Goal: Task Accomplishment & Management: Complete application form

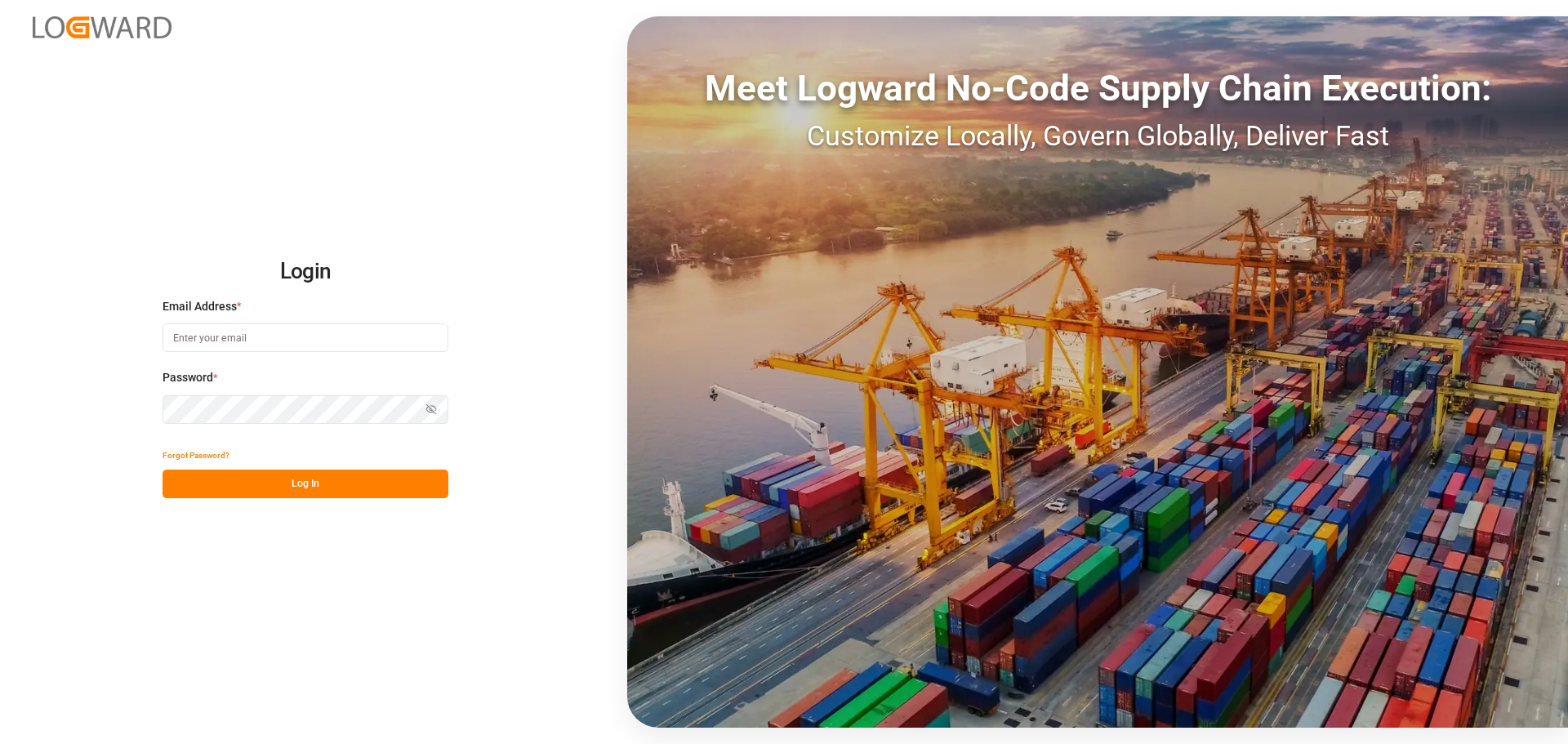
type input "[EMAIL_ADDRESS][PERSON_NAME][DOMAIN_NAME]"
click at [220, 479] on button "Log In" at bounding box center [305, 484] width 285 height 29
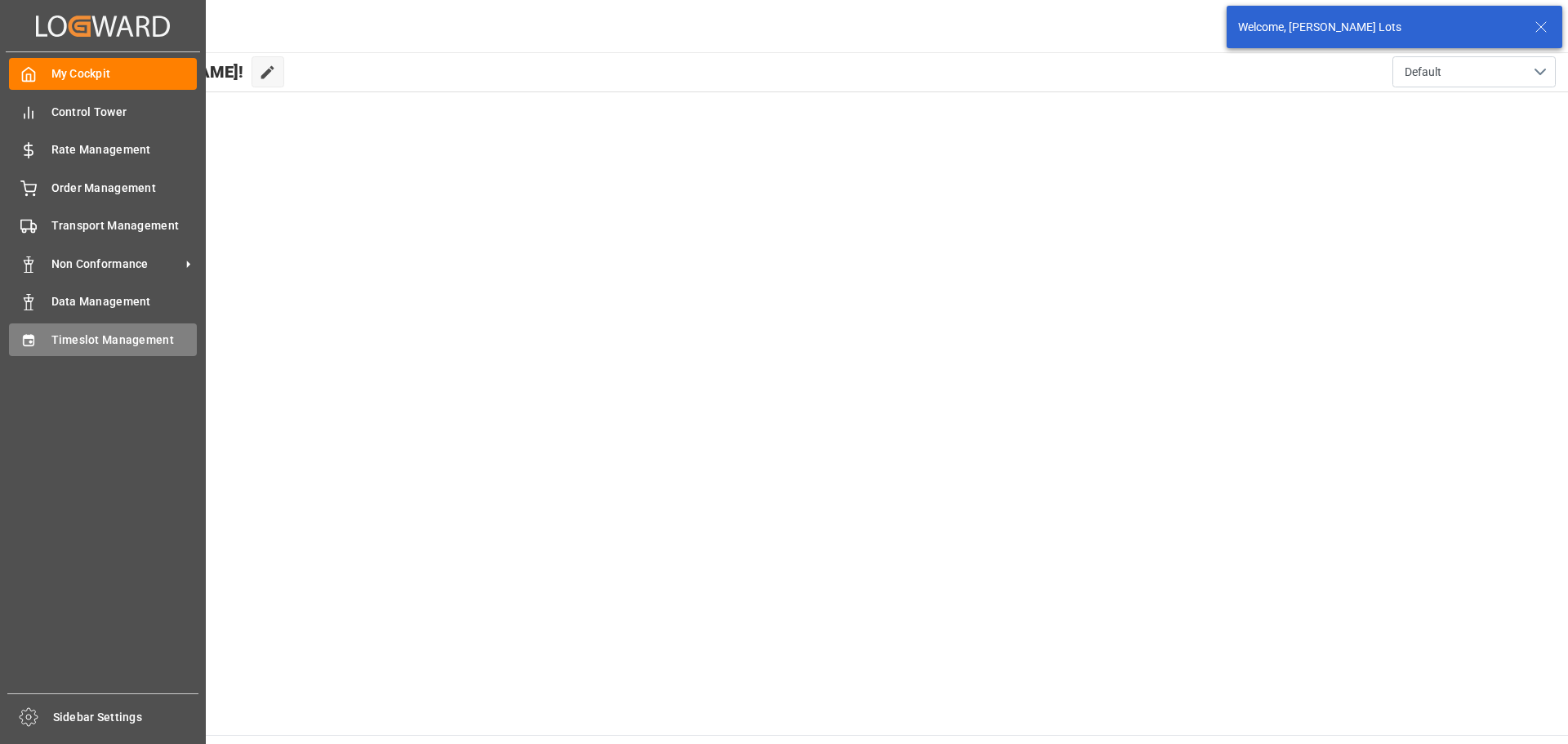
click at [49, 339] on div "Timeslot Management Timeslot Management" at bounding box center [102, 339] width 188 height 32
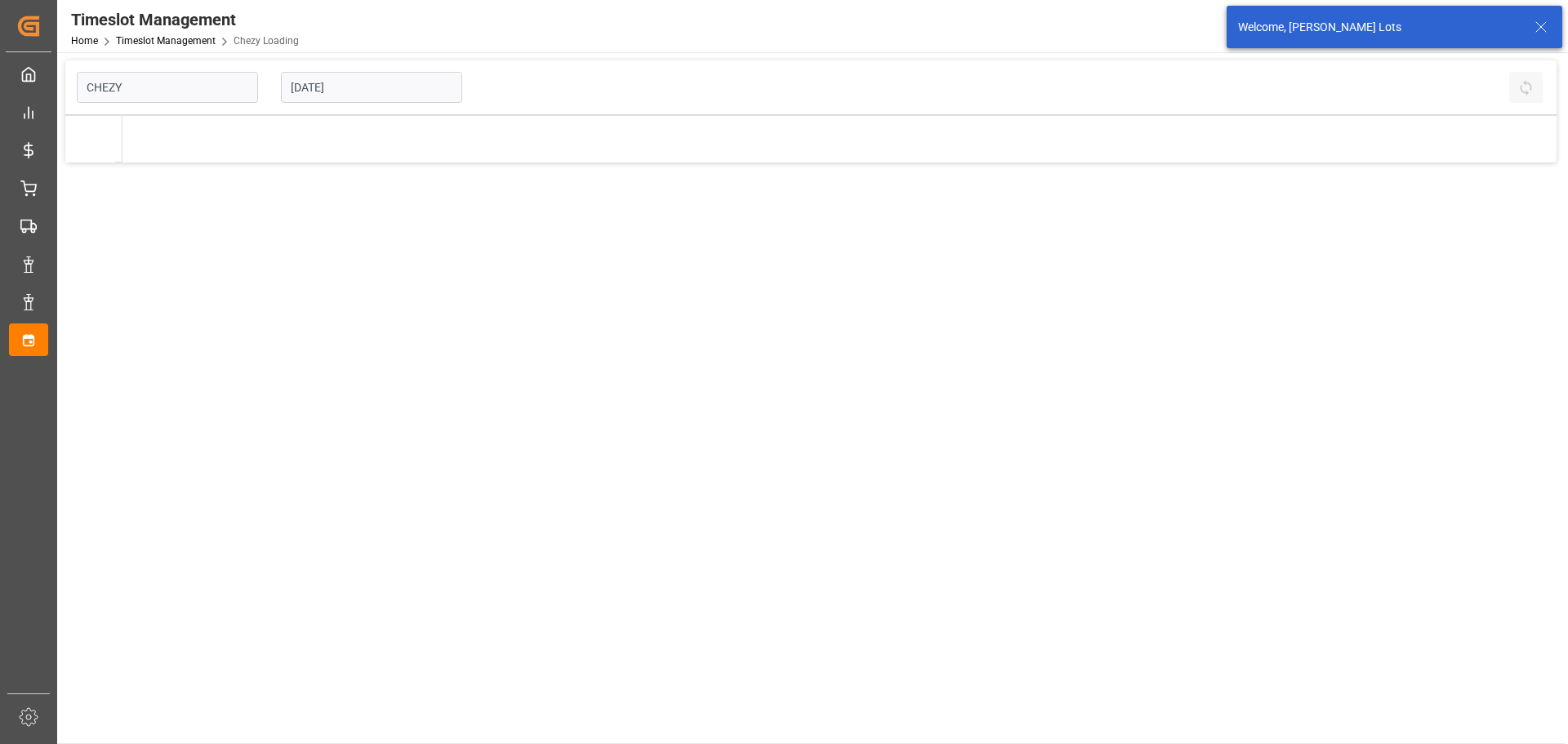
type input "Chezy Loading"
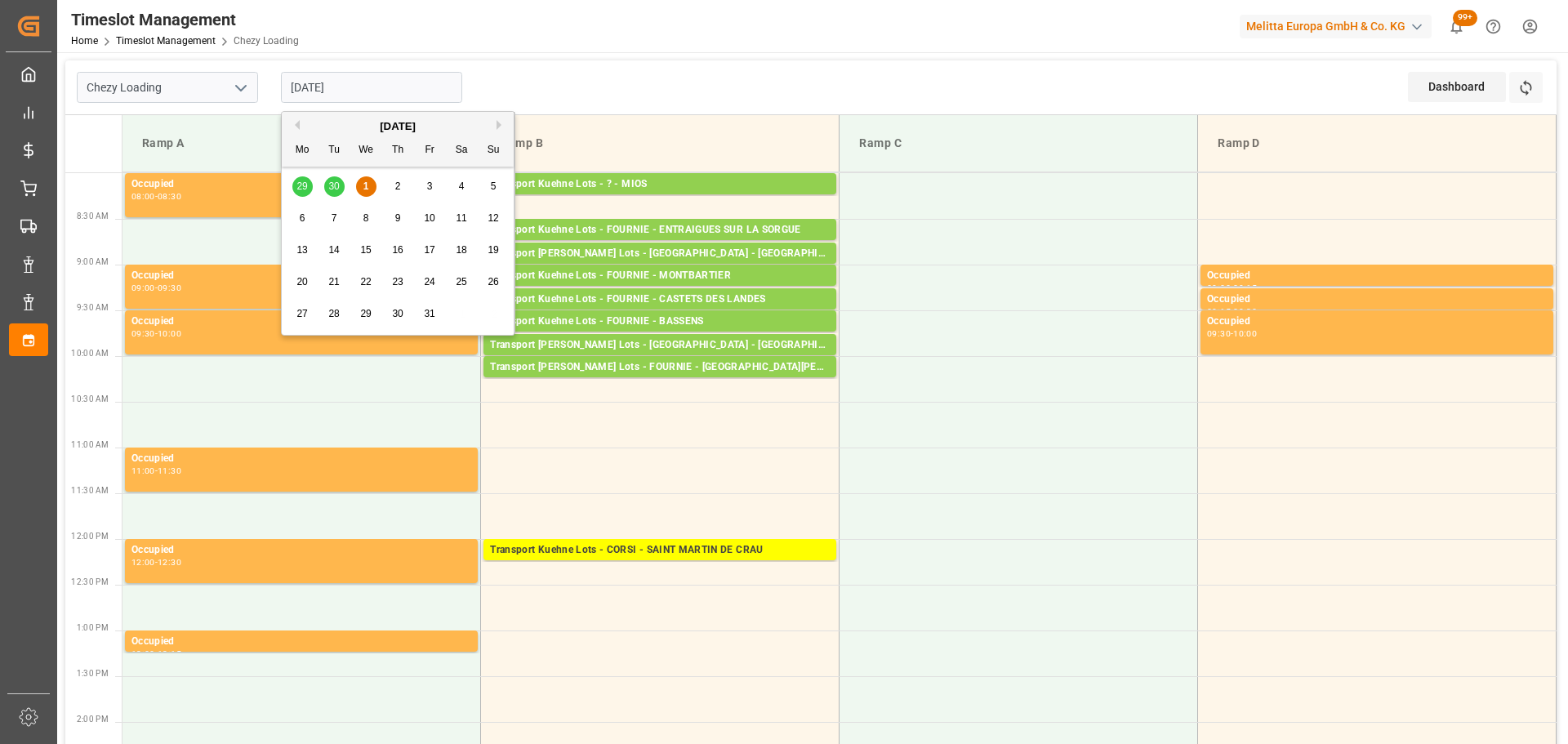
click at [357, 87] on input "[DATE]" at bounding box center [372, 87] width 182 height 31
click at [403, 183] on div "2" at bounding box center [399, 187] width 21 height 20
type input "[DATE]"
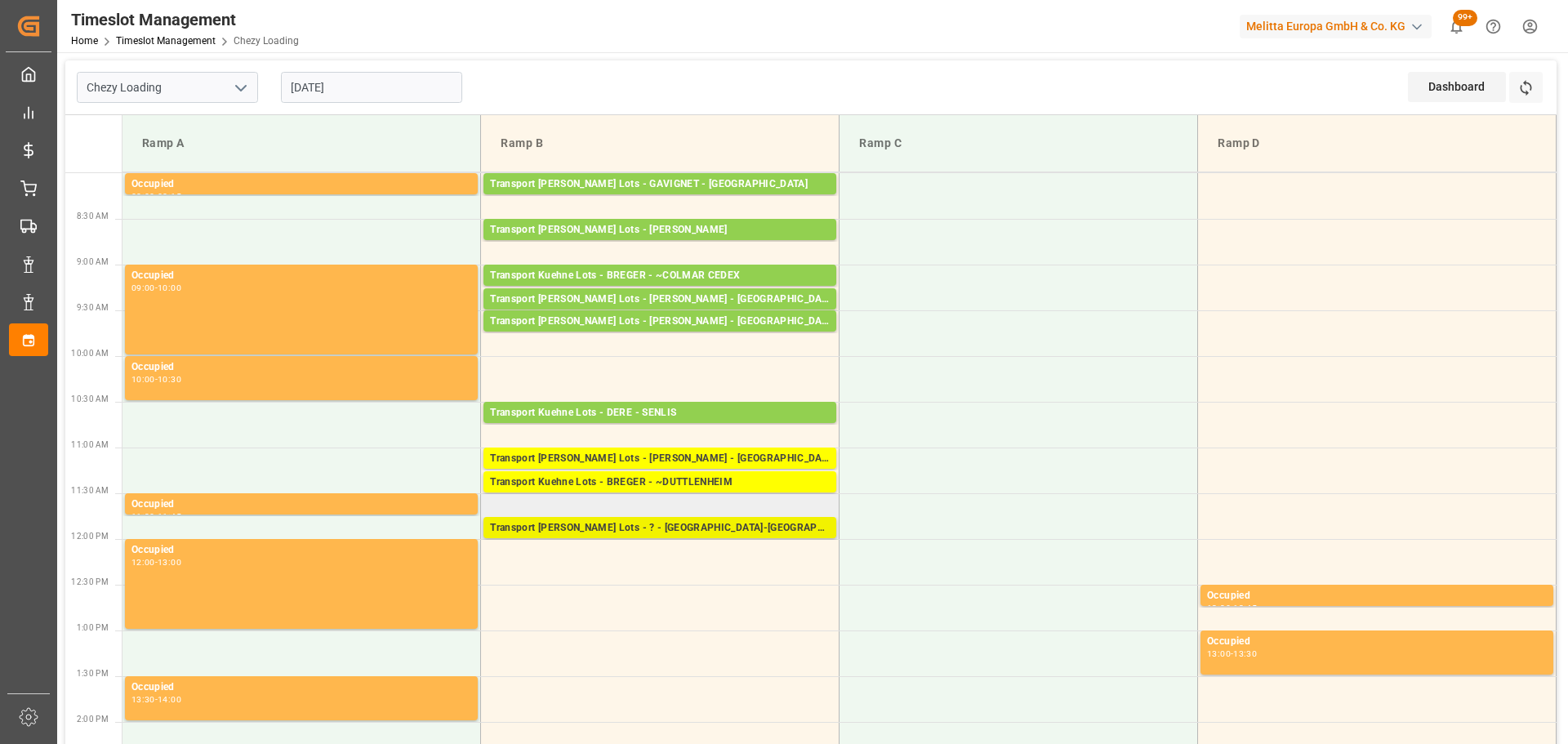
click at [626, 525] on div "Transport [PERSON_NAME] Lots - ? - [GEOGRAPHIC_DATA]-[GEOGRAPHIC_DATA]" at bounding box center [660, 528] width 340 height 16
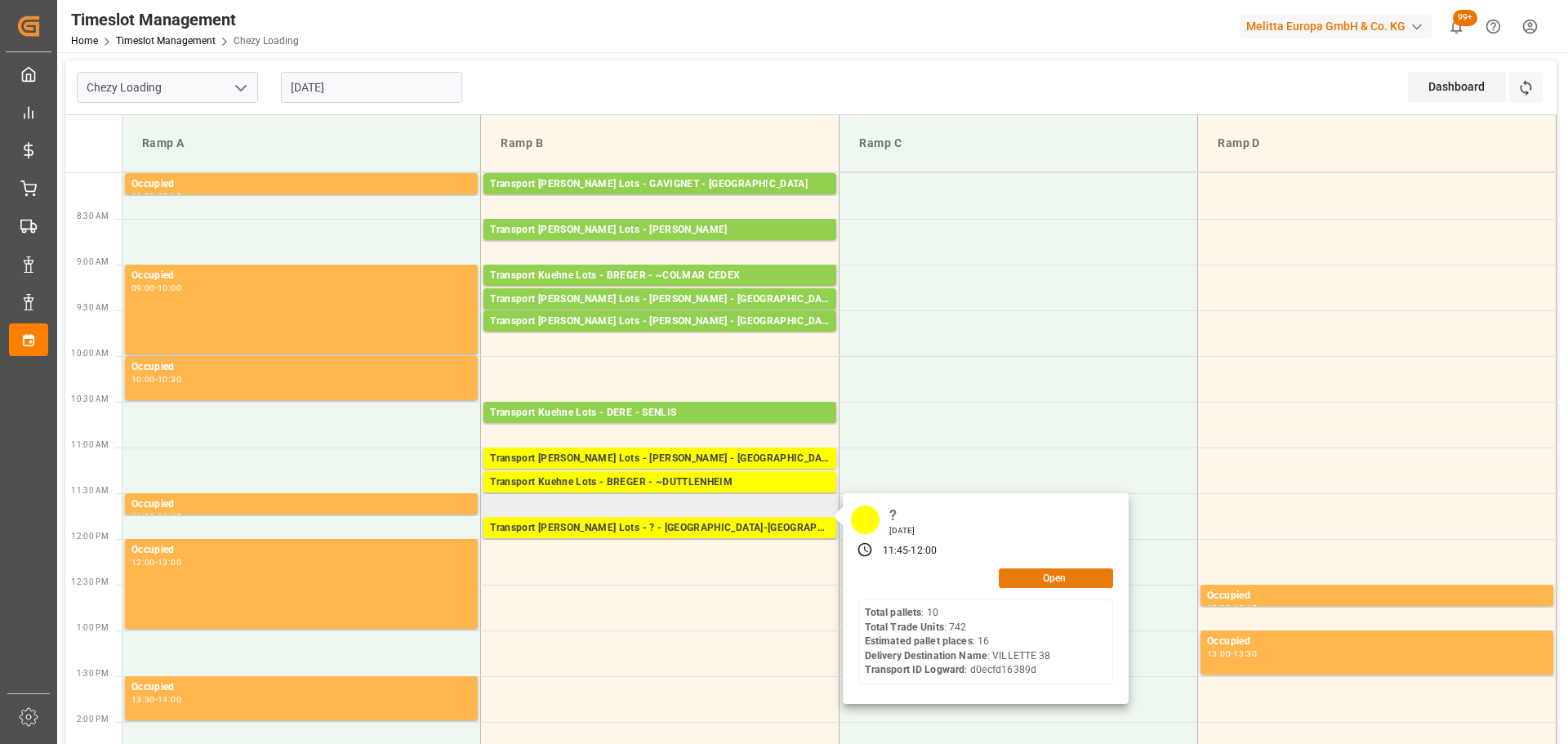
click at [1057, 579] on button "Open" at bounding box center [1056, 578] width 114 height 20
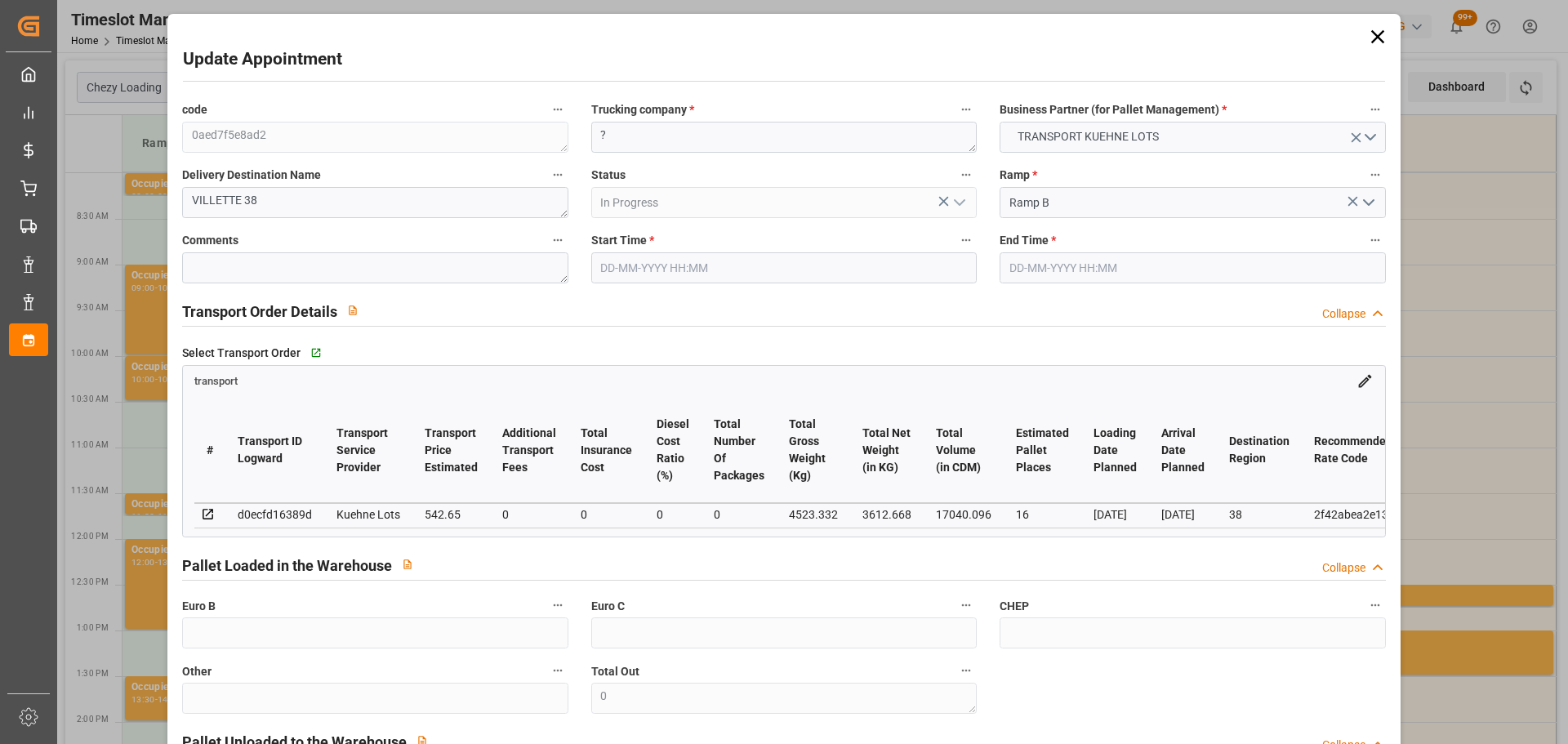
type input "16"
type input "542.65"
type input "0"
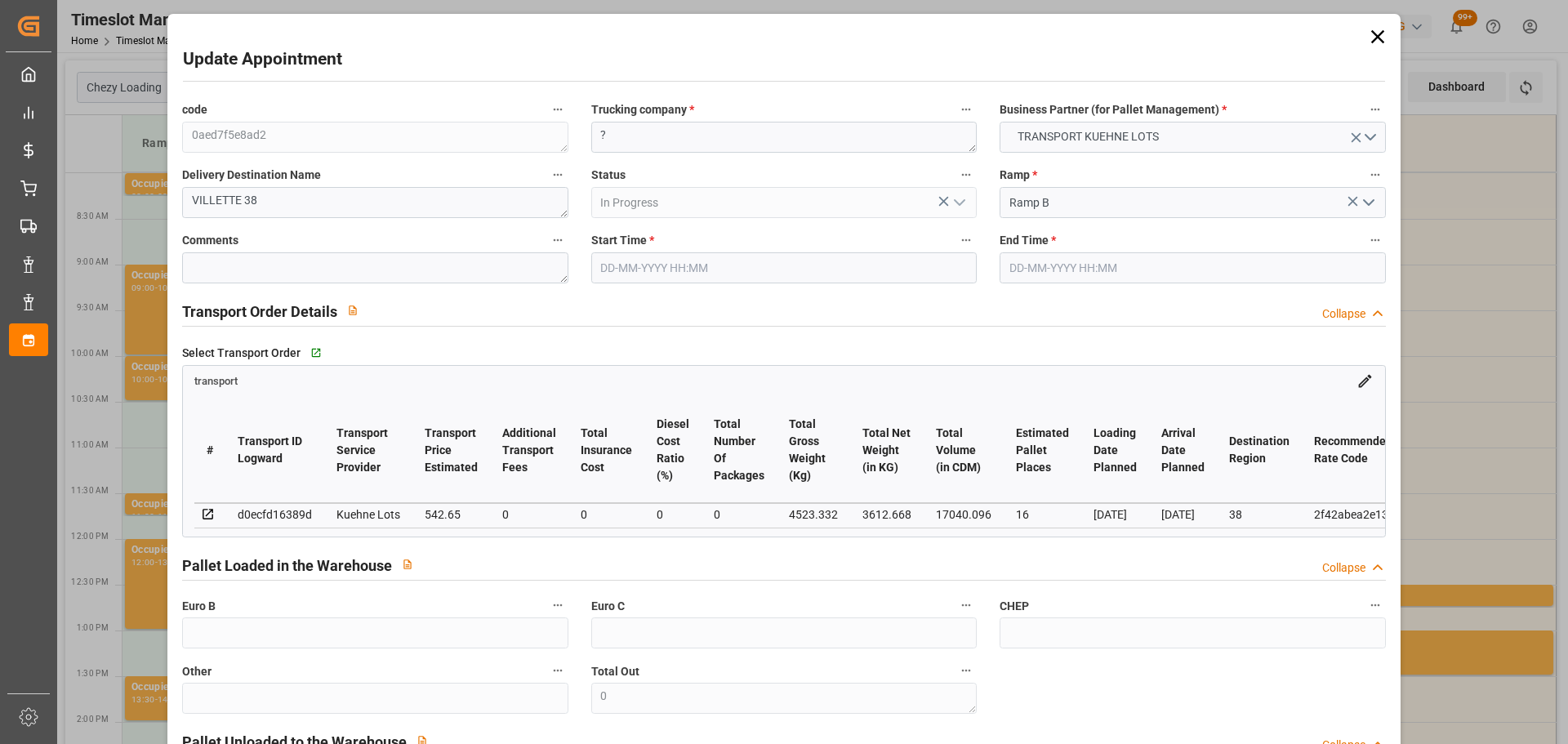
type input "542.65"
type input "0"
type input "3612.668"
type input "5279.524"
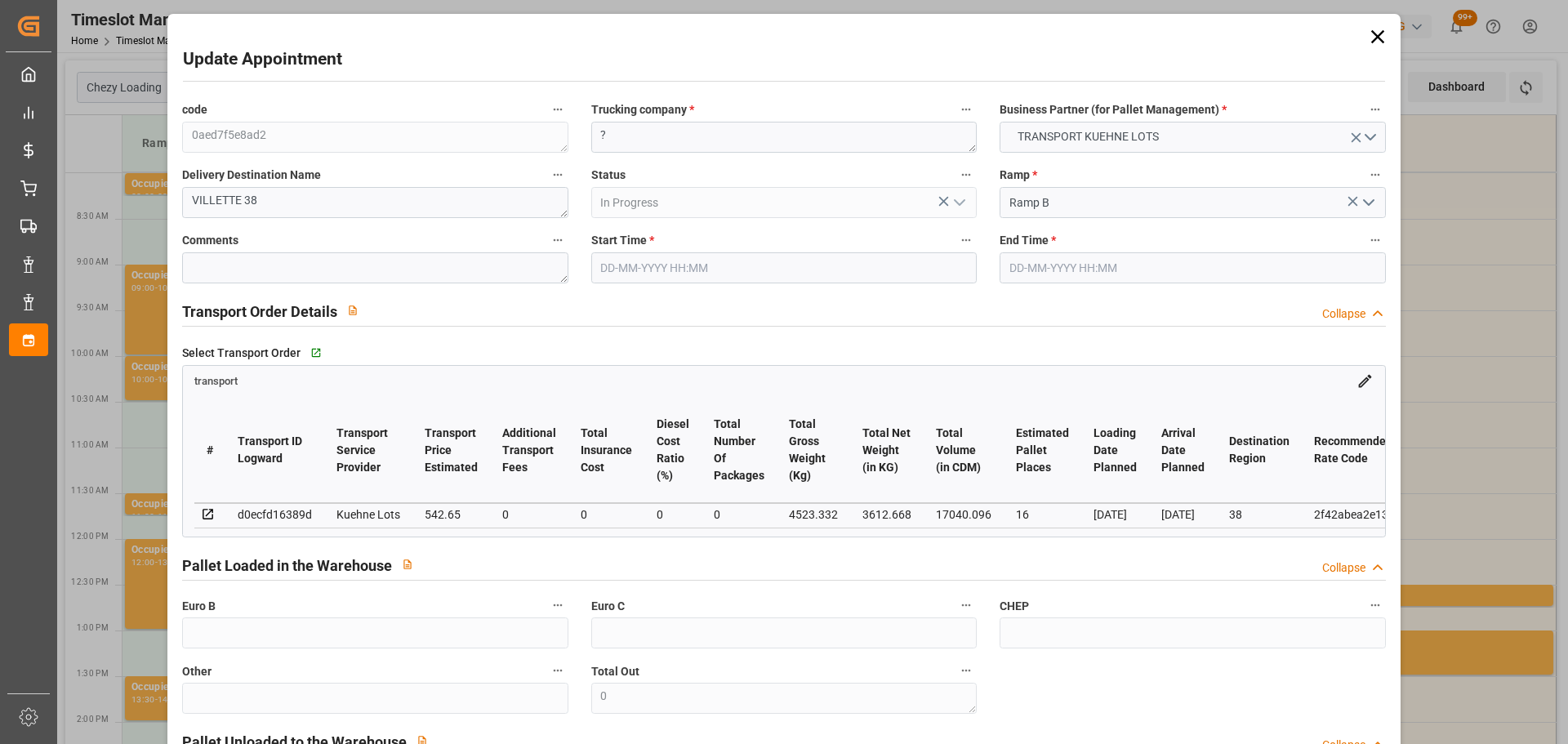
type input "17040.096"
type input "38"
type input "10"
type input "742"
type input "25"
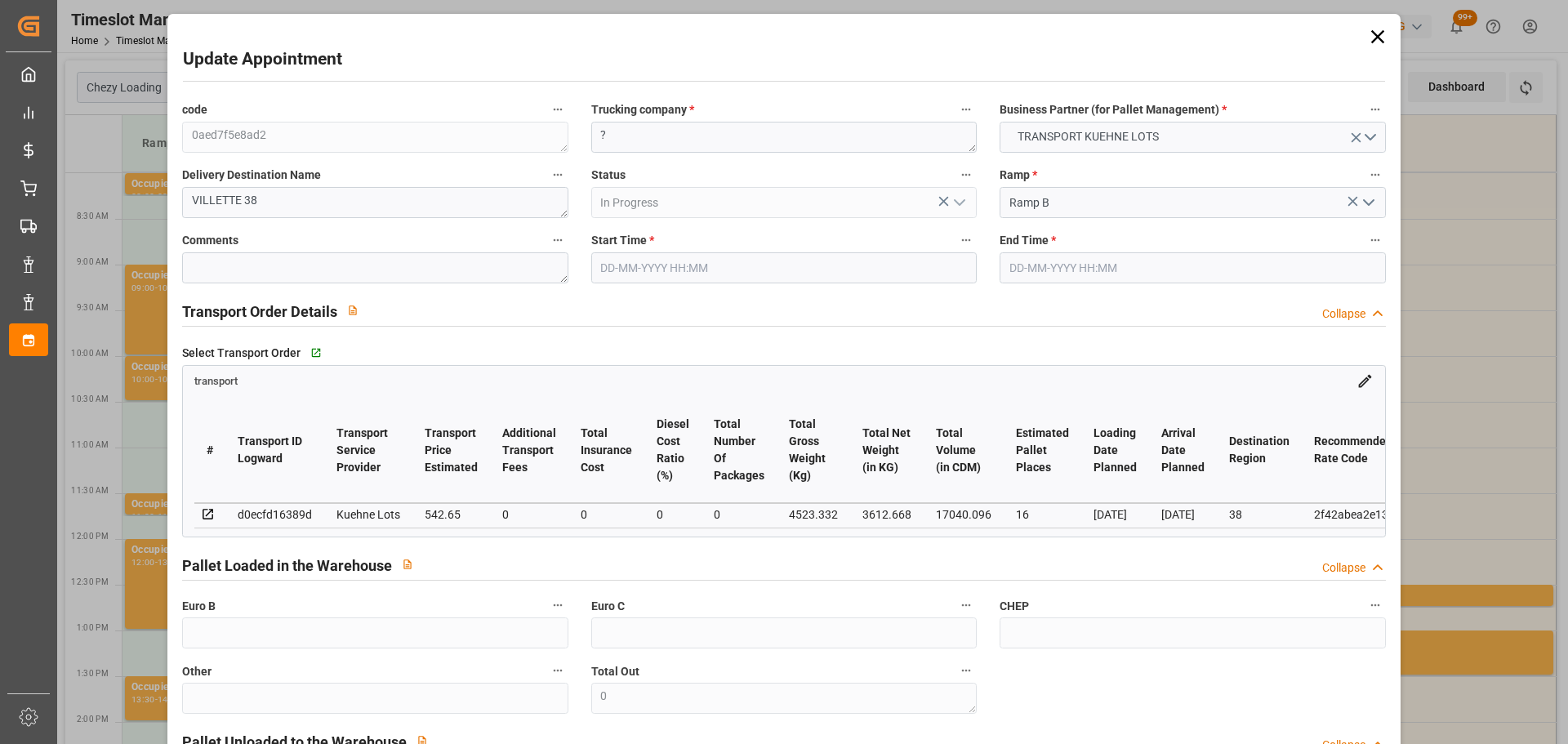
type input "101"
type input "4523.332"
type input "0"
type input "4710.8598"
type input "0"
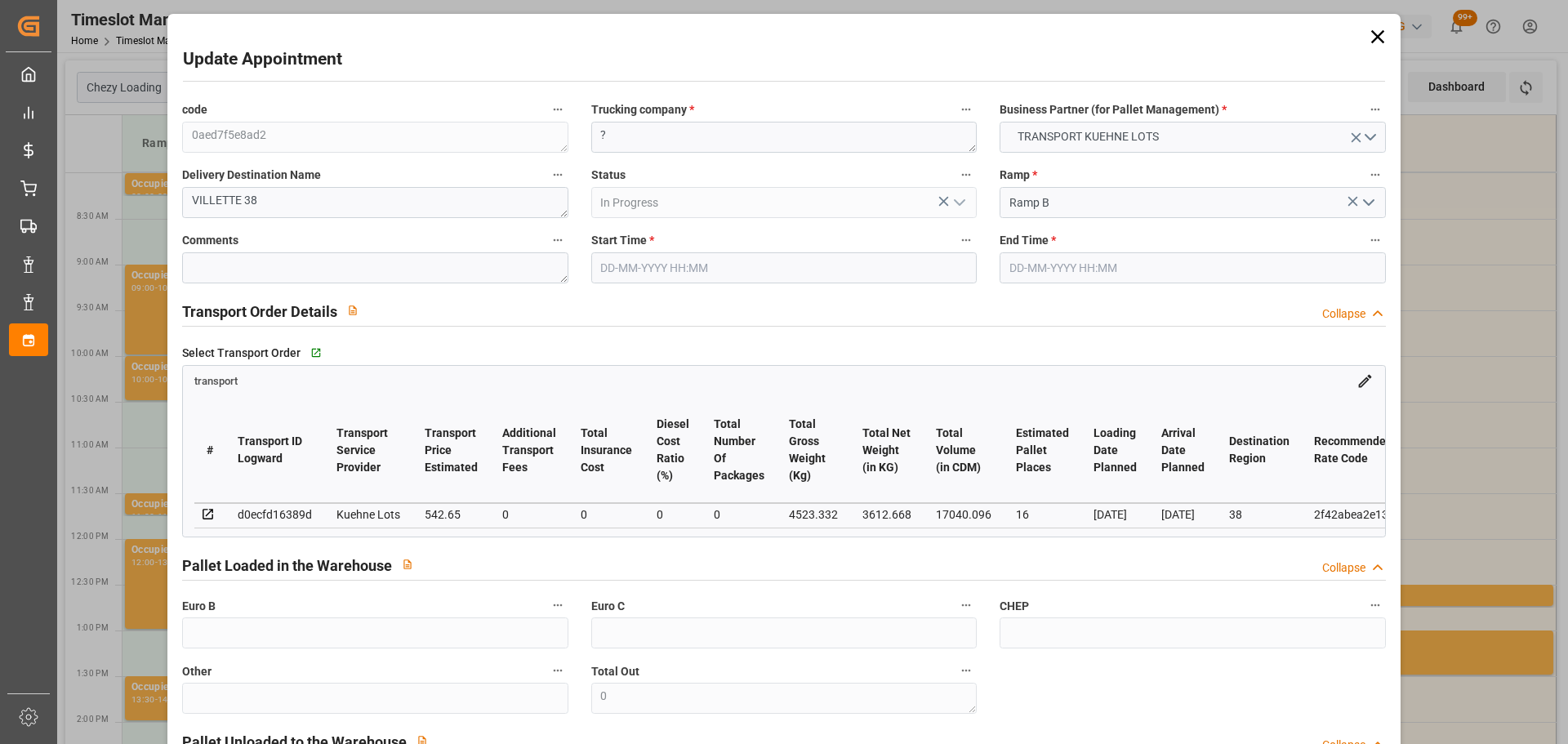
type input "0"
type input "21"
type input "35"
type input "[DATE] 11:45"
type input "[DATE] 12:00"
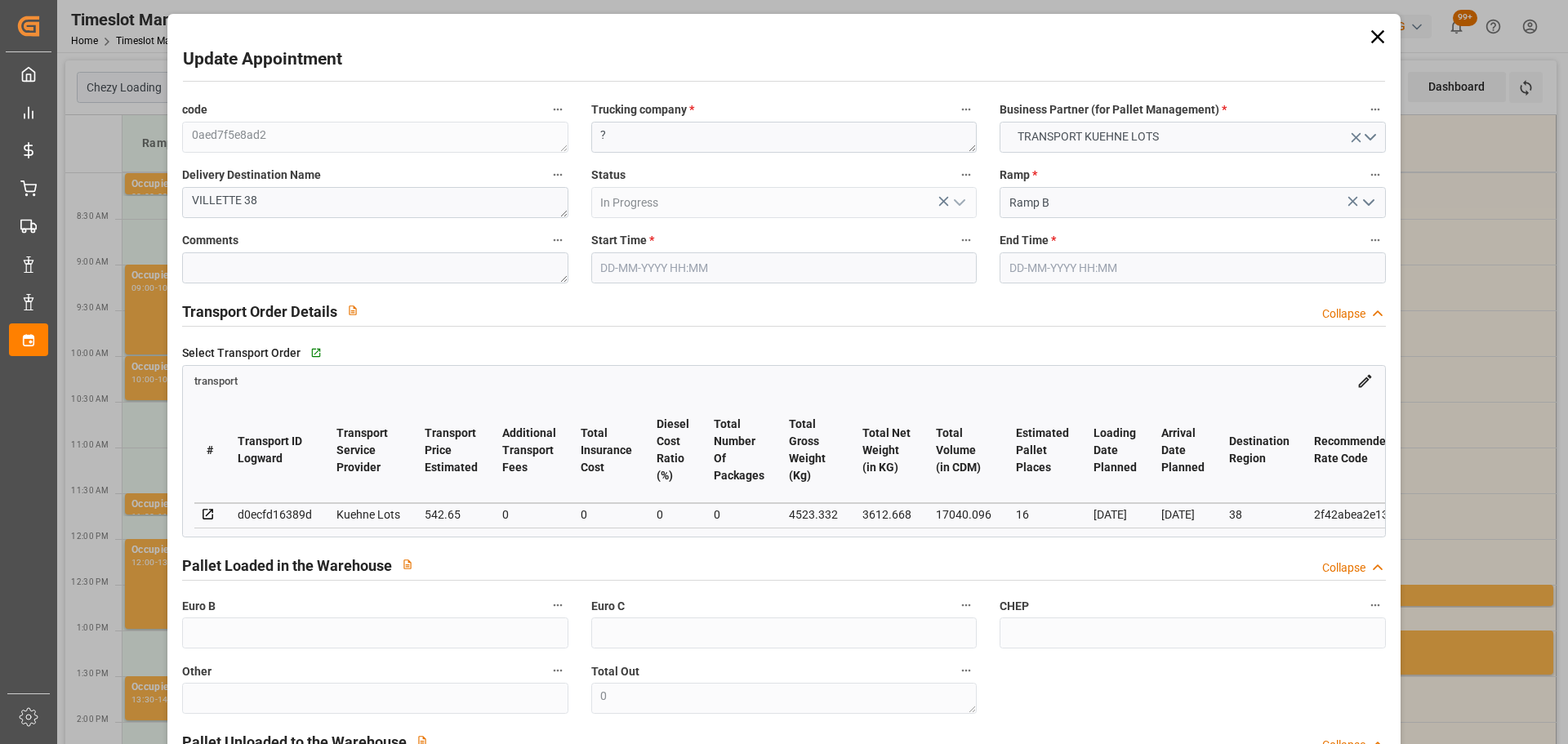
type input "[DATE] 13:35"
type input "[DATE] 11:33"
type input "[DATE]"
click at [672, 139] on textarea "?" at bounding box center [784, 138] width 386 height 31
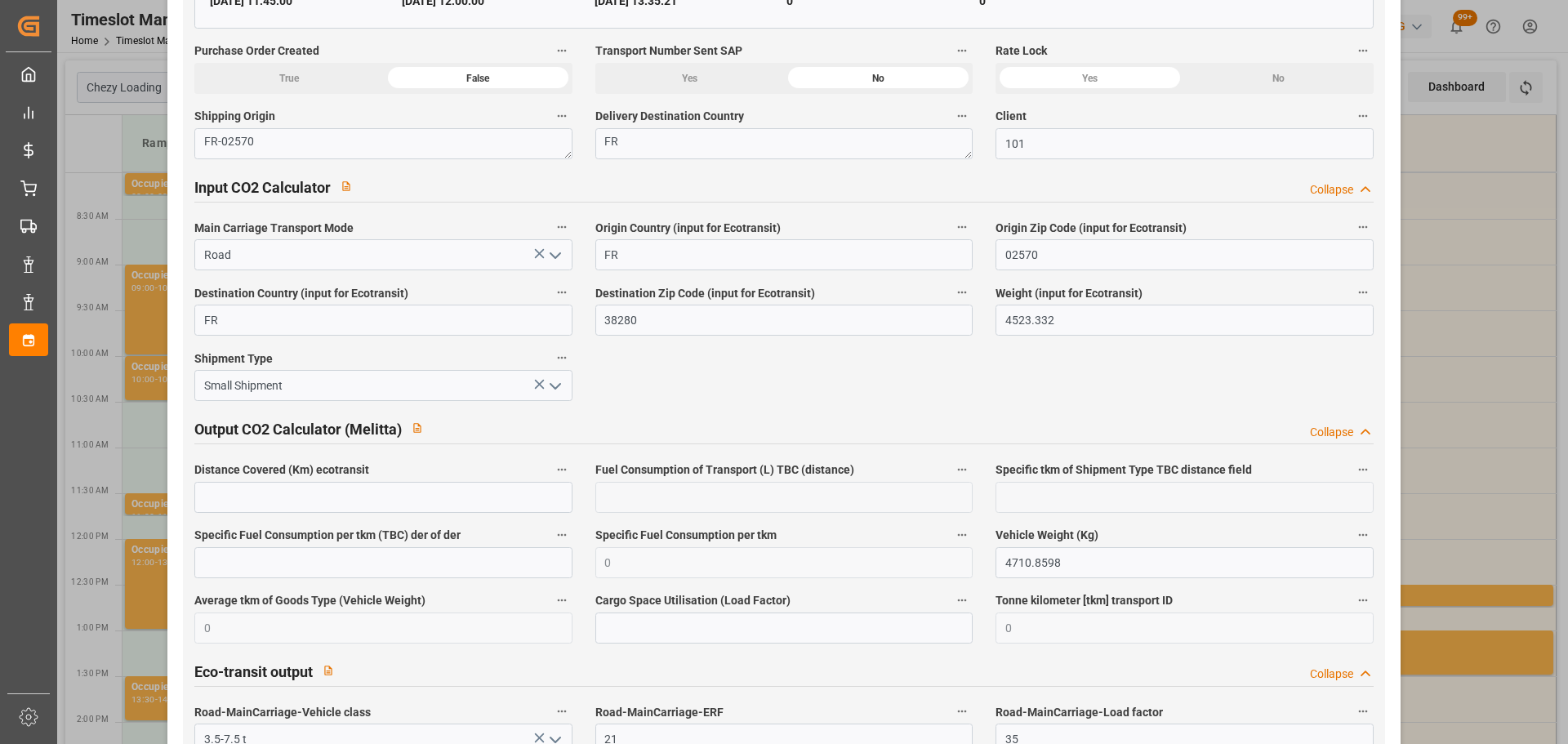
scroll to position [2712, 0]
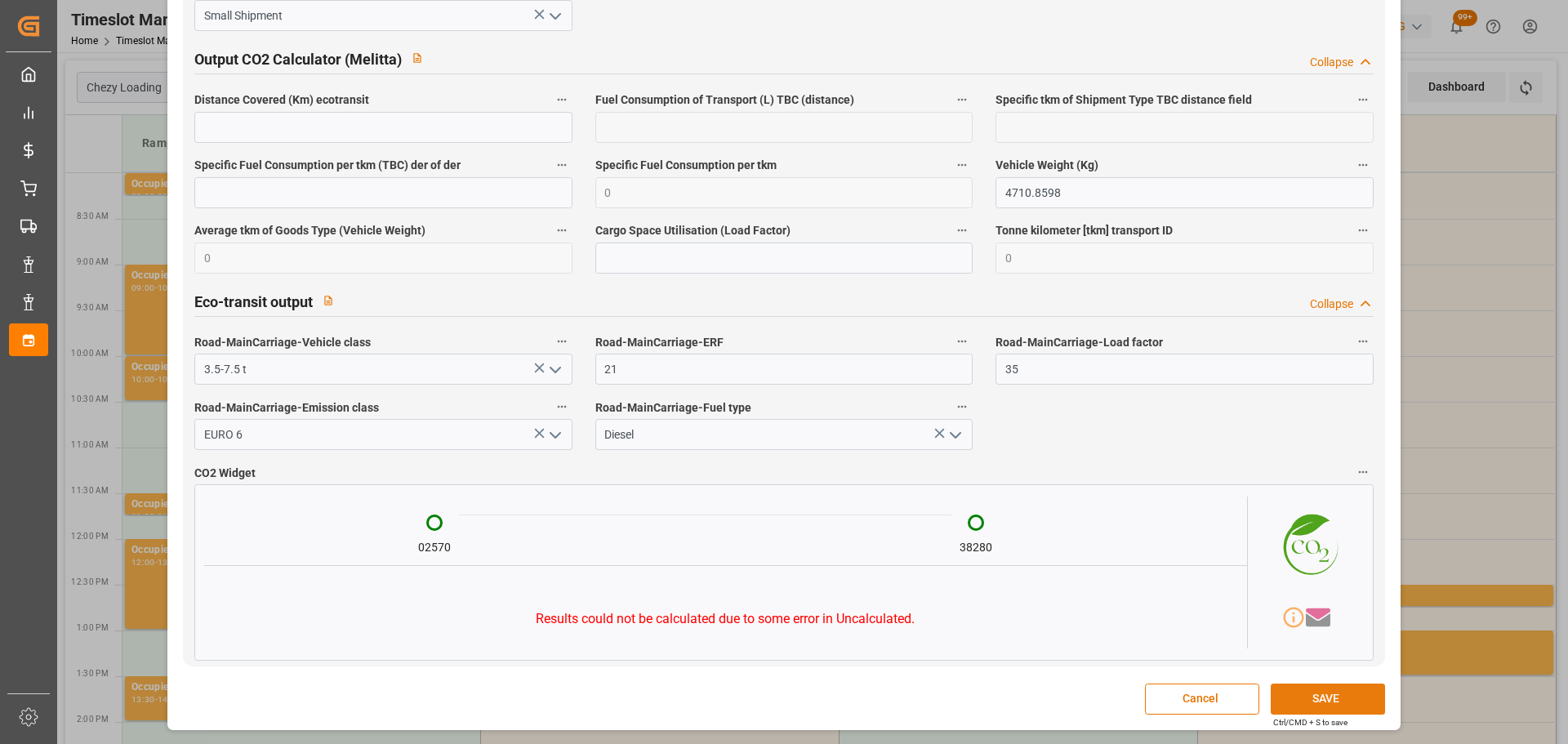
type textarea "BREGER"
click at [1310, 703] on button "SAVE" at bounding box center [1328, 699] width 114 height 31
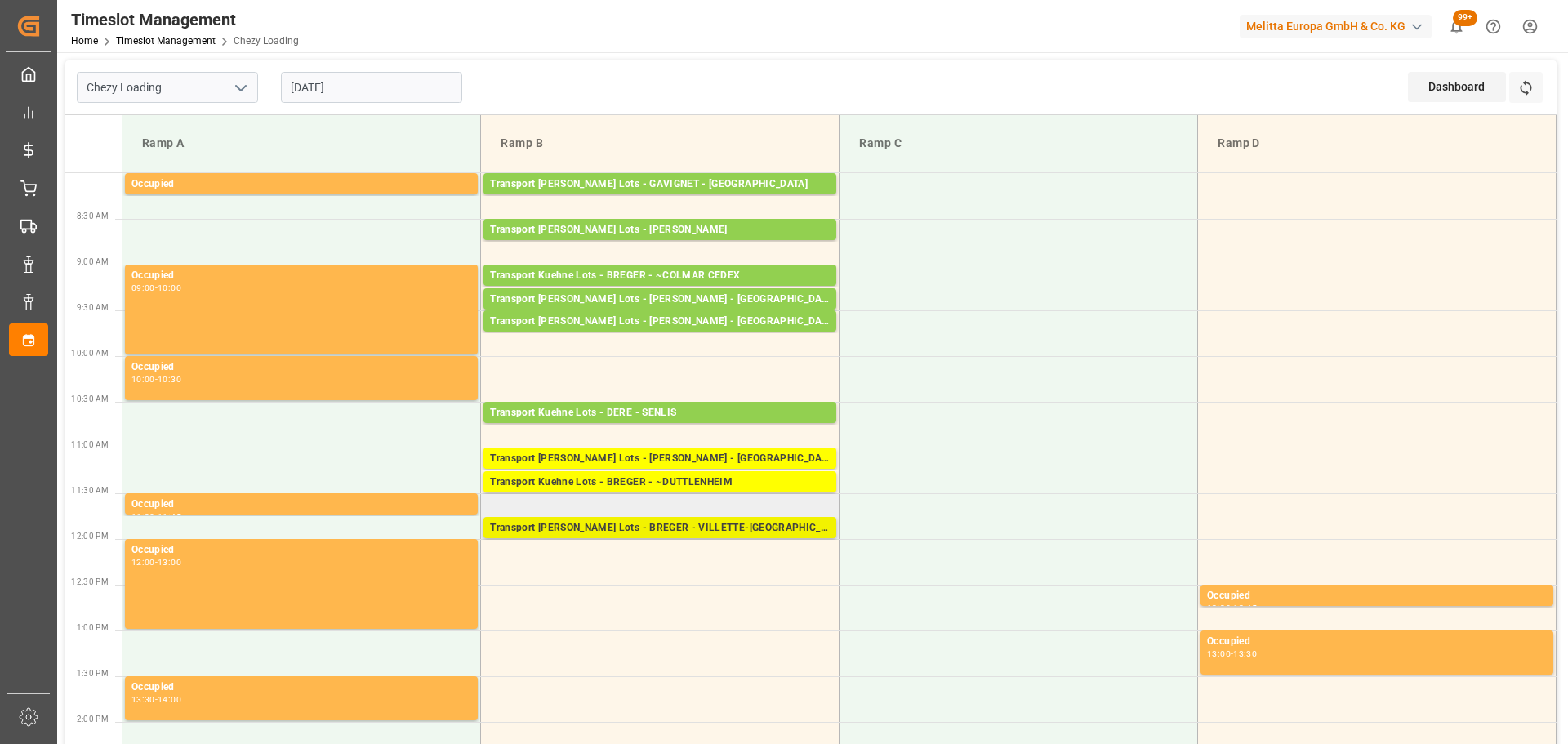
click at [585, 523] on div "Transport [PERSON_NAME] Lots - BREGER - VILLETTE-[GEOGRAPHIC_DATA]" at bounding box center [660, 528] width 340 height 16
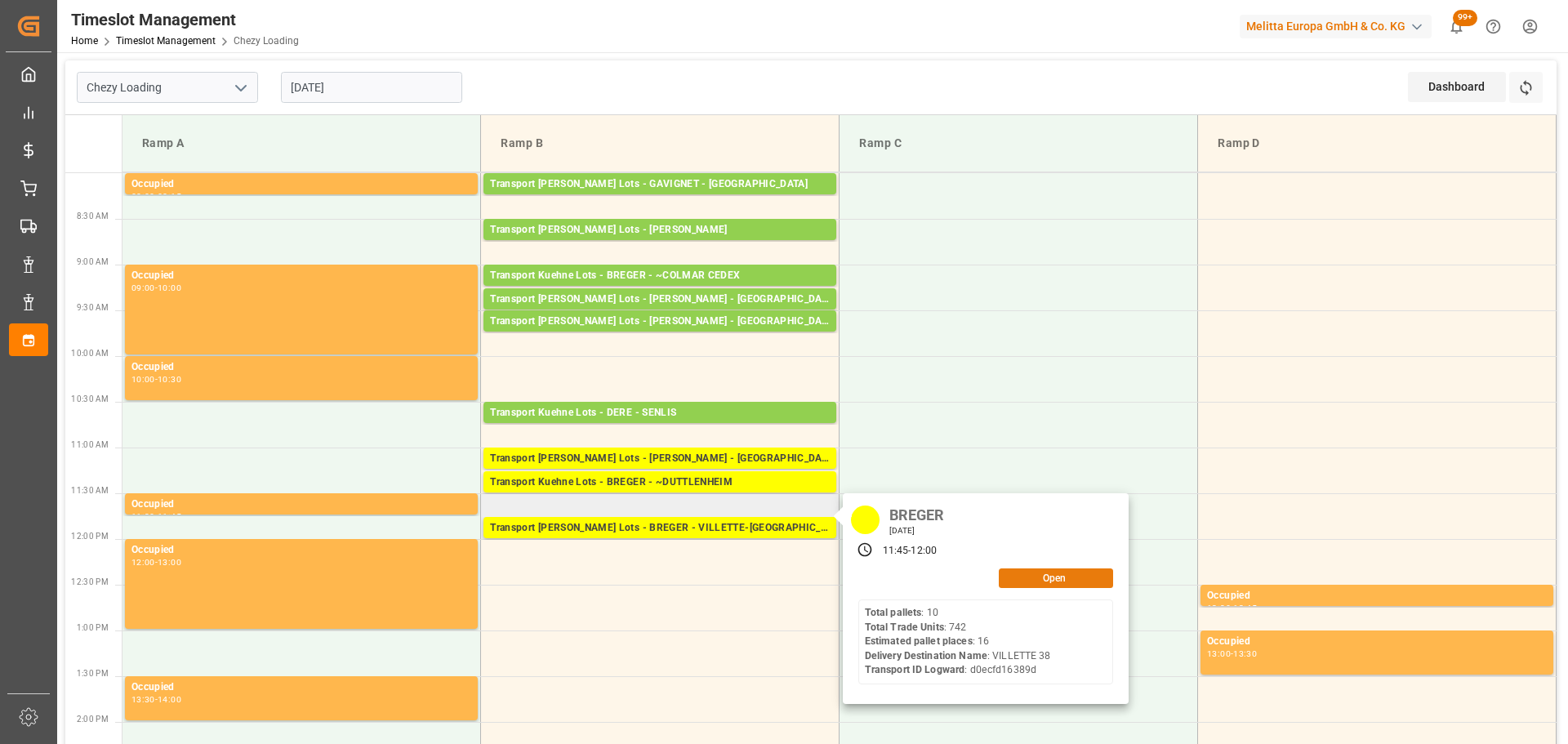
click at [1049, 580] on button "Open" at bounding box center [1056, 578] width 114 height 20
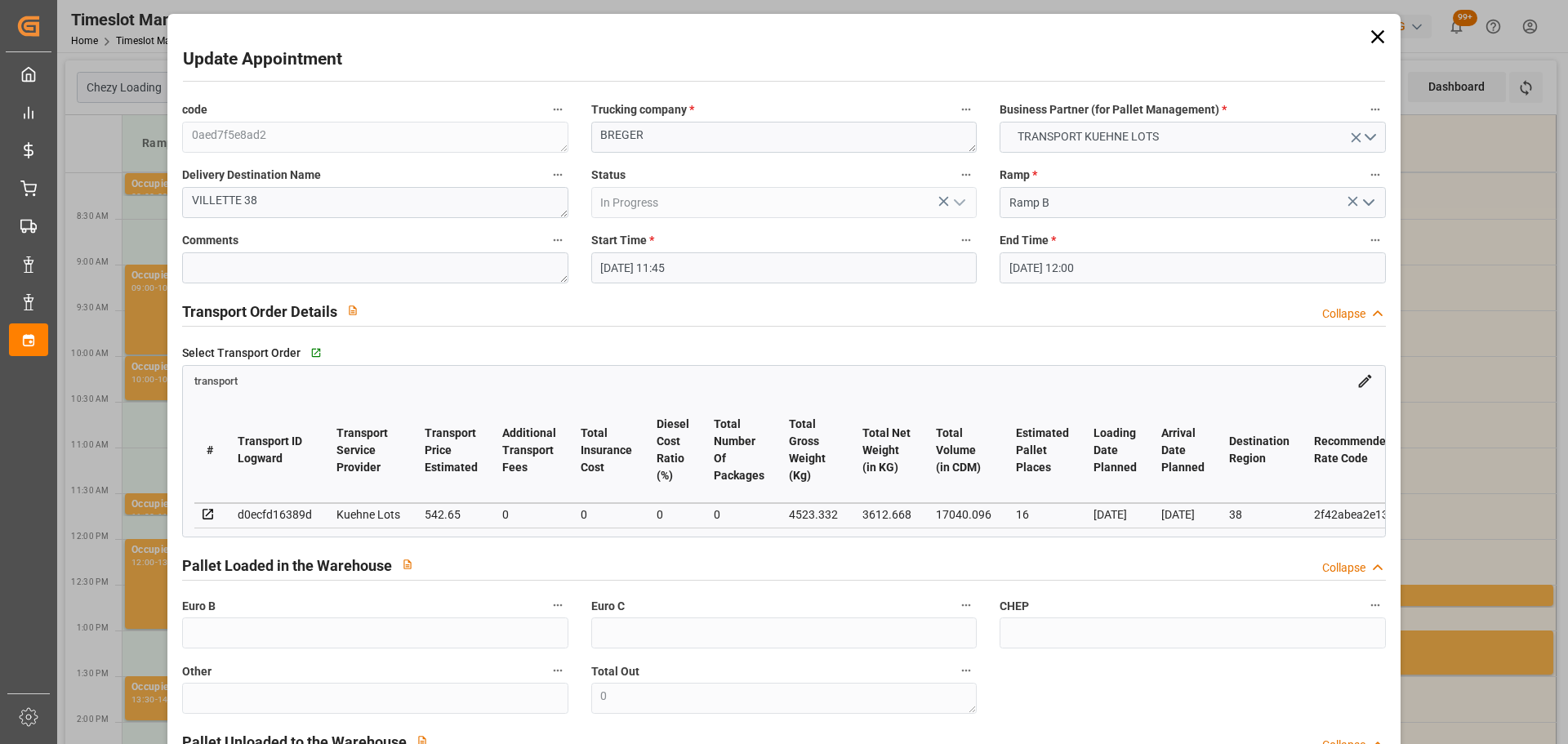
click at [632, 267] on input "[DATE] 11:45" at bounding box center [784, 268] width 386 height 31
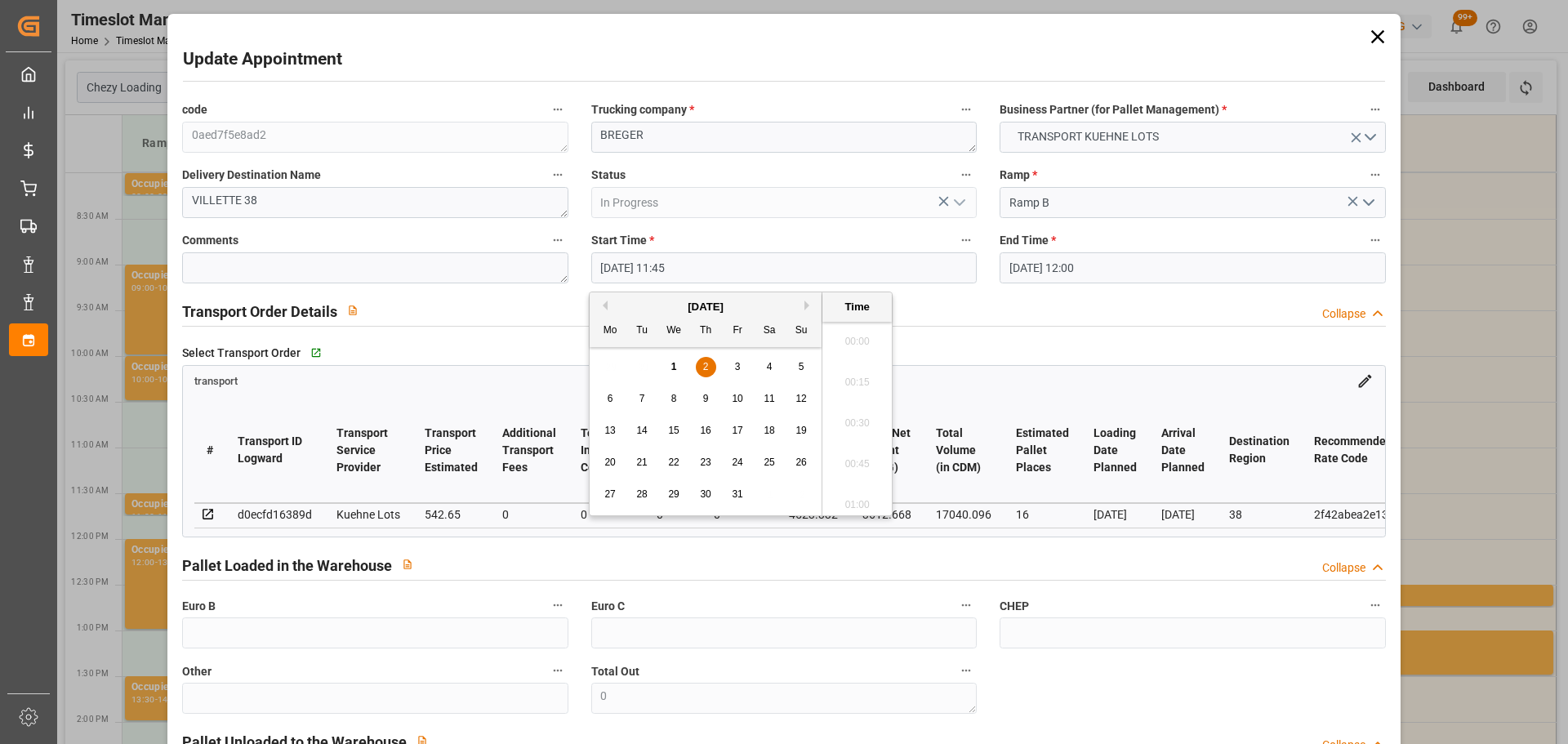
scroll to position [1844, 0]
click at [705, 360] on div "2" at bounding box center [706, 368] width 21 height 20
click at [861, 337] on li "09:45" at bounding box center [857, 336] width 69 height 41
type input "[DATE] 09:45"
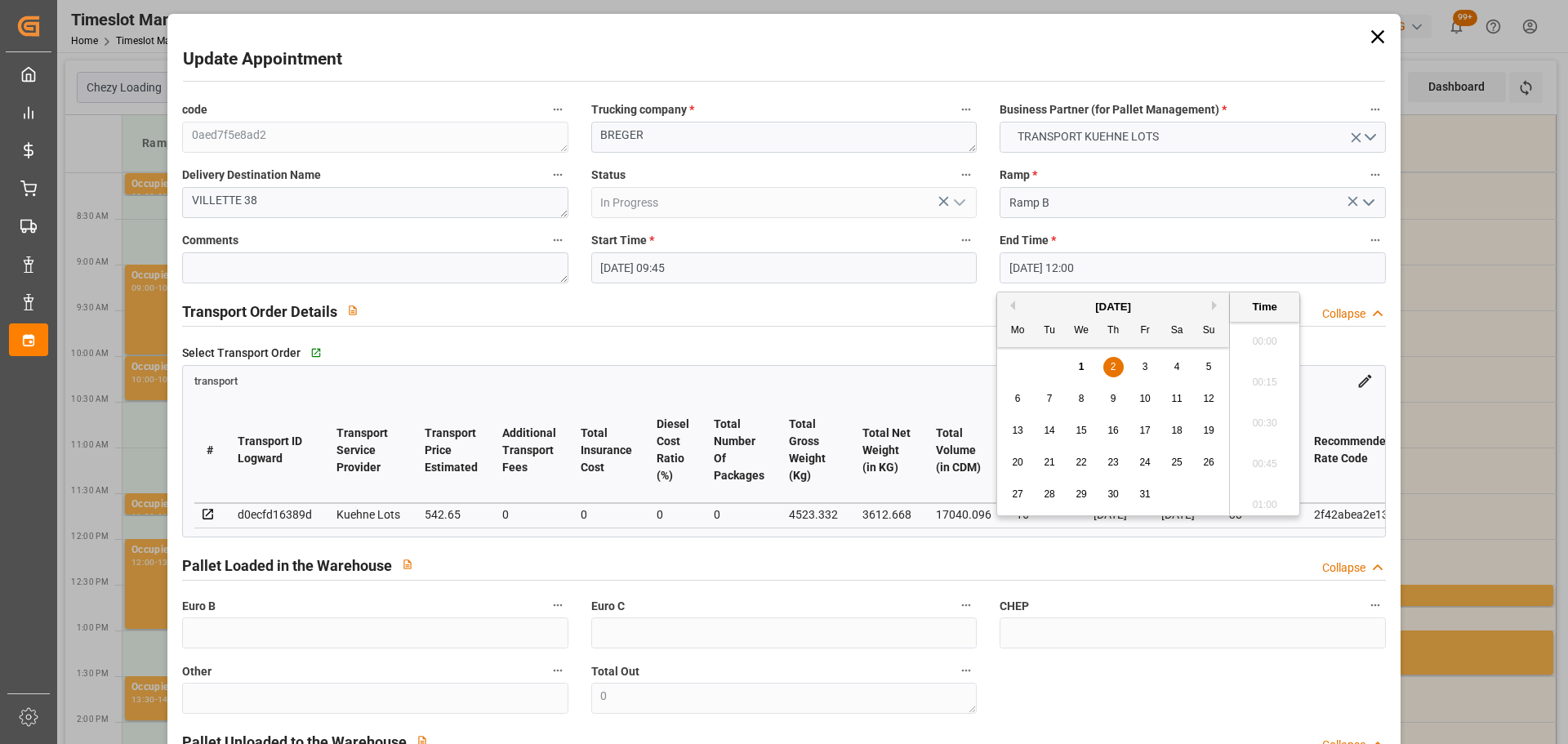
click at [1104, 274] on input "[DATE] 12:00" at bounding box center [1193, 268] width 386 height 31
click at [1119, 361] on div "2" at bounding box center [1114, 368] width 21 height 20
click at [1272, 339] on li "10:00" at bounding box center [1264, 336] width 69 height 41
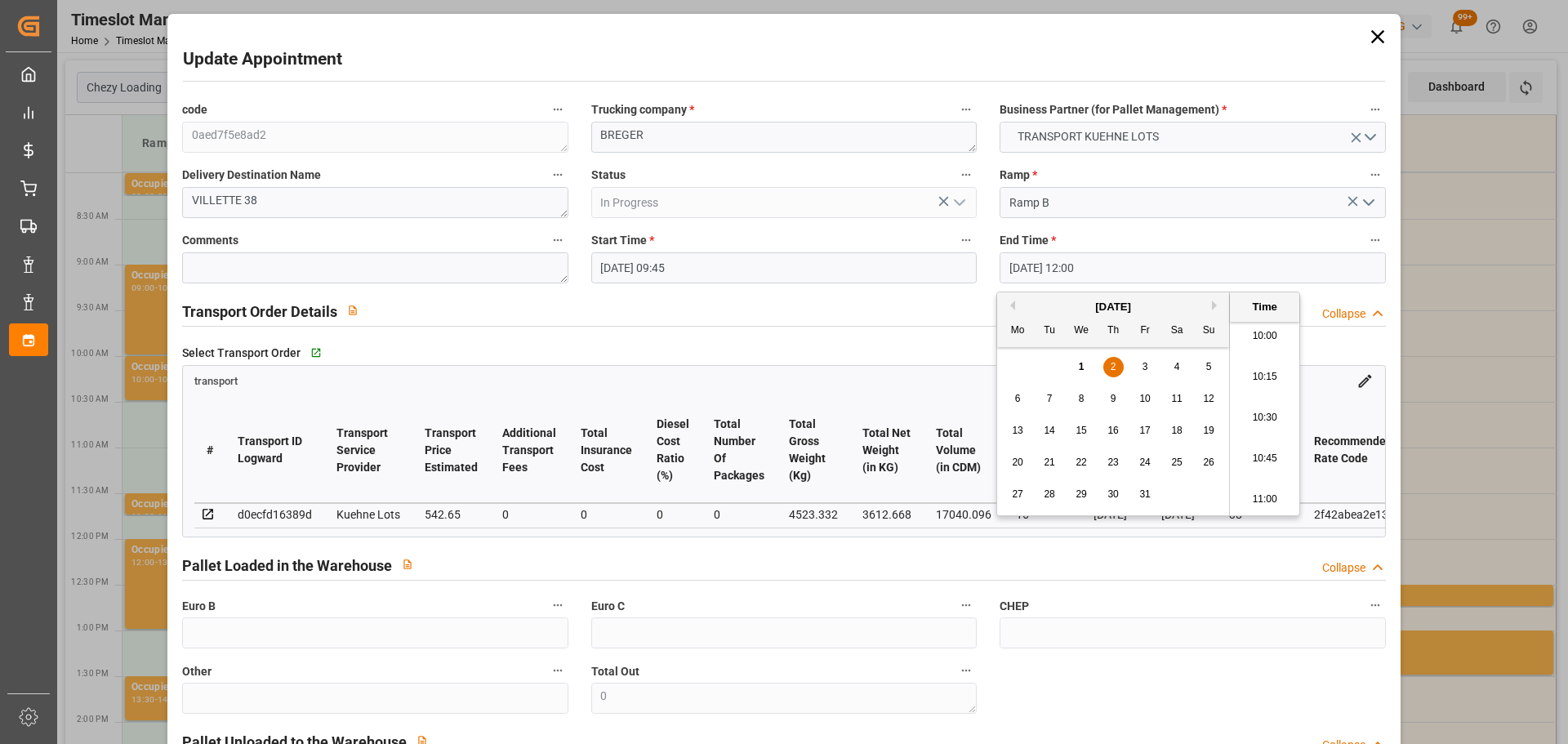
type input "[DATE] 10:00"
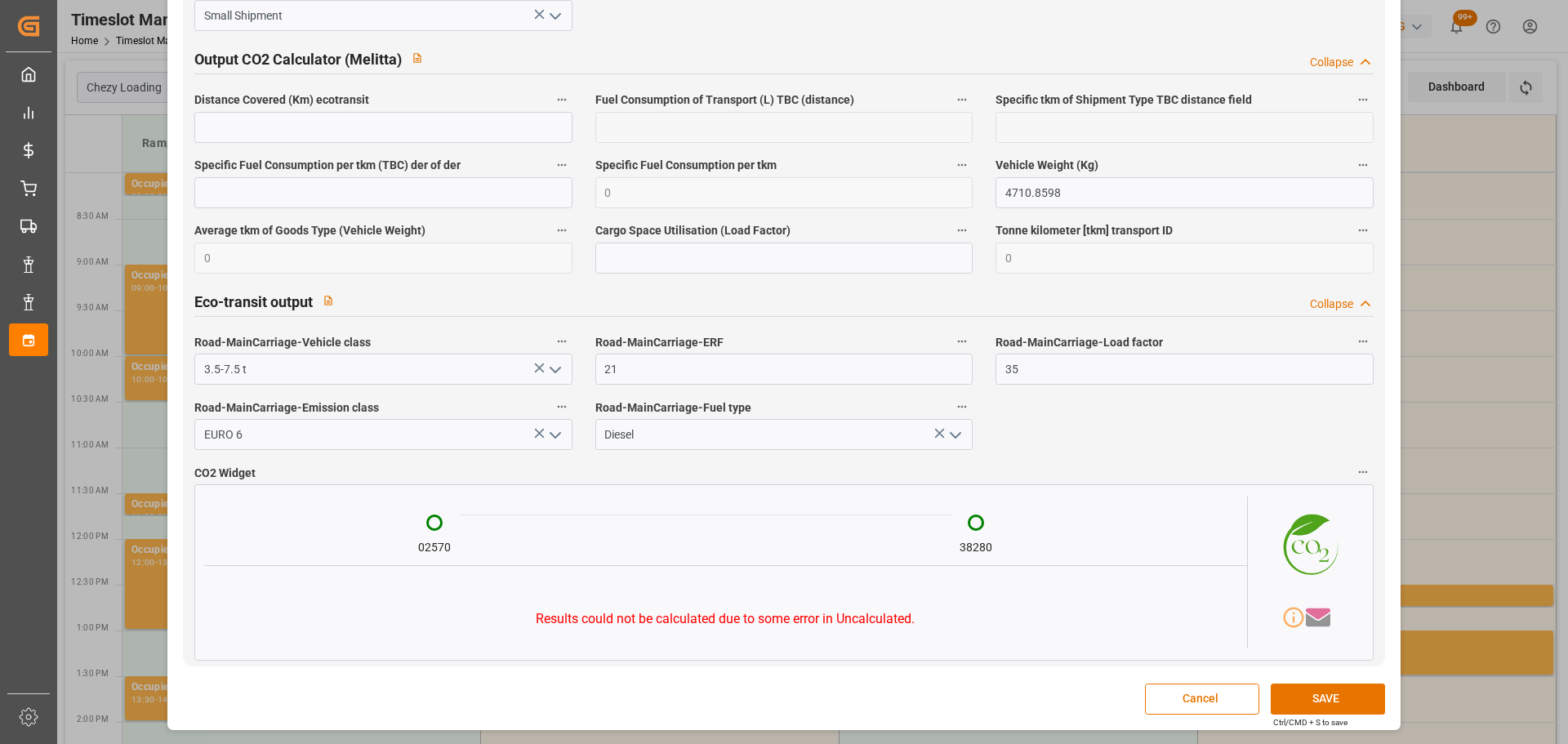
scroll to position [2712, 0]
click at [1320, 703] on button "SAVE" at bounding box center [1328, 699] width 114 height 31
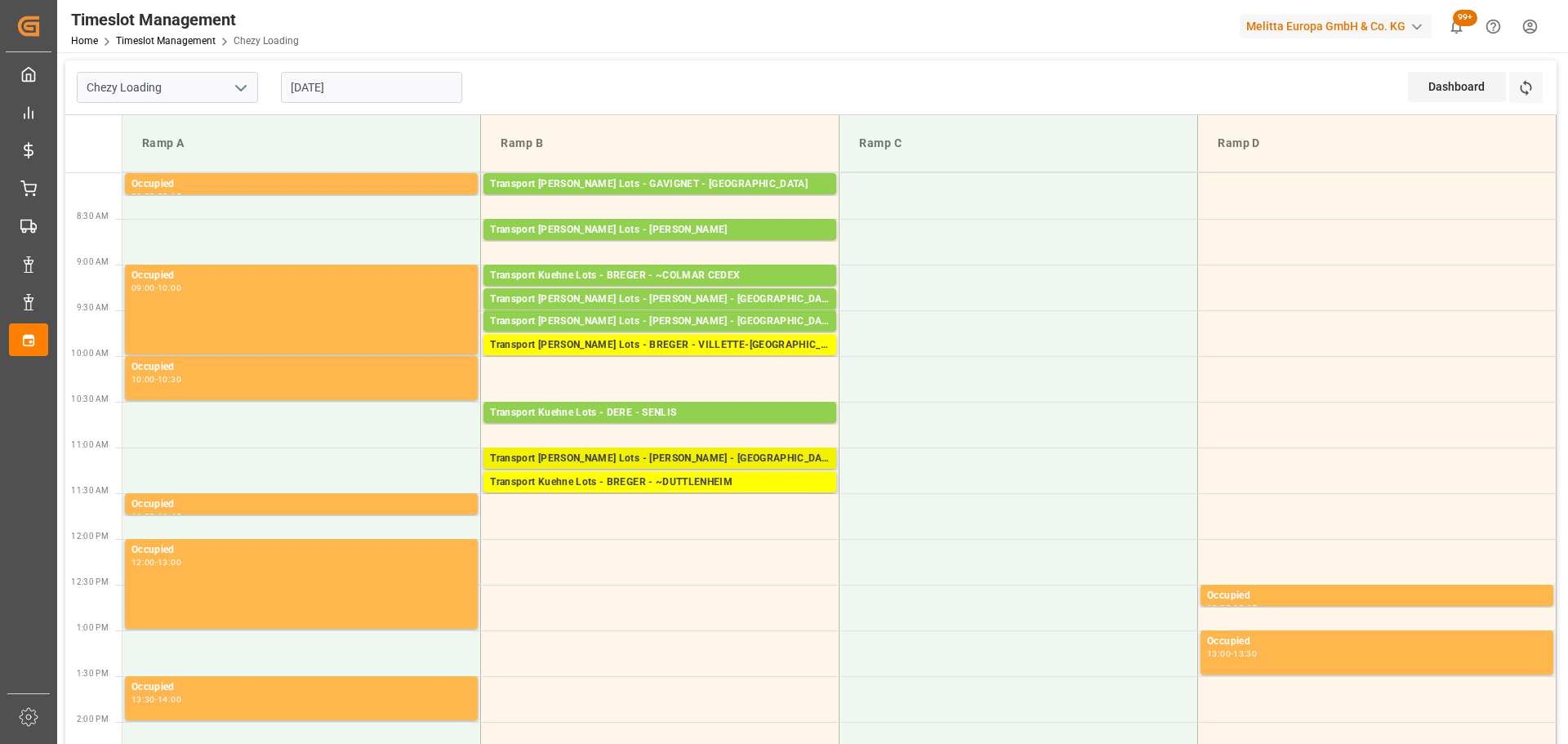
click at [526, 453] on div "Transport [PERSON_NAME] Lots - [PERSON_NAME] - [GEOGRAPHIC_DATA]" at bounding box center [660, 459] width 340 height 16
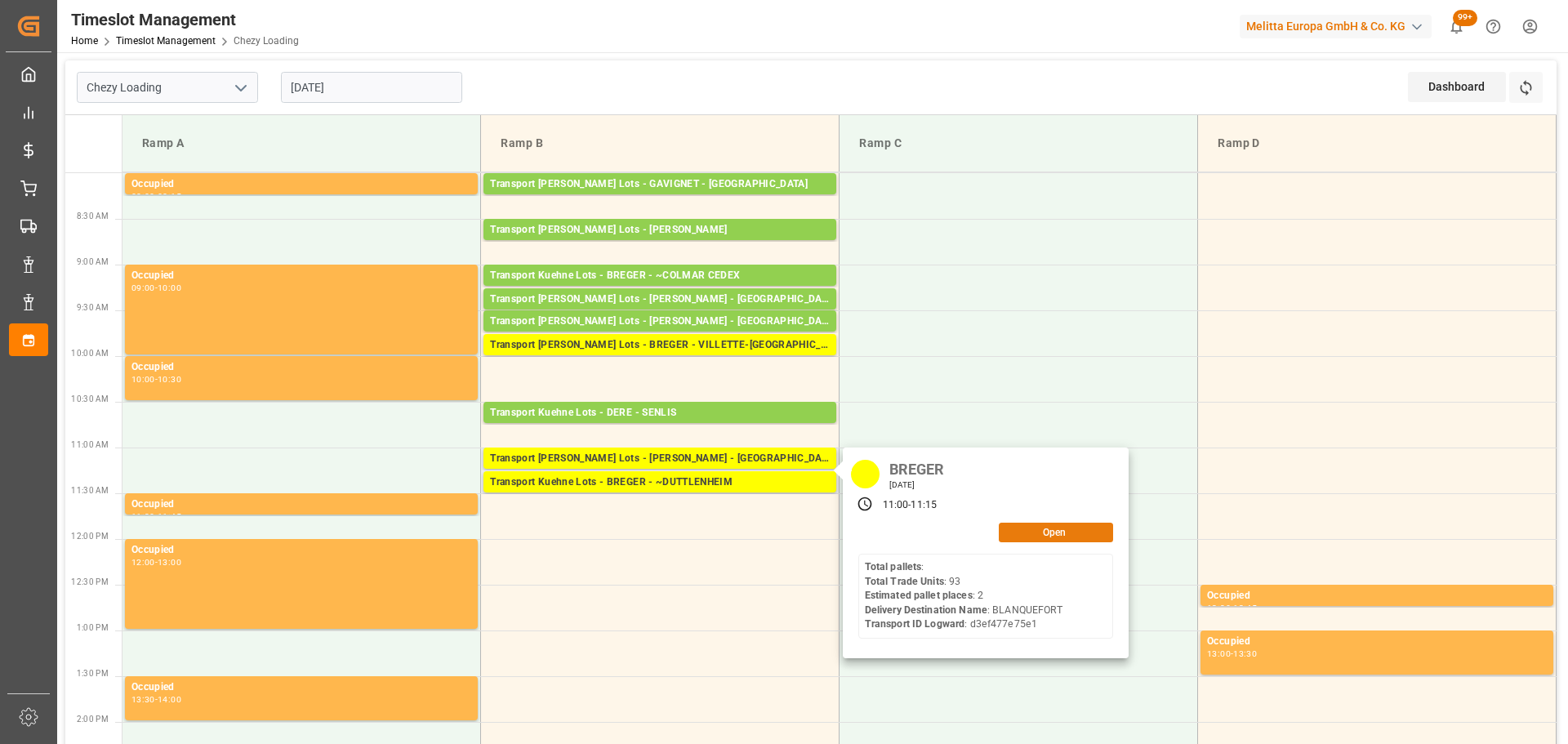
click at [1037, 535] on button "Open" at bounding box center [1056, 532] width 114 height 20
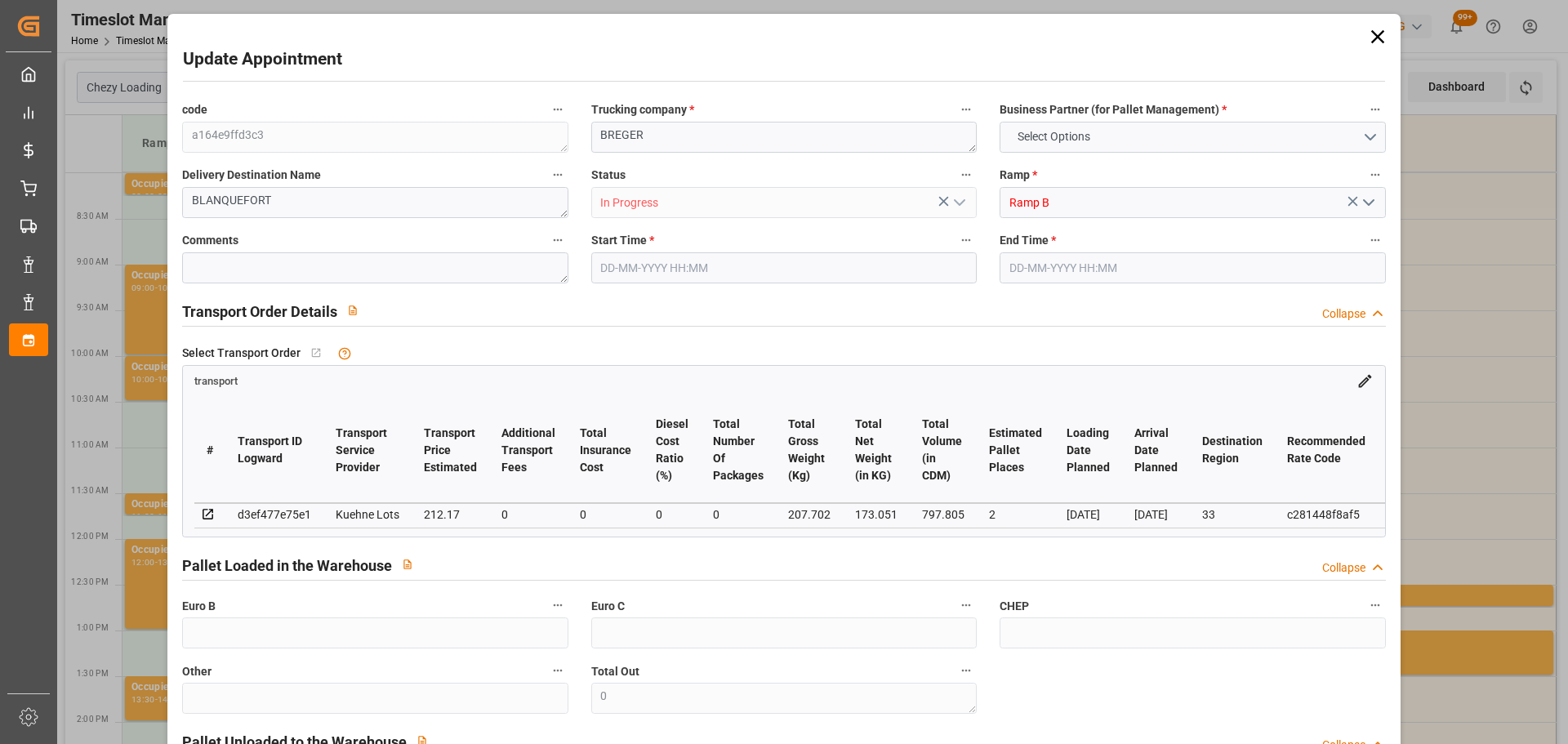
type input "2"
type input "212.17"
type input "0"
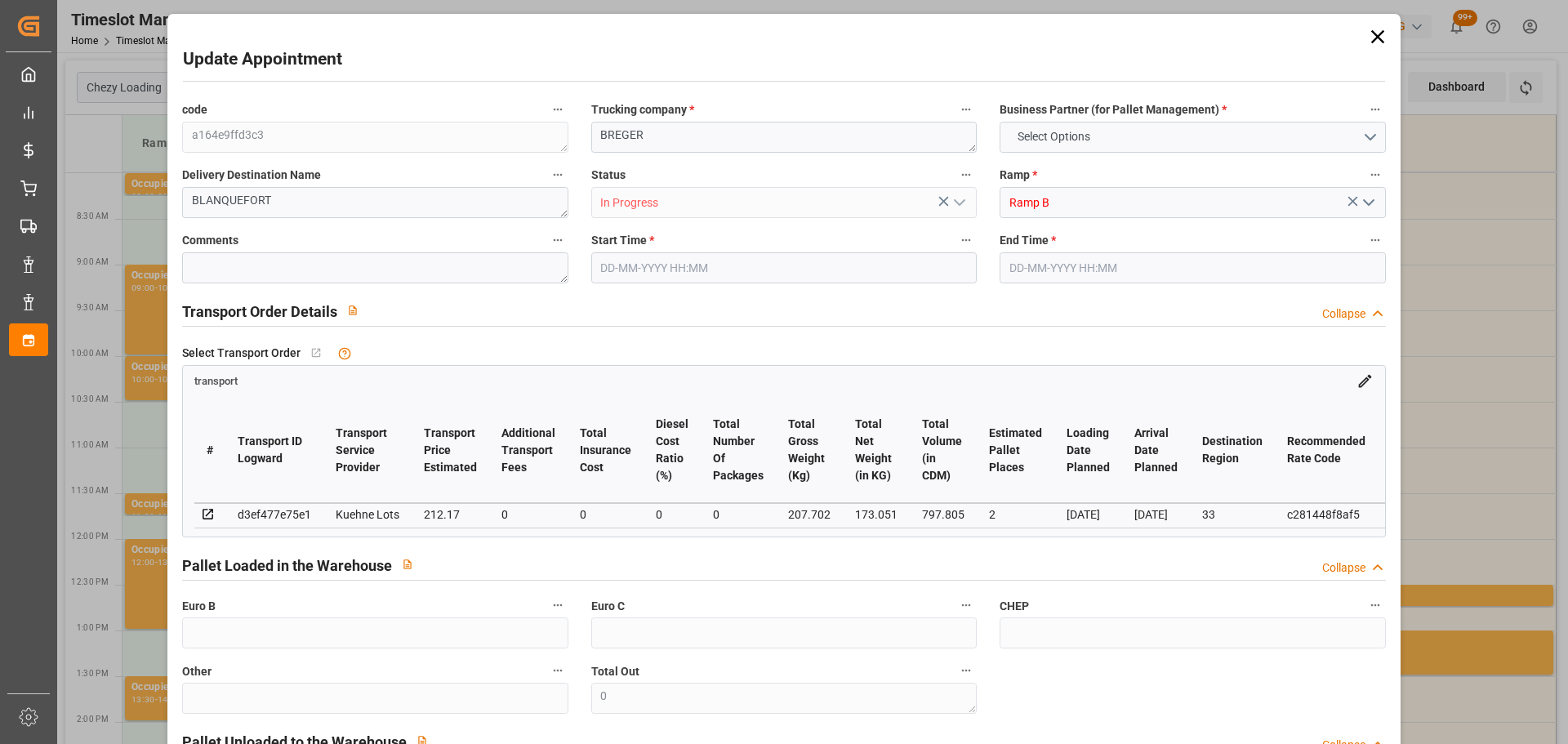
type input "212.17"
type input "0"
type input "173.051"
type input "414.702"
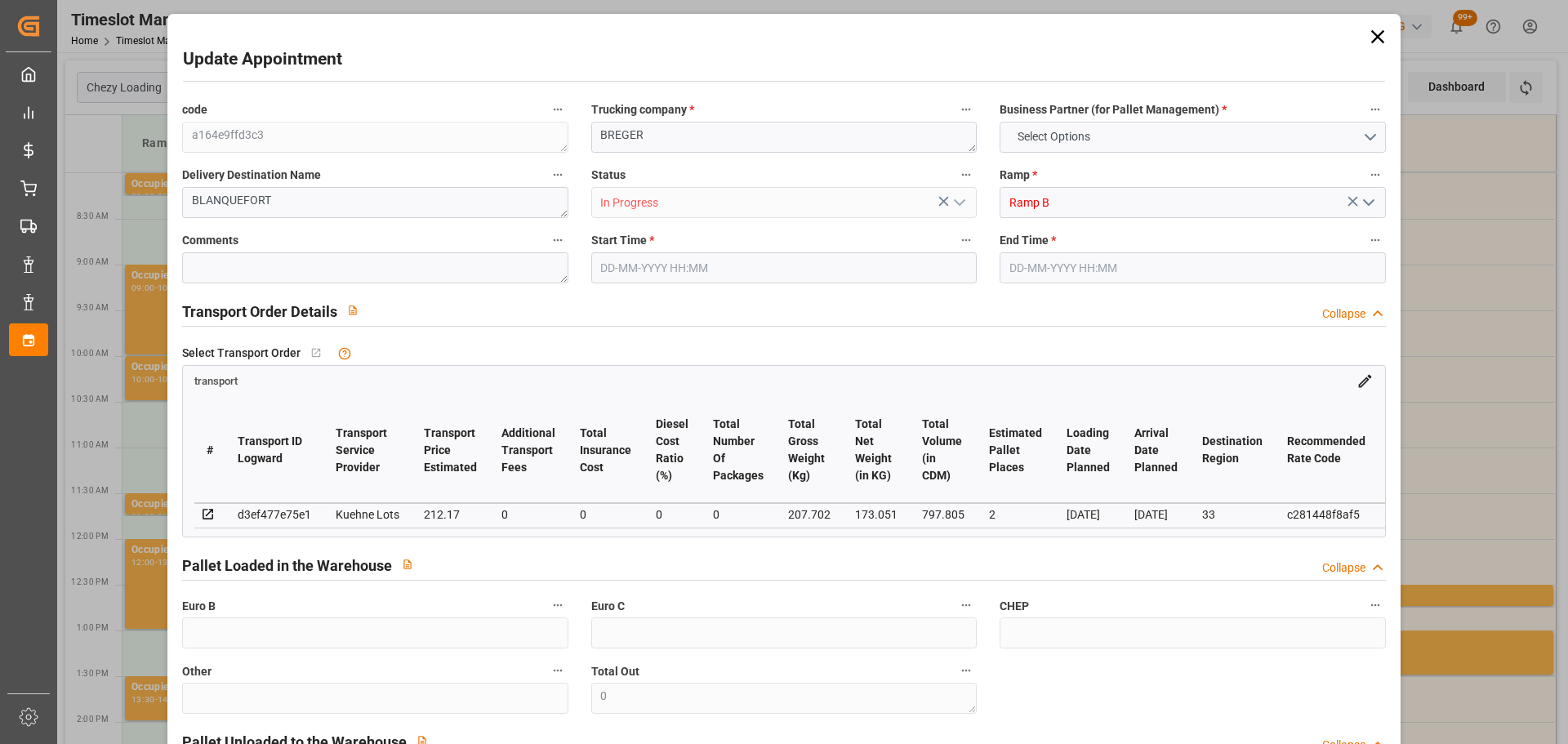
type input "797.805"
type input "33"
type input "0"
type input "93"
type input "9"
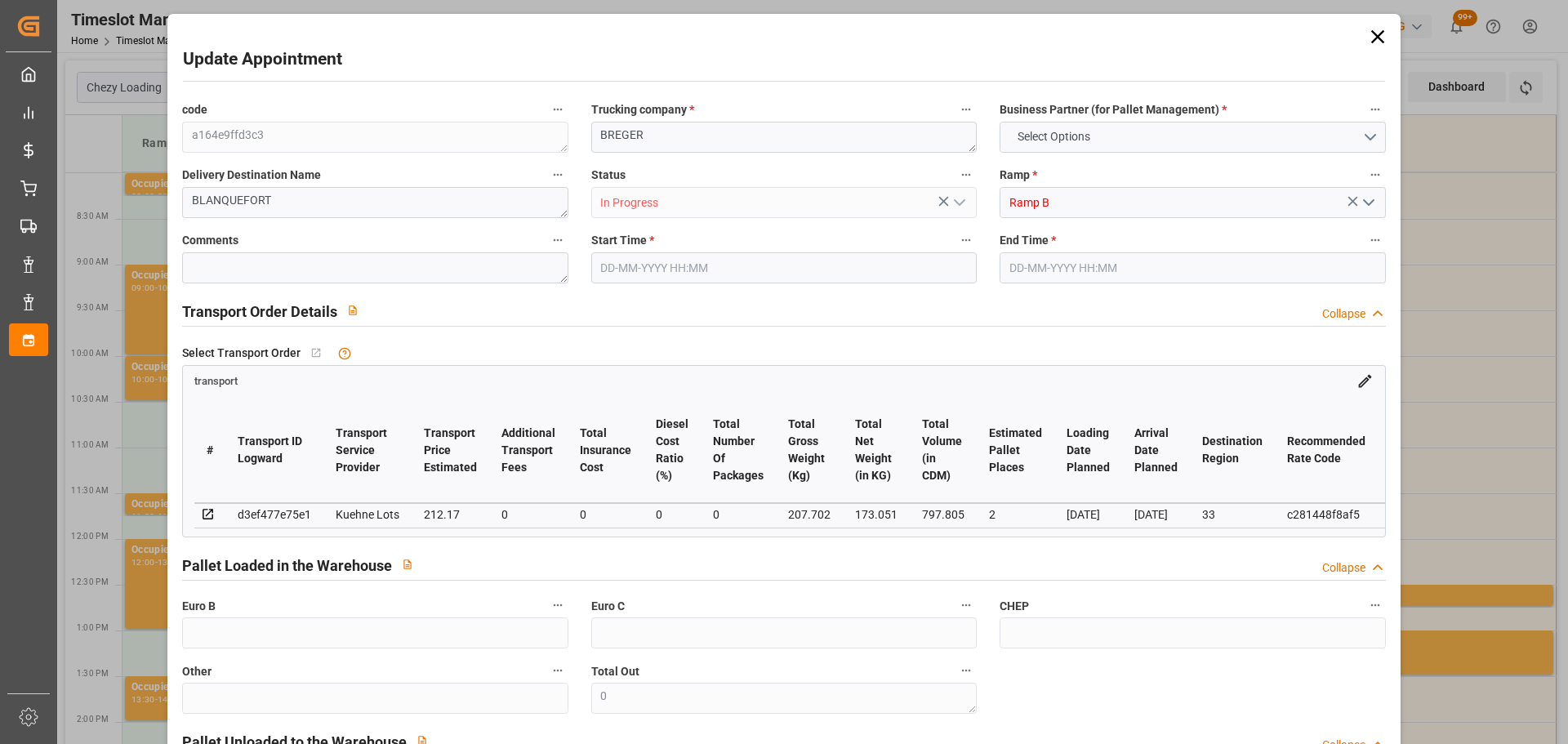
type input "101"
type input "207.702"
type input "0"
type input "4710.8598"
type input "0"
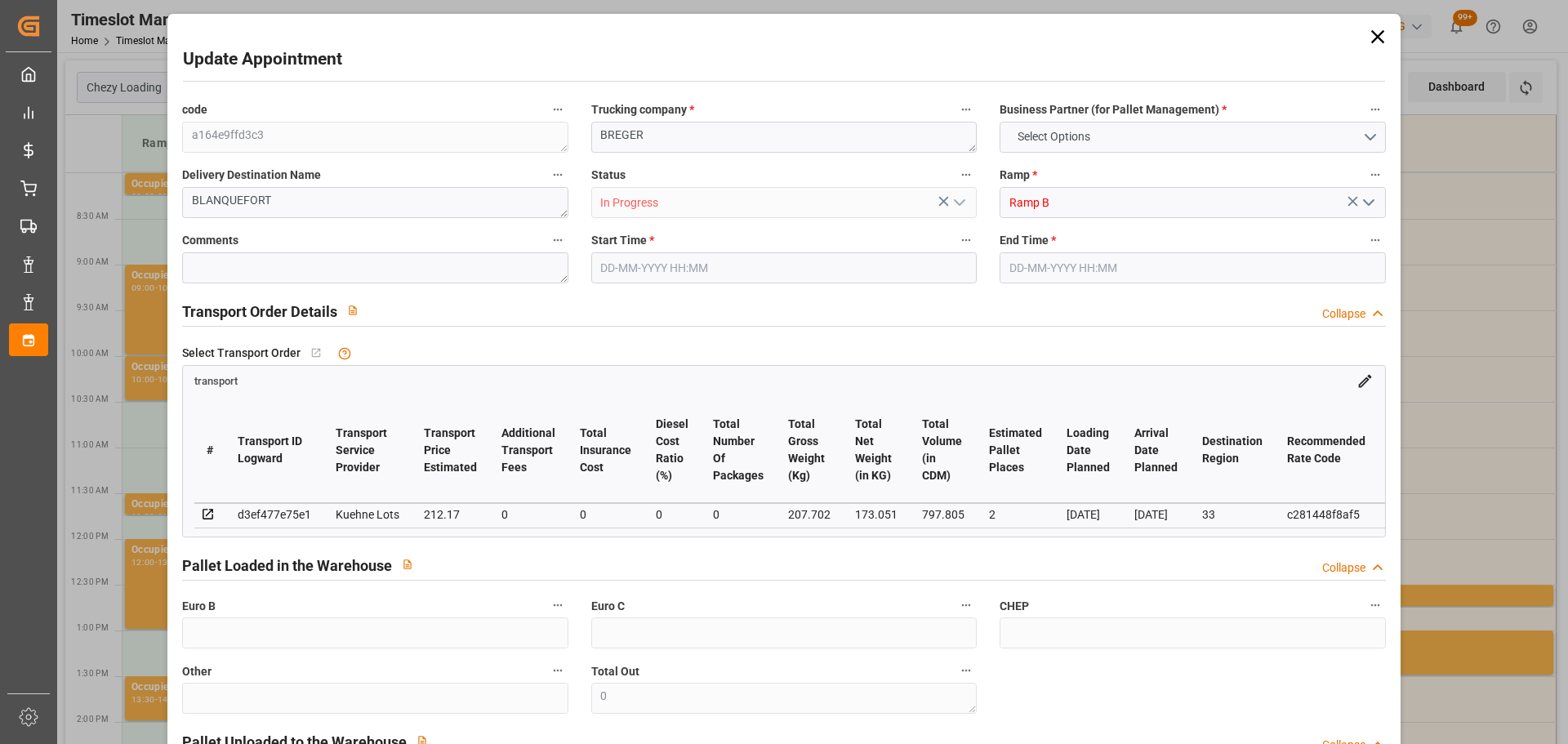
type input "0"
type input "21"
type input "35"
type input "[DATE] 11:00"
type input "[DATE] 11:15"
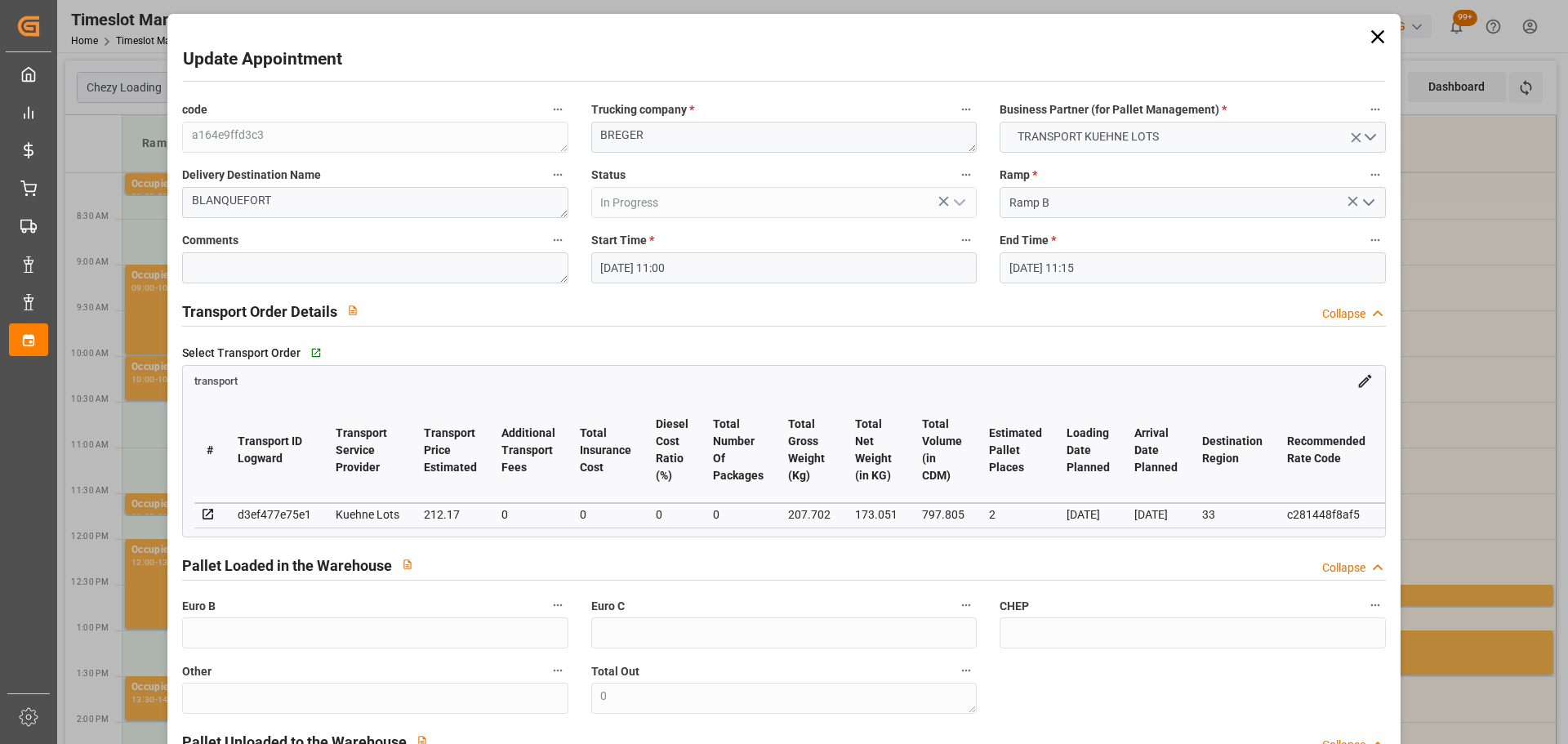
type input "[DATE] 13:09"
type input "[DATE] 11:33"
type input "[DATE]"
click at [651, 260] on input "[DATE] 11:00" at bounding box center [784, 268] width 386 height 31
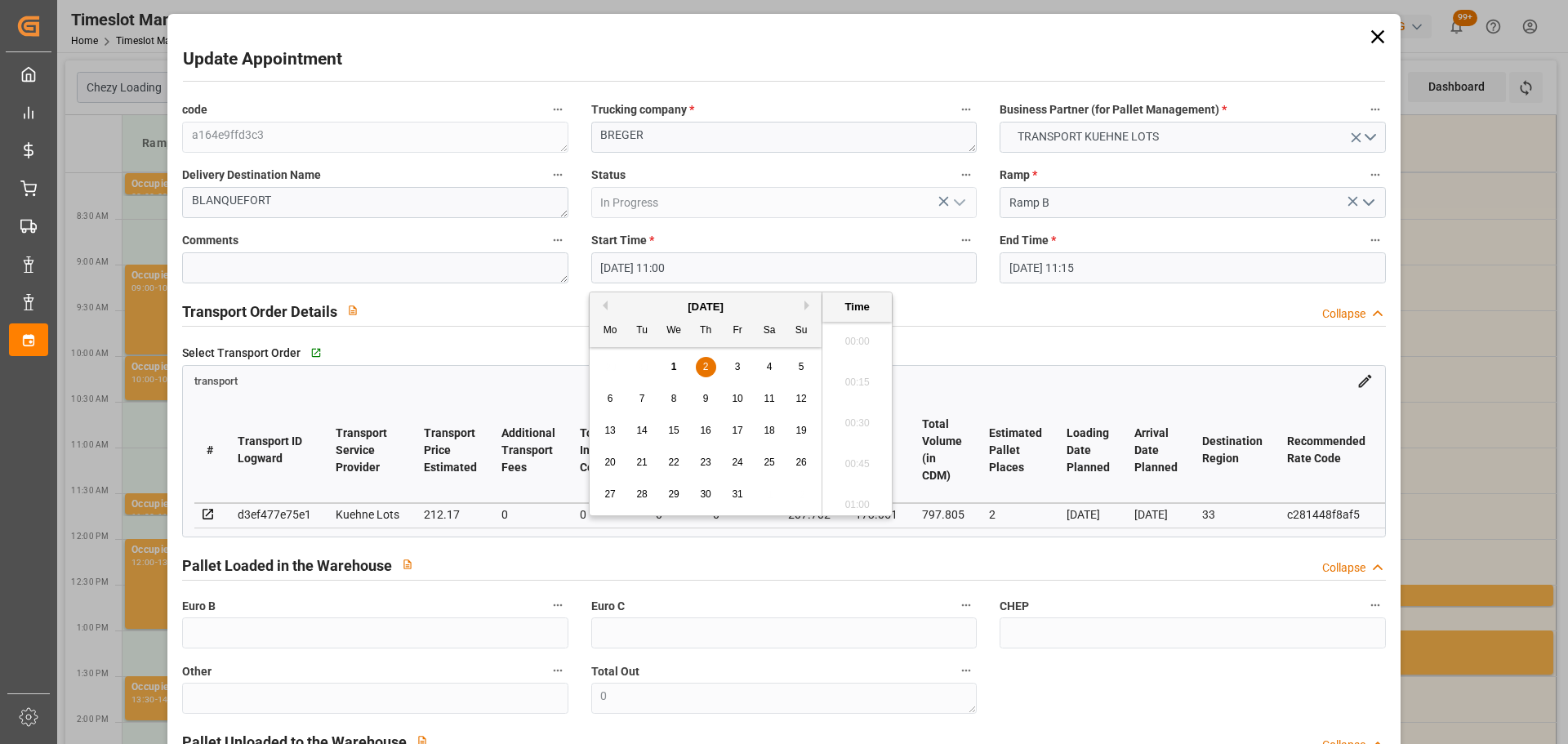
scroll to position [1721, 0]
drag, startPoint x: 703, startPoint y: 364, endPoint x: 795, endPoint y: 368, distance: 92.1
click at [709, 364] on div "2" at bounding box center [706, 368] width 21 height 20
click at [860, 405] on li "10:00" at bounding box center [857, 418] width 69 height 41
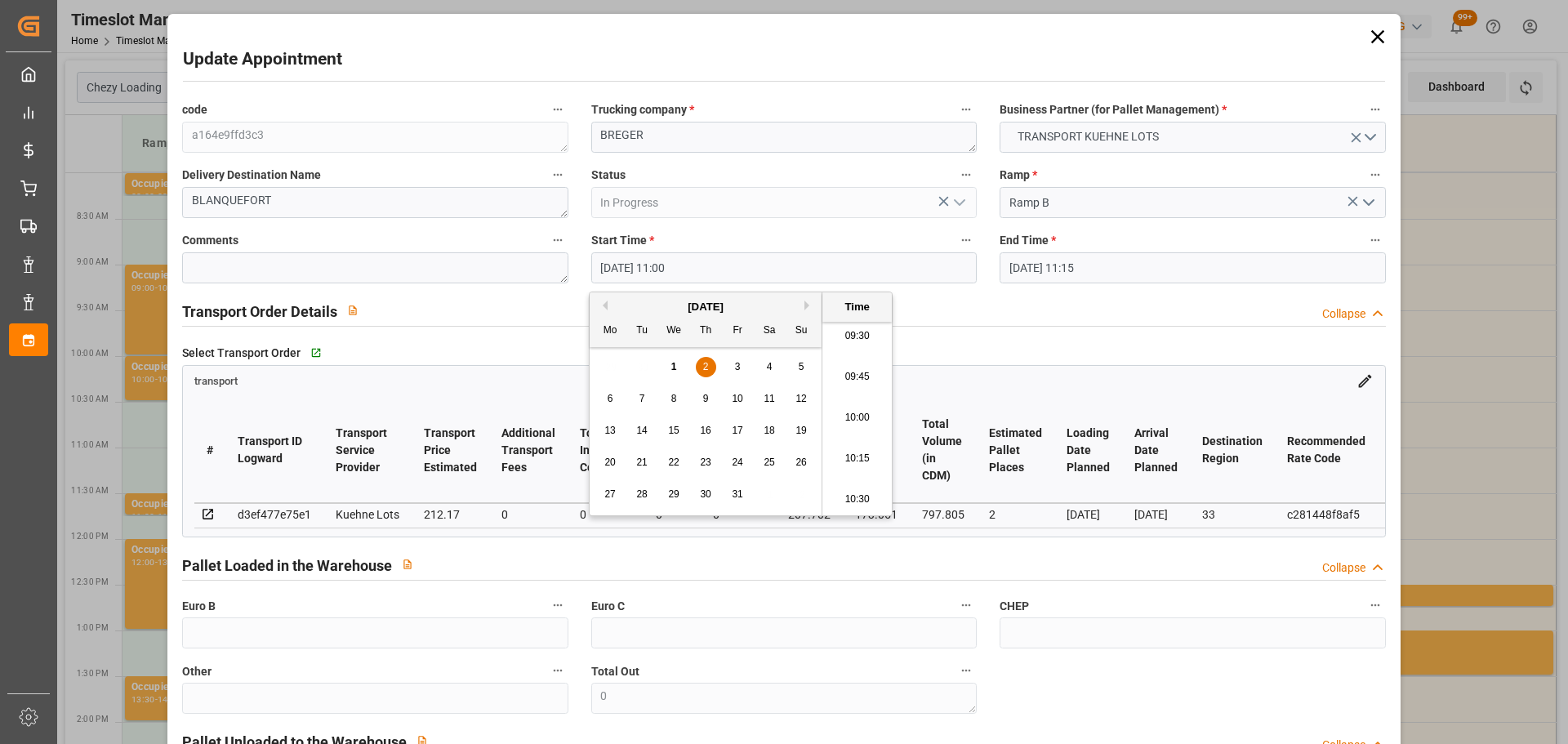
type input "[DATE] 10:00"
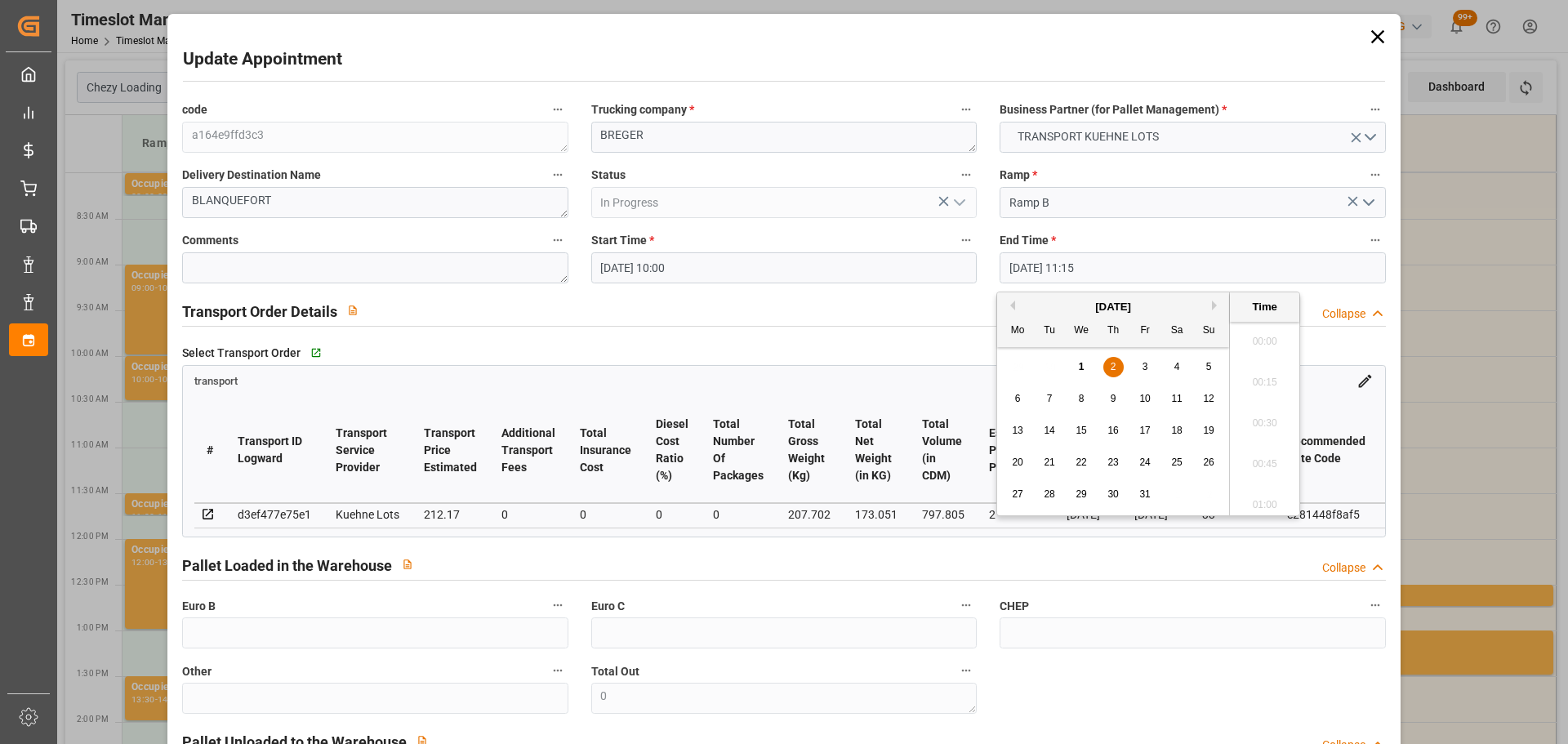
click at [1118, 262] on input "[DATE] 11:15" at bounding box center [1193, 268] width 386 height 31
click at [1104, 362] on div "2" at bounding box center [1114, 368] width 21 height 20
click at [1261, 415] on li "10:15" at bounding box center [1264, 418] width 69 height 41
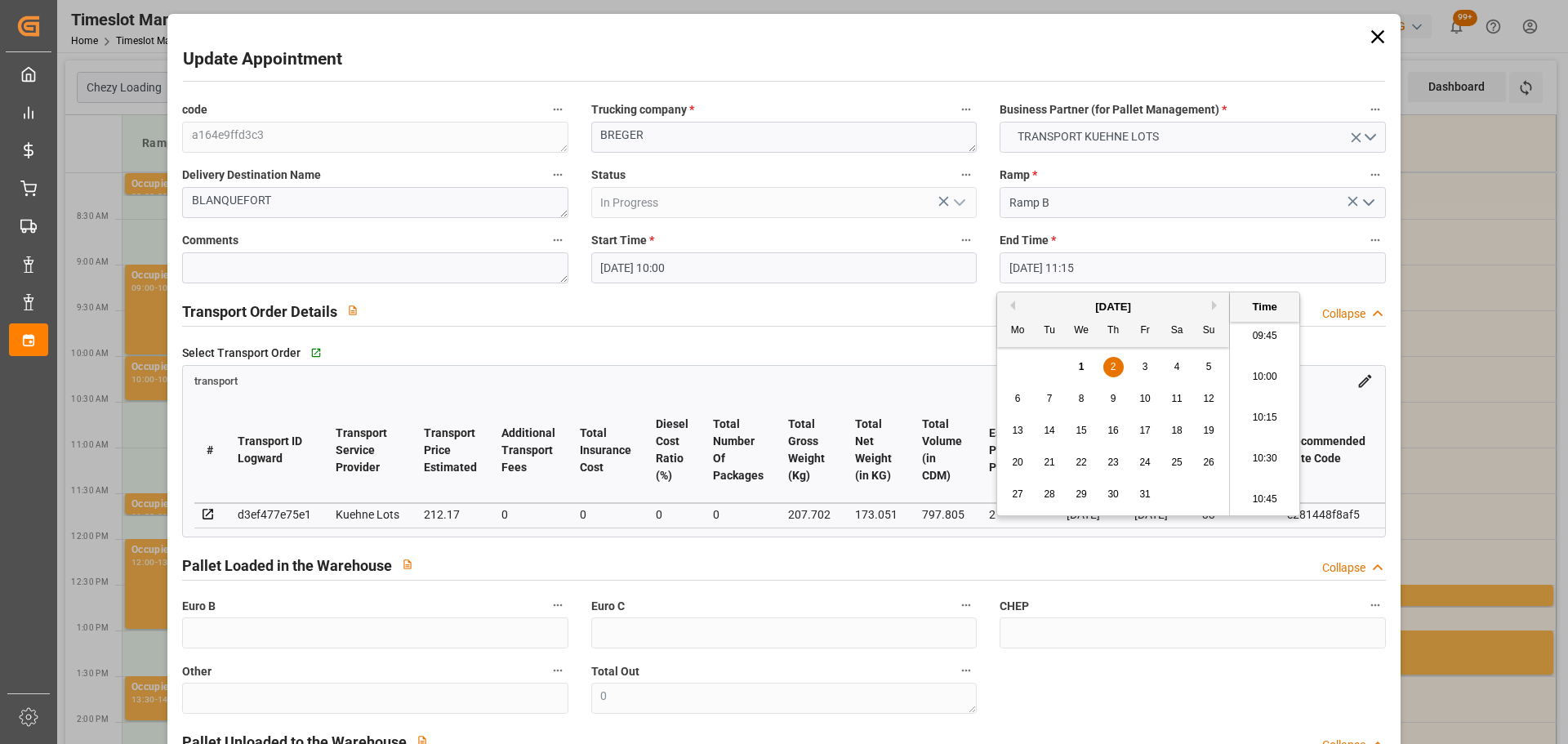
type input "[DATE] 10:15"
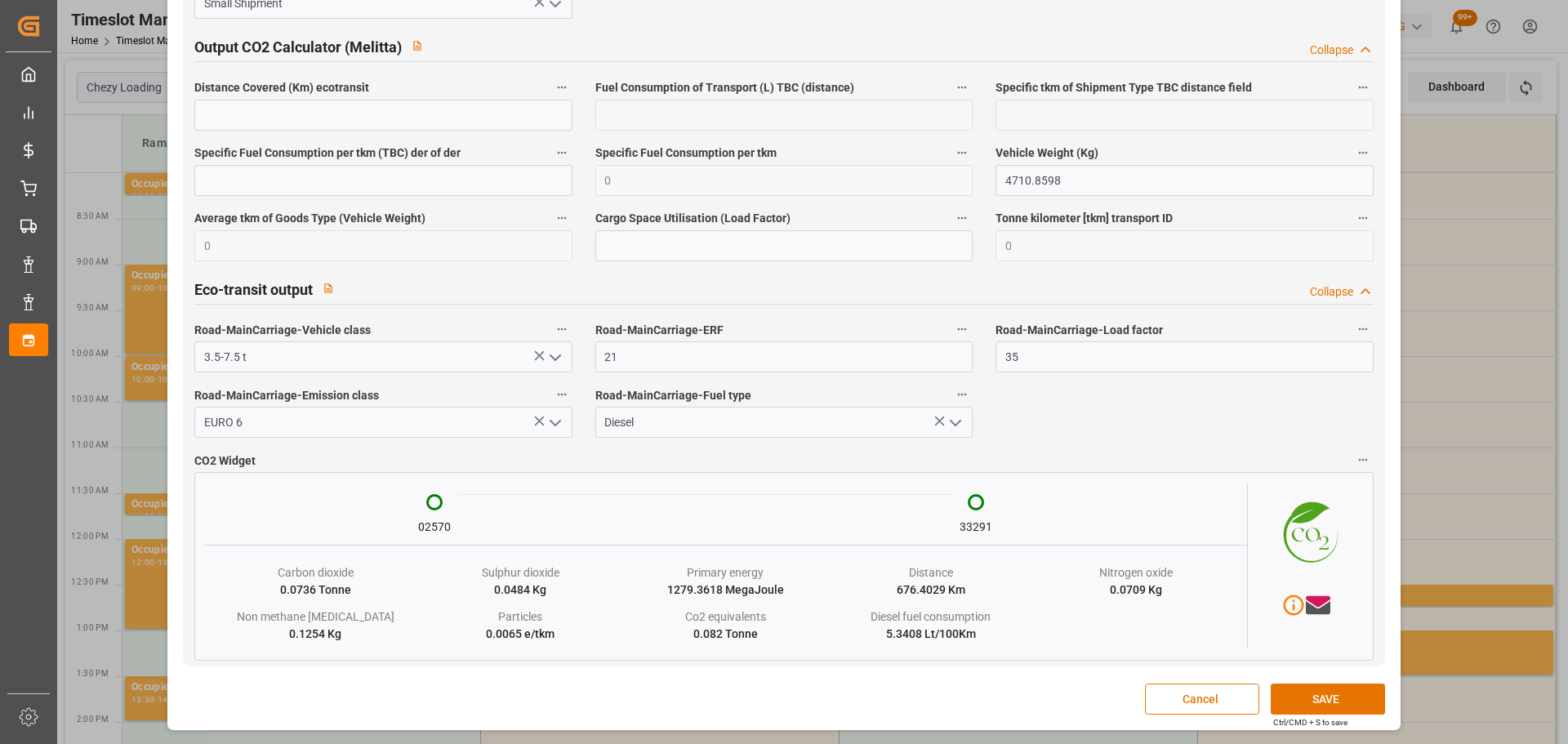
scroll to position [2701, 0]
click at [1304, 700] on button "SAVE" at bounding box center [1328, 699] width 114 height 31
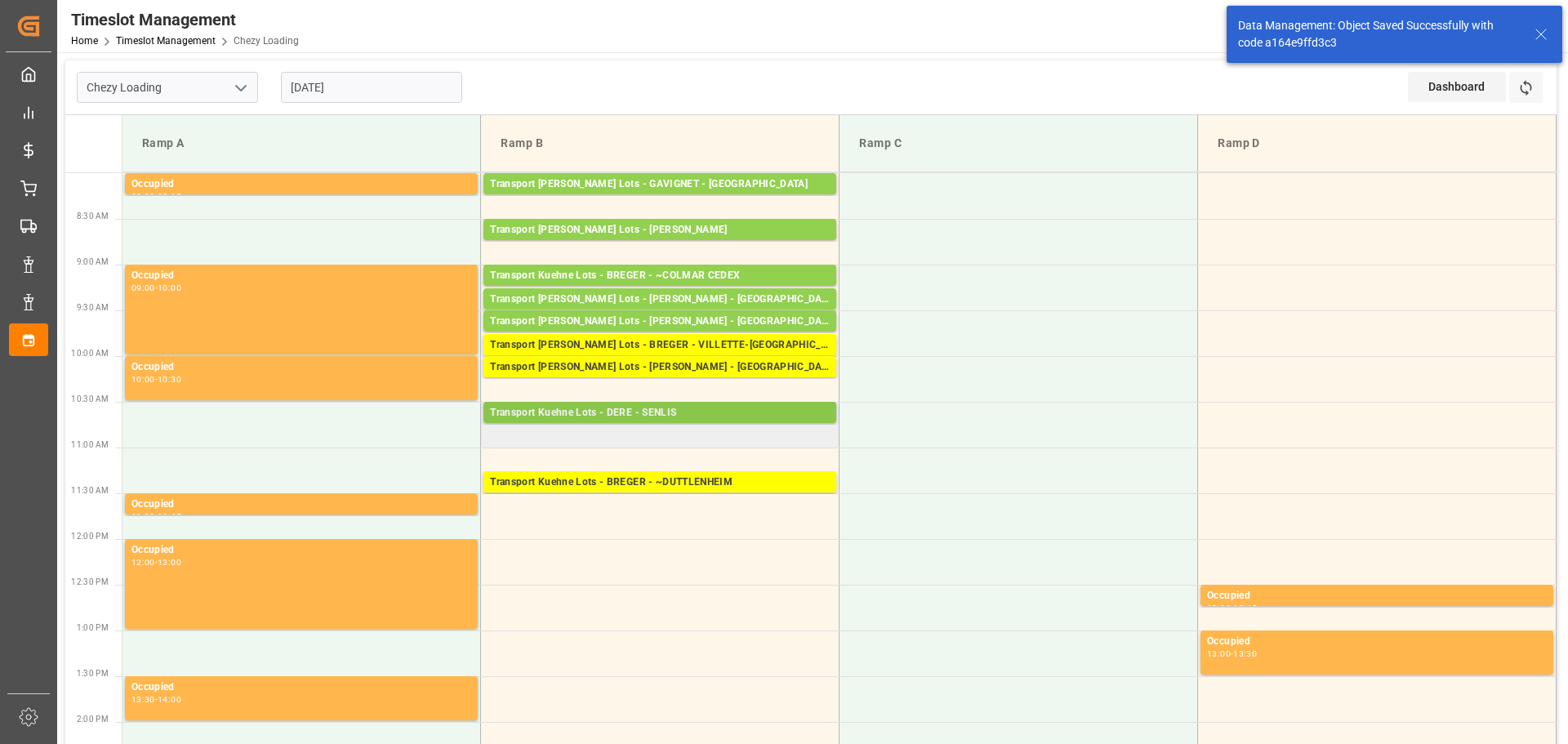
click at [541, 407] on div "Transport Kuehne Lots - DERE - SENLIS" at bounding box center [660, 413] width 340 height 16
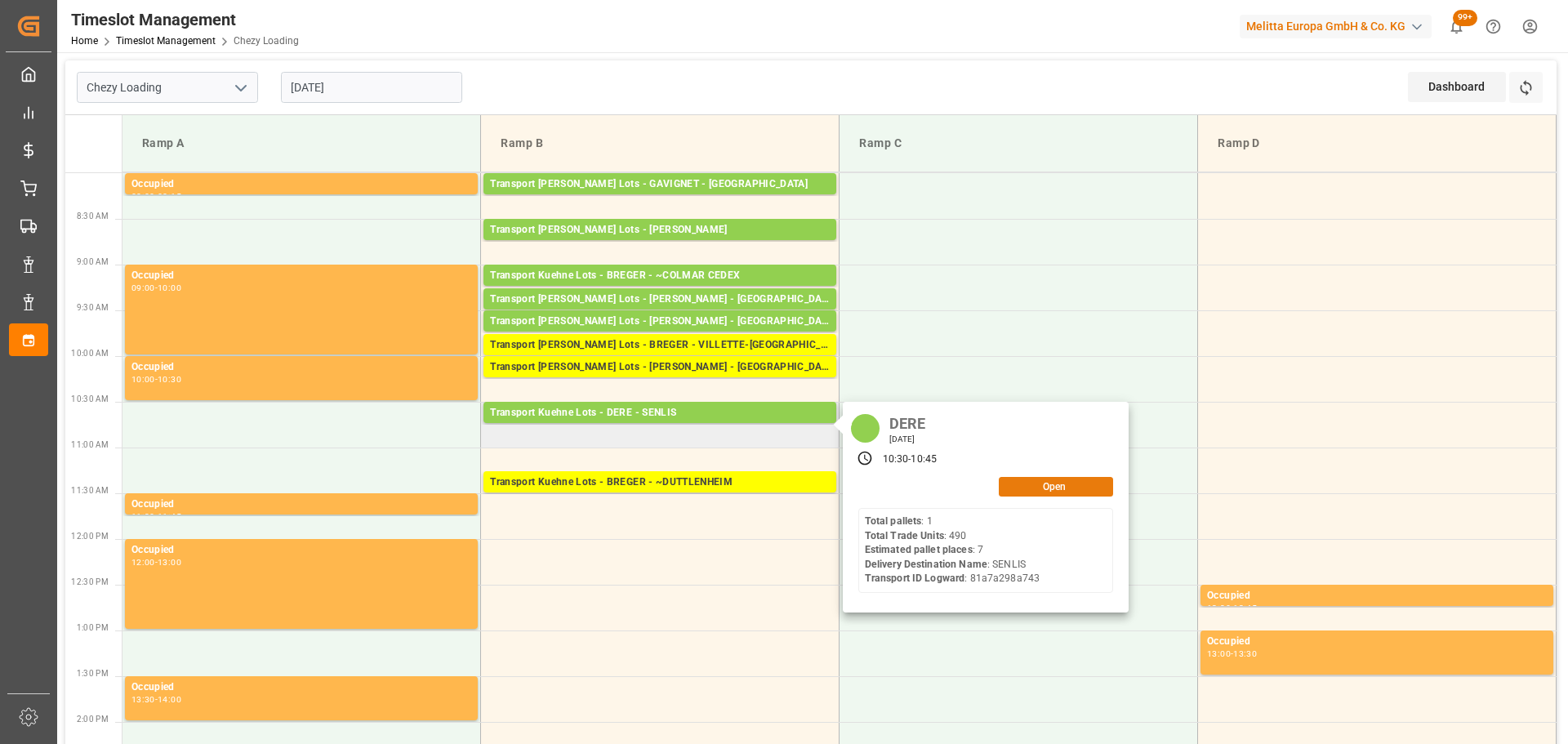
click at [1040, 486] on button "Open" at bounding box center [1056, 486] width 114 height 20
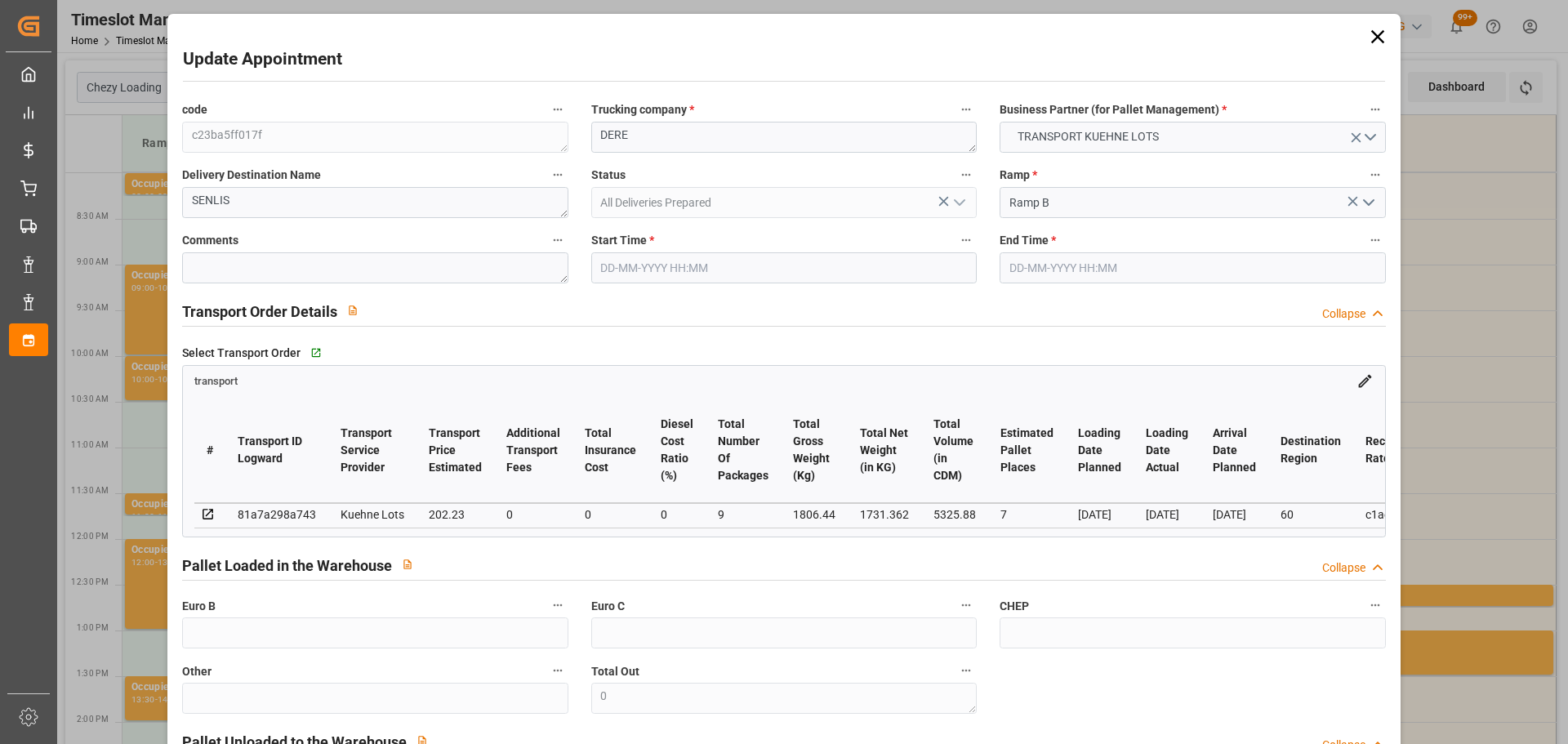
type input "[DATE] 10:30"
type input "[DATE] 10:45"
type input "[DATE] 12:42"
type input "[DATE] 11:23"
type input "[DATE]"
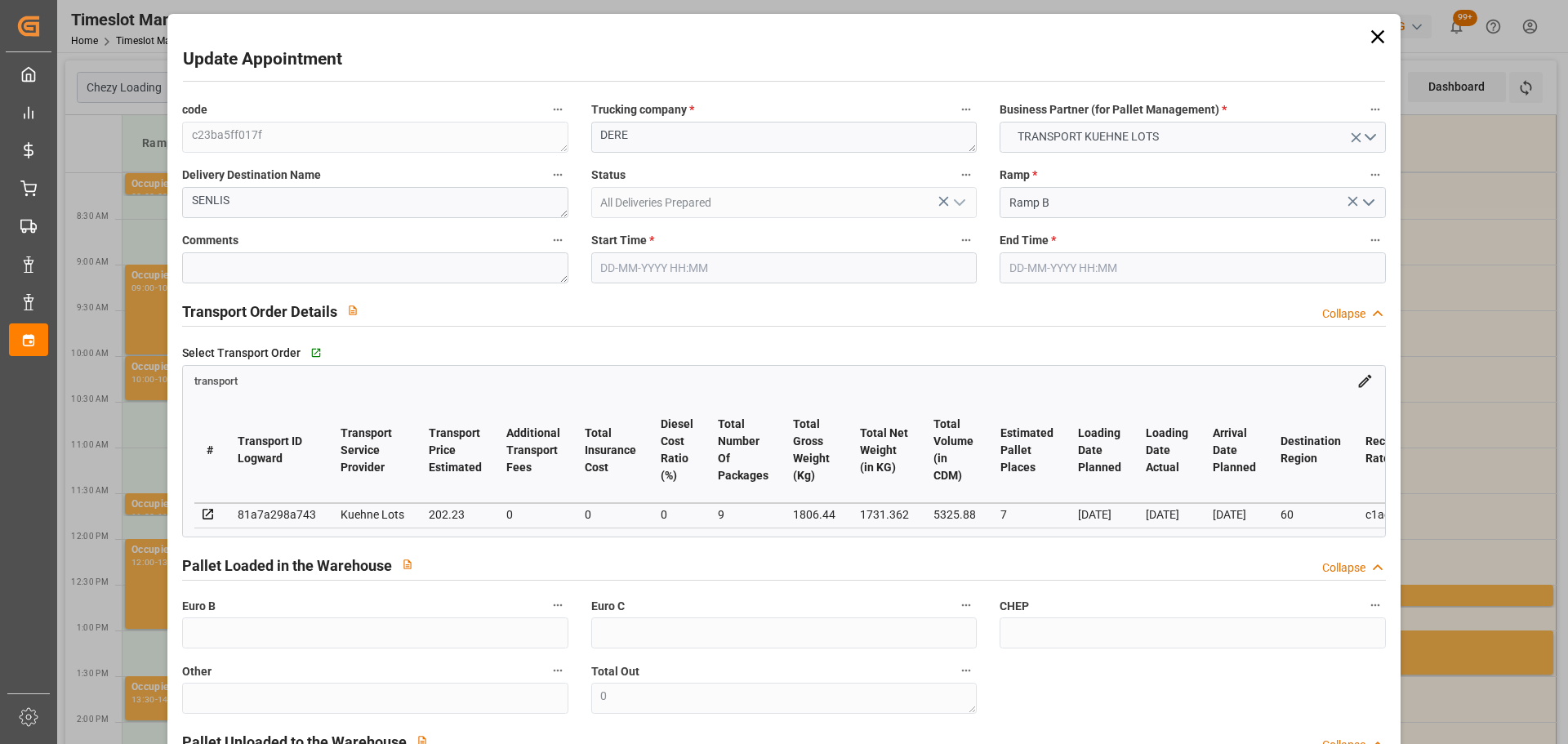
type input "[DATE]"
click at [635, 262] on input "[DATE] 10:30" at bounding box center [784, 268] width 386 height 31
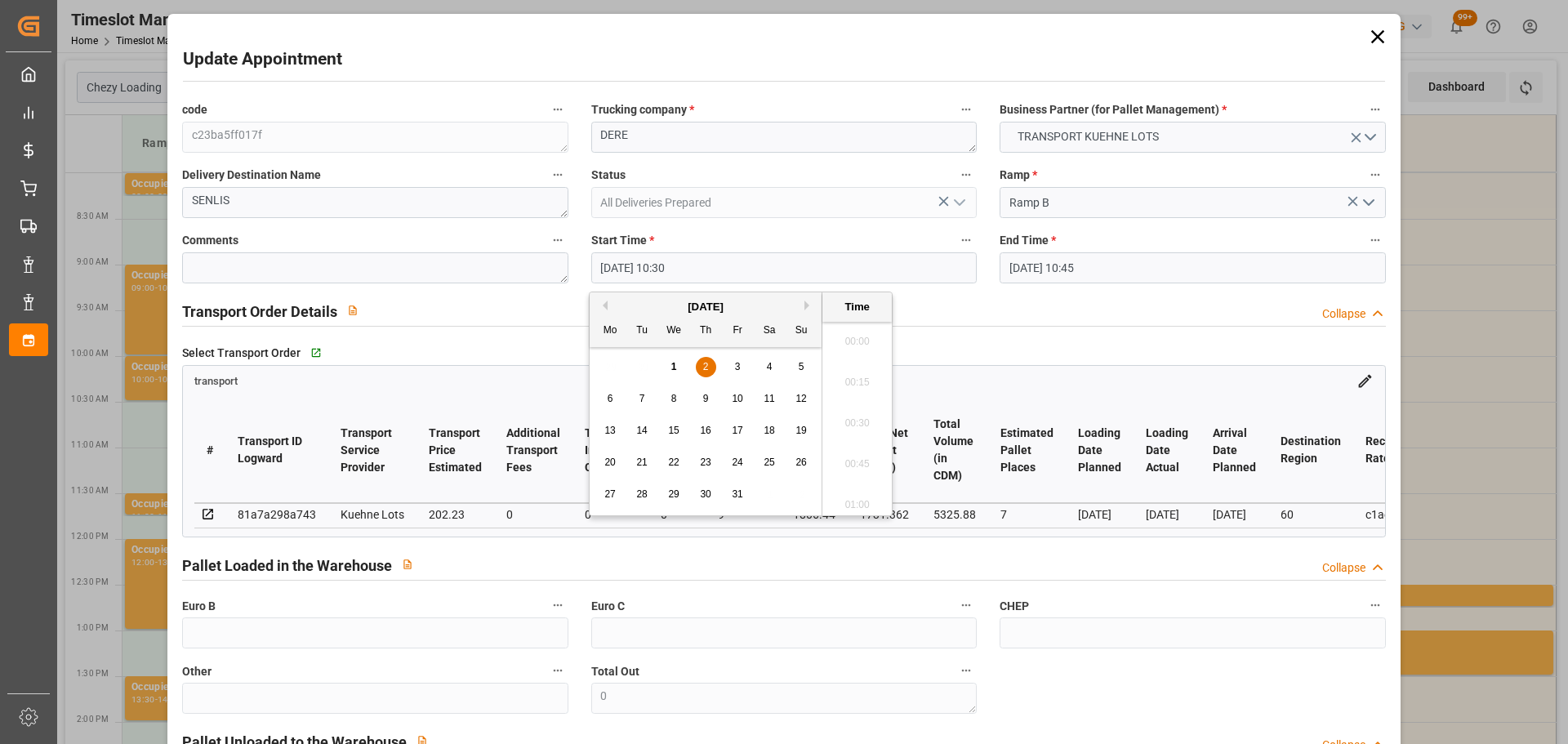
scroll to position [1639, 0]
drag, startPoint x: 700, startPoint y: 362, endPoint x: 707, endPoint y: 366, distance: 8.1
click at [701, 362] on div "2" at bounding box center [706, 368] width 21 height 20
click at [863, 453] on li "10:45" at bounding box center [857, 459] width 69 height 41
type input "[DATE] 10:45"
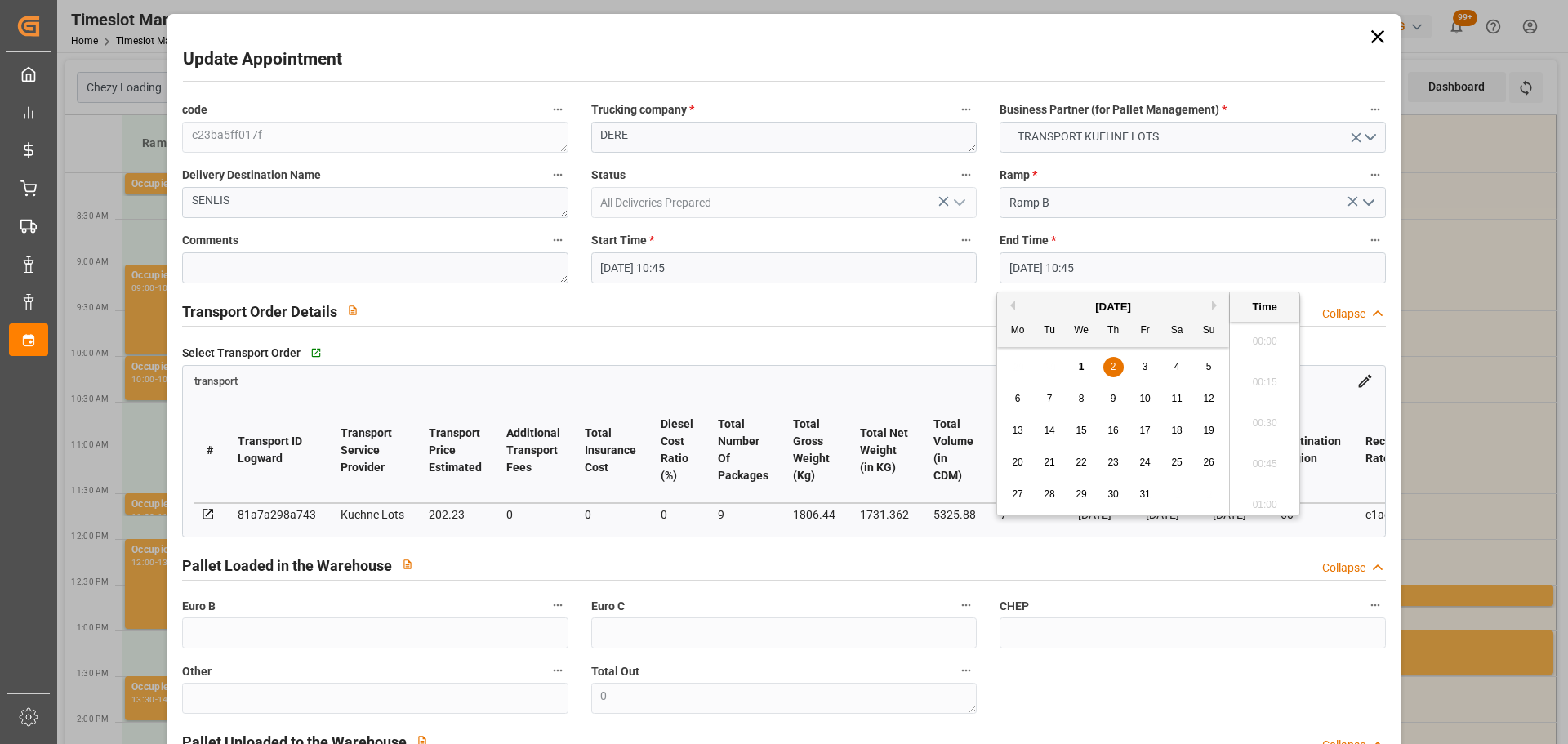
click at [1099, 263] on input "[DATE] 10:45" at bounding box center [1193, 268] width 386 height 31
click at [1117, 360] on div "2" at bounding box center [1114, 368] width 21 height 20
click at [1259, 452] on li "11:00" at bounding box center [1264, 459] width 69 height 41
type input "[DATE] 11:00"
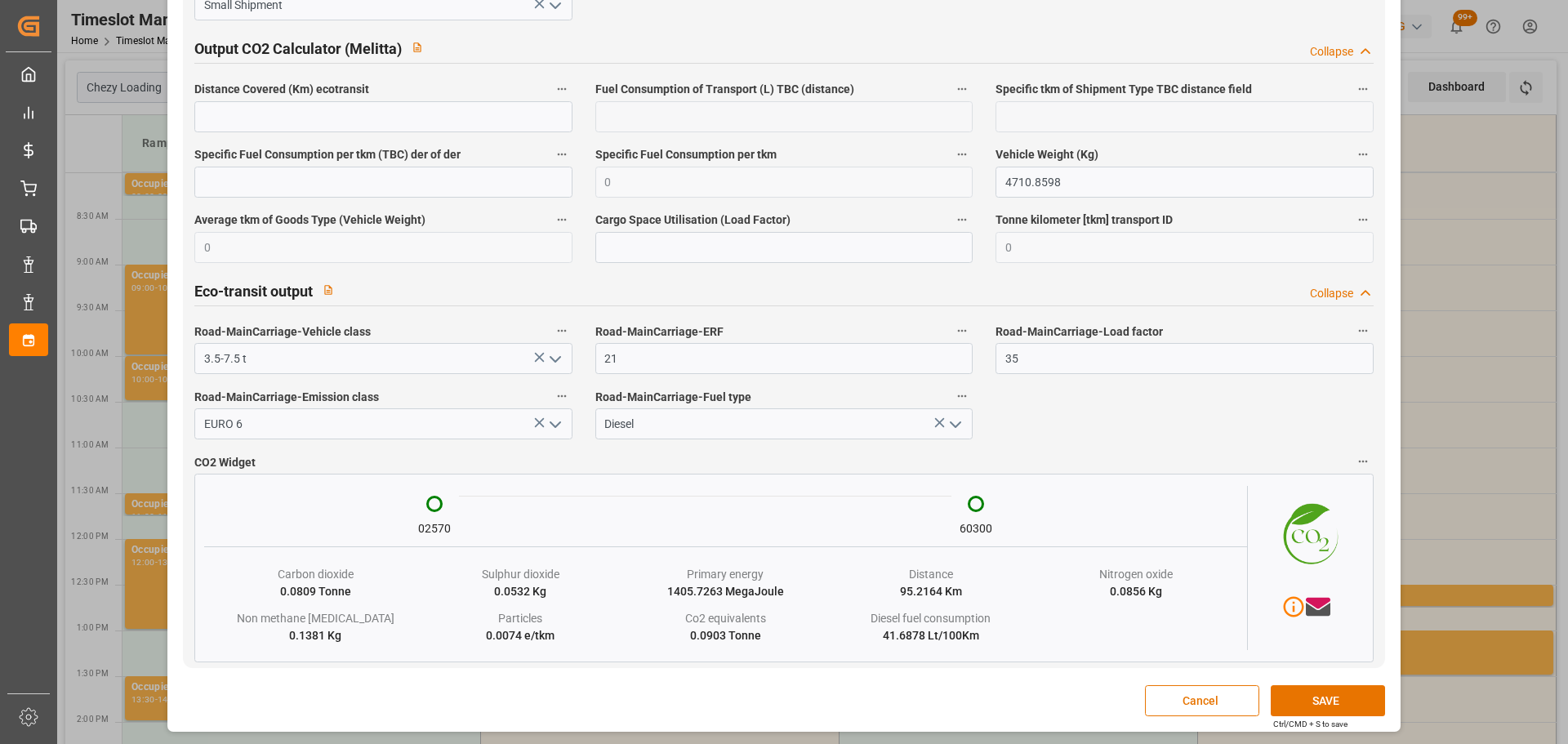
scroll to position [2823, 0]
click at [1347, 697] on button "SAVE" at bounding box center [1328, 699] width 114 height 31
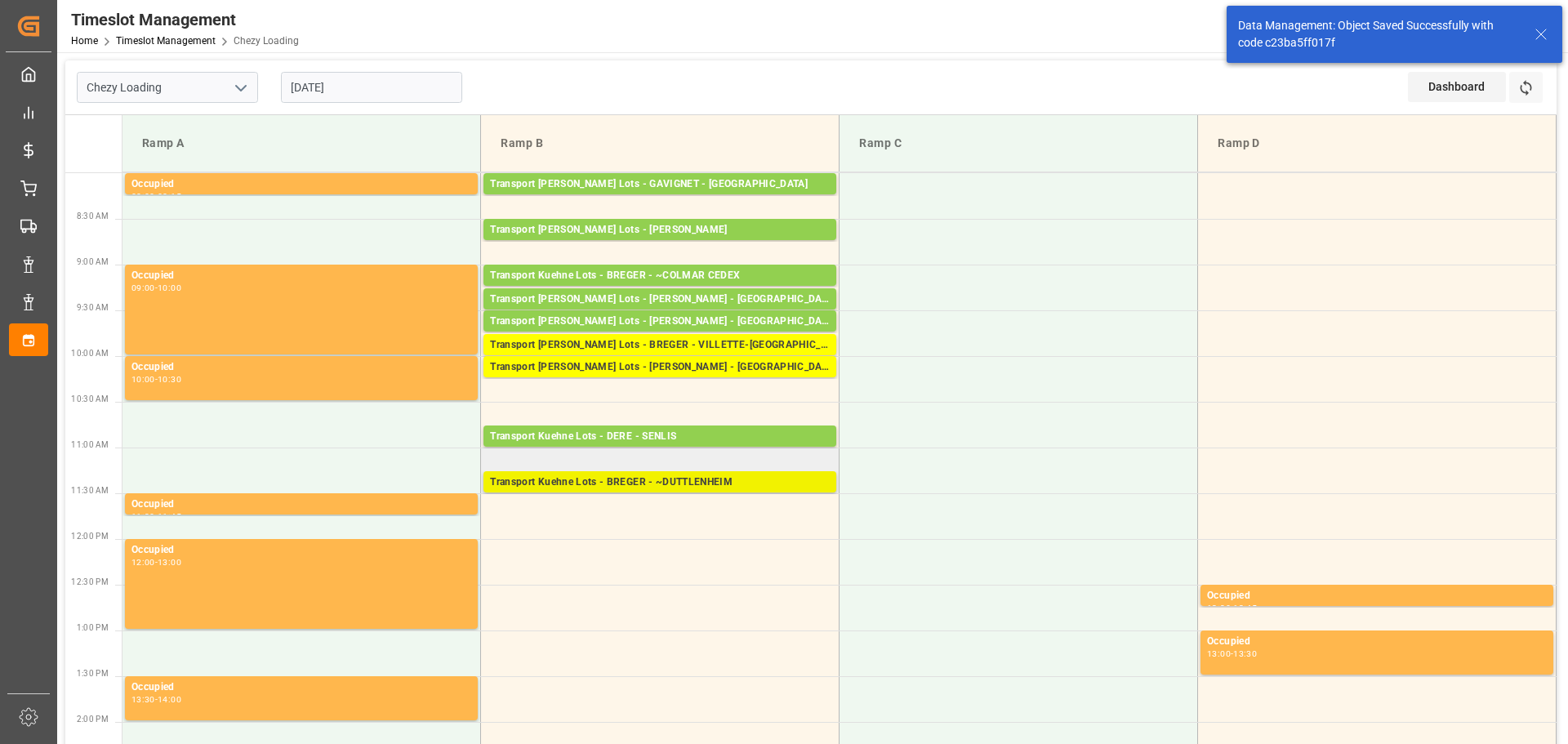
click at [638, 483] on div "Transport Kuehne Lots - BREGER - ~DUTTLENHEIM" at bounding box center [660, 483] width 340 height 16
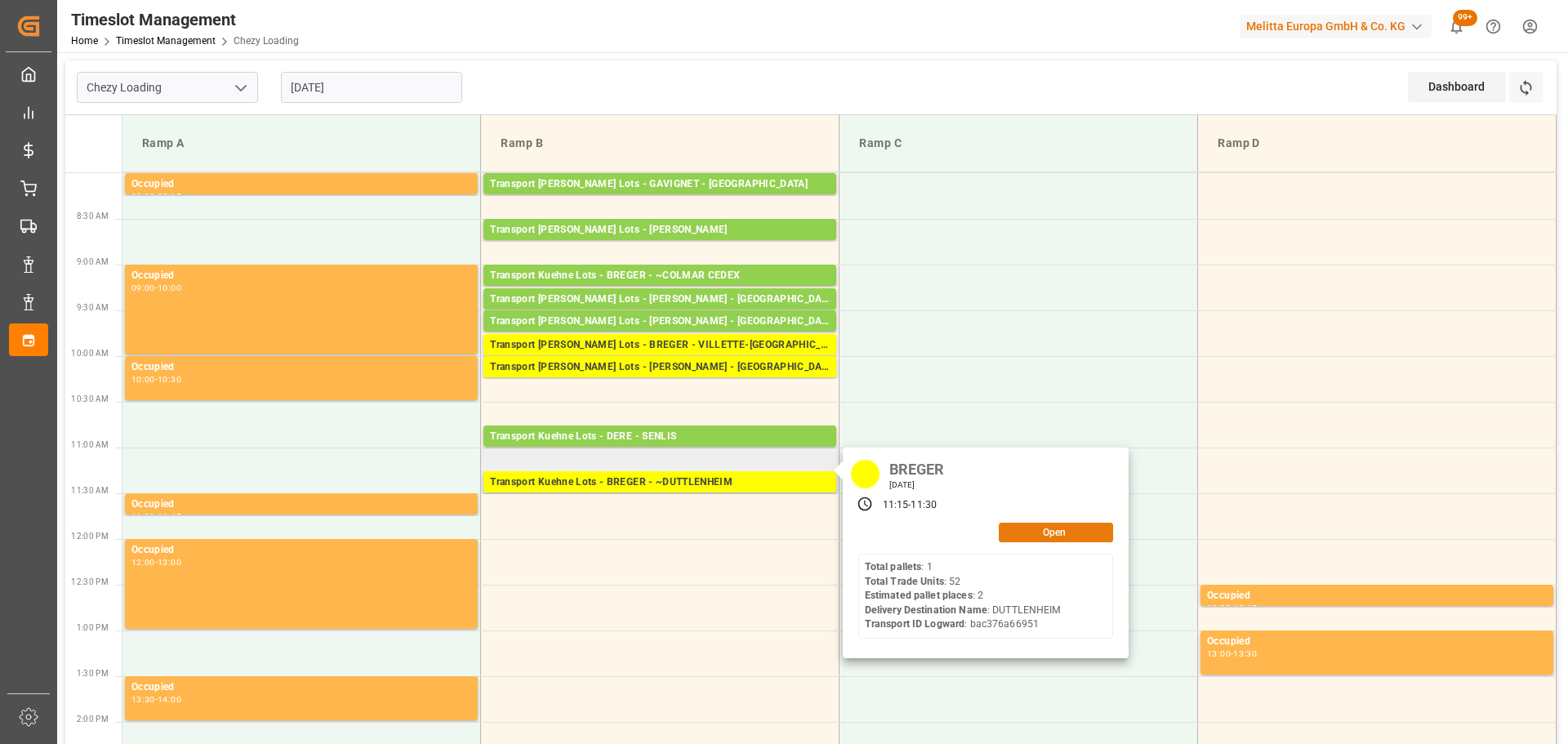
click at [1079, 531] on button "Open" at bounding box center [1056, 532] width 114 height 20
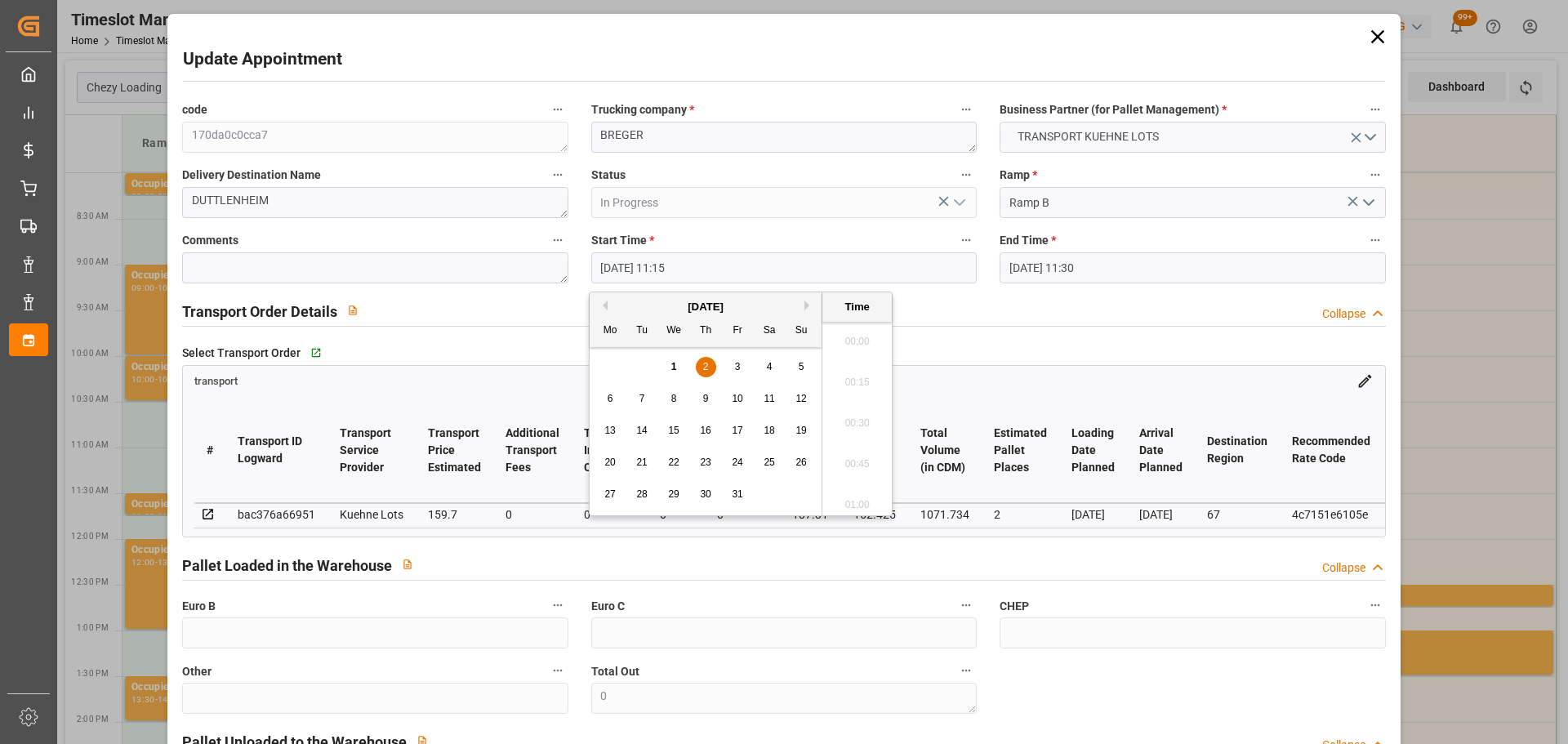
click at [619, 269] on input "[DATE] 11:15" at bounding box center [784, 268] width 386 height 31
click at [706, 363] on span "2" at bounding box center [706, 366] width 6 height 11
click at [867, 335] on li "10:45" at bounding box center [857, 336] width 69 height 41
type input "[DATE] 10:45"
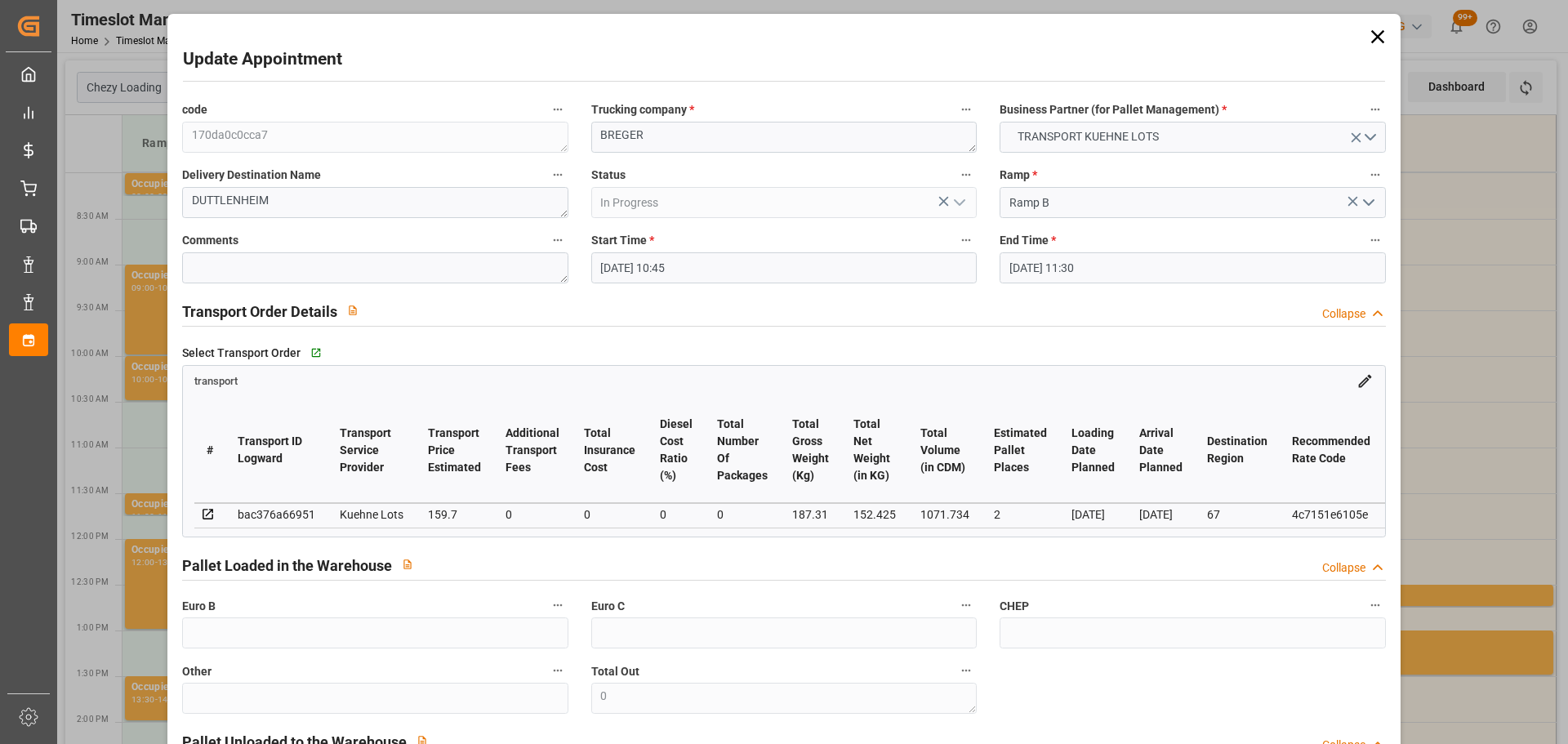
click at [1086, 268] on input "[DATE] 11:30" at bounding box center [1193, 268] width 386 height 31
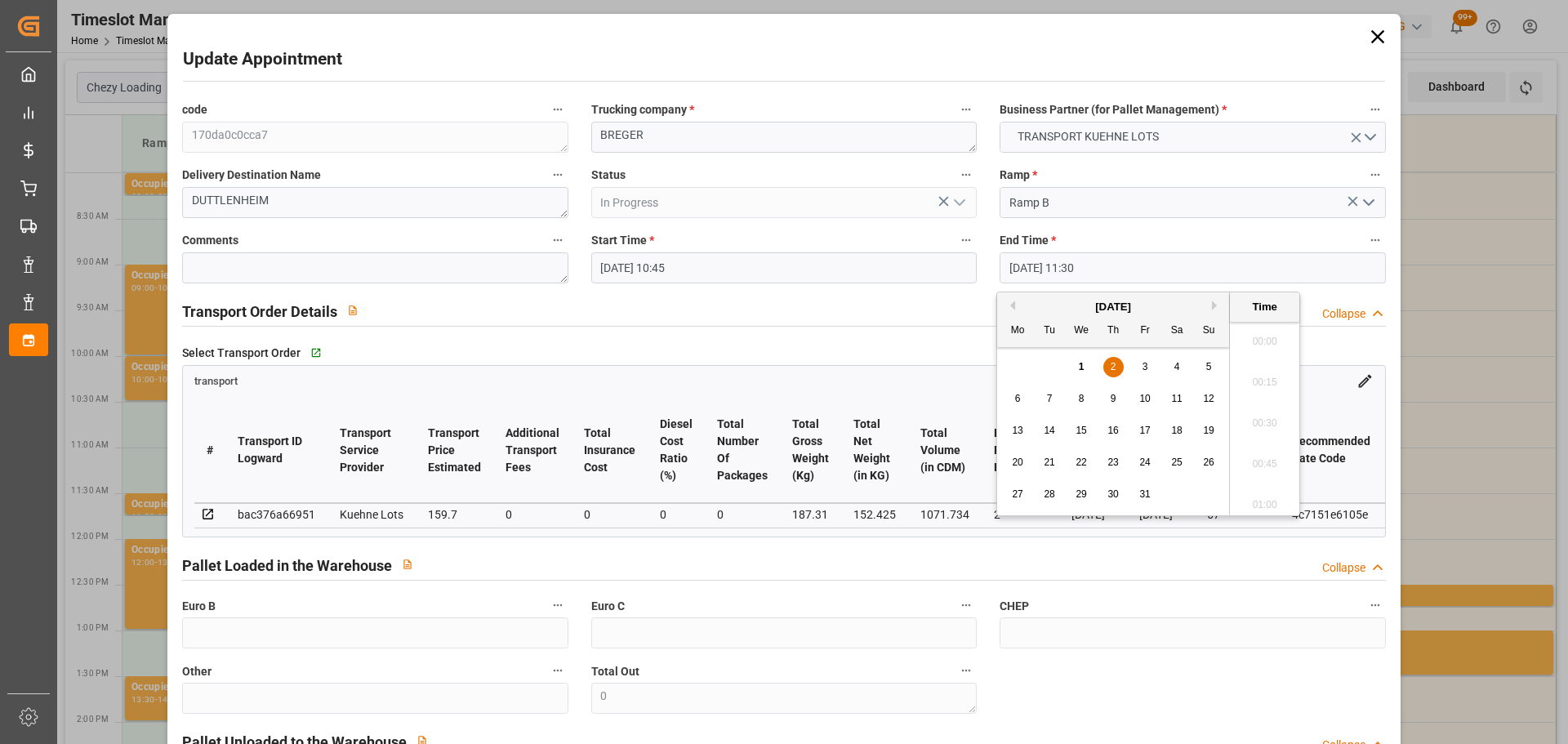
scroll to position [1803, 0]
click at [1111, 365] on span "2" at bounding box center [1113, 366] width 6 height 11
drag, startPoint x: 1270, startPoint y: 332, endPoint x: 1280, endPoint y: 330, distance: 10.2
click at [1271, 330] on li "11:00" at bounding box center [1264, 336] width 69 height 41
type input "[DATE] 11:00"
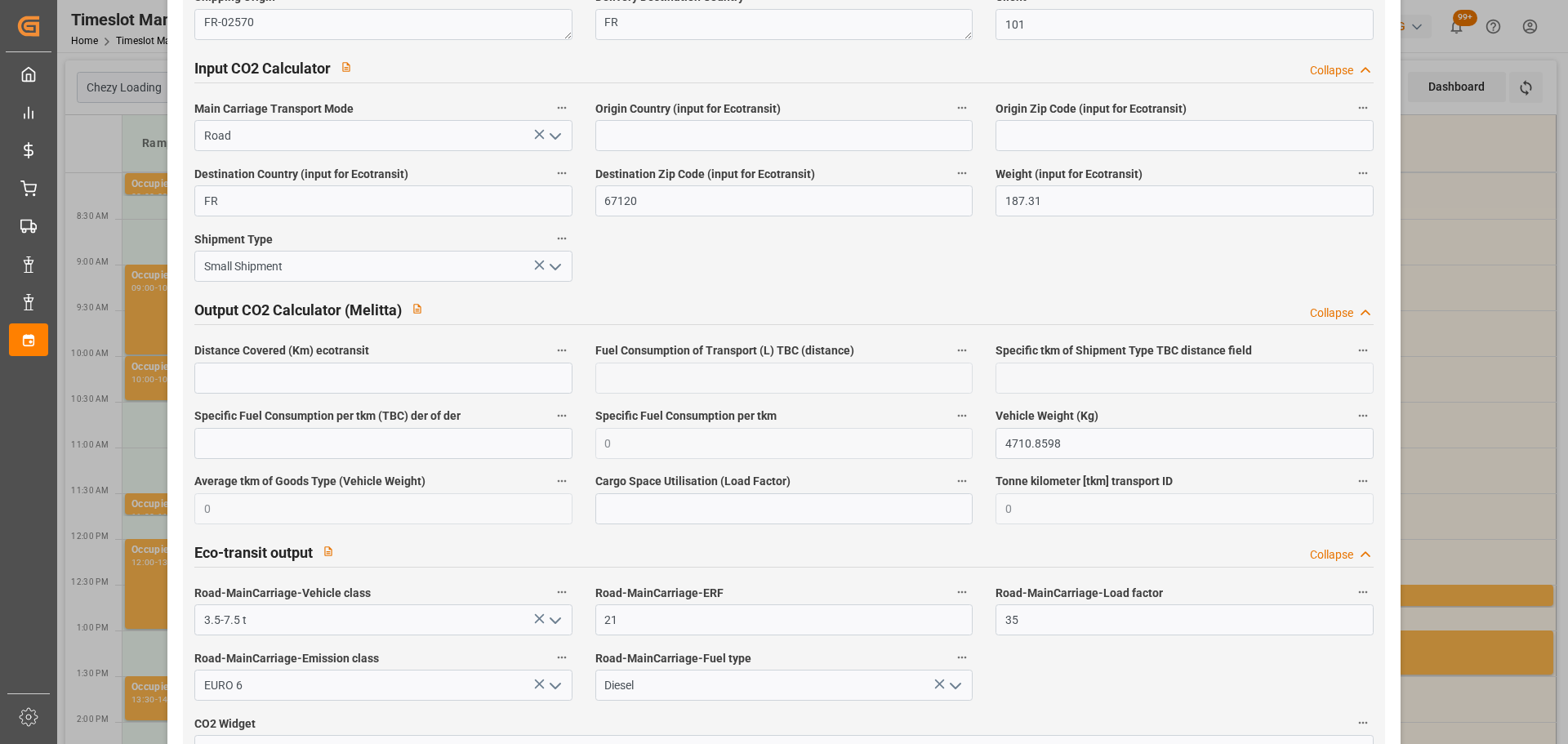
scroll to position [2712, 0]
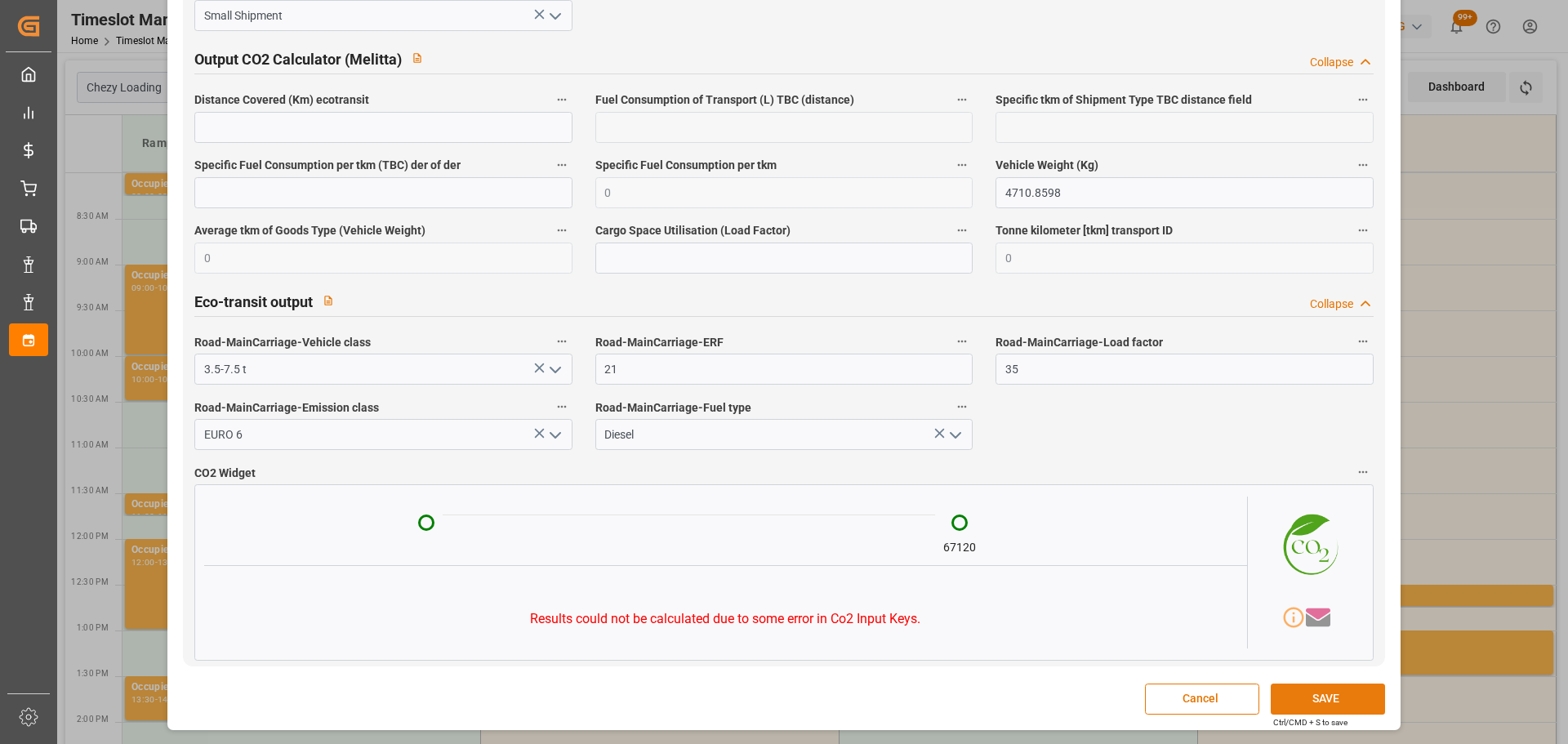
click at [1315, 700] on button "SAVE" at bounding box center [1328, 699] width 114 height 31
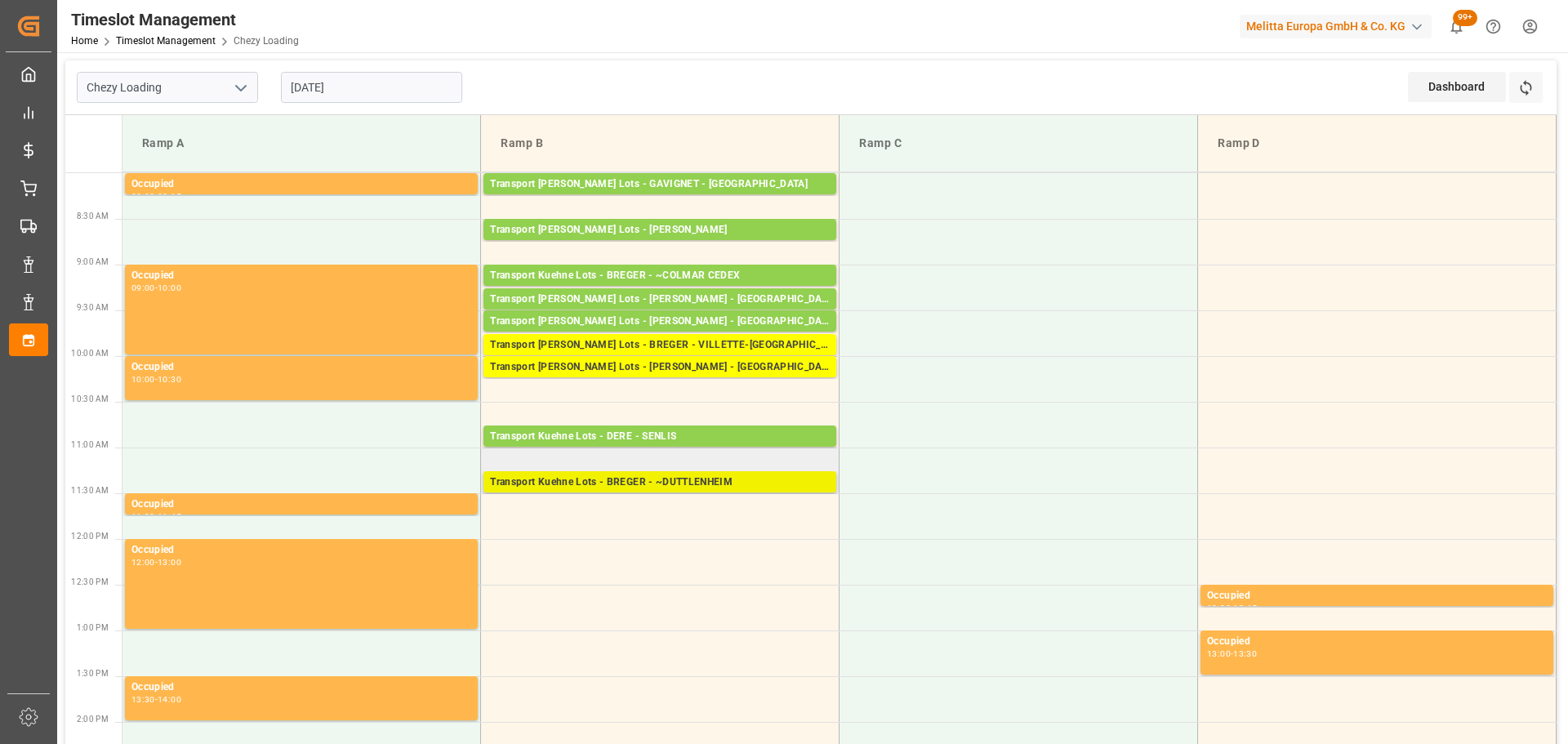
click at [579, 479] on div "Transport Kuehne Lots - BREGER - ~DUTTLENHEIM" at bounding box center [660, 483] width 340 height 16
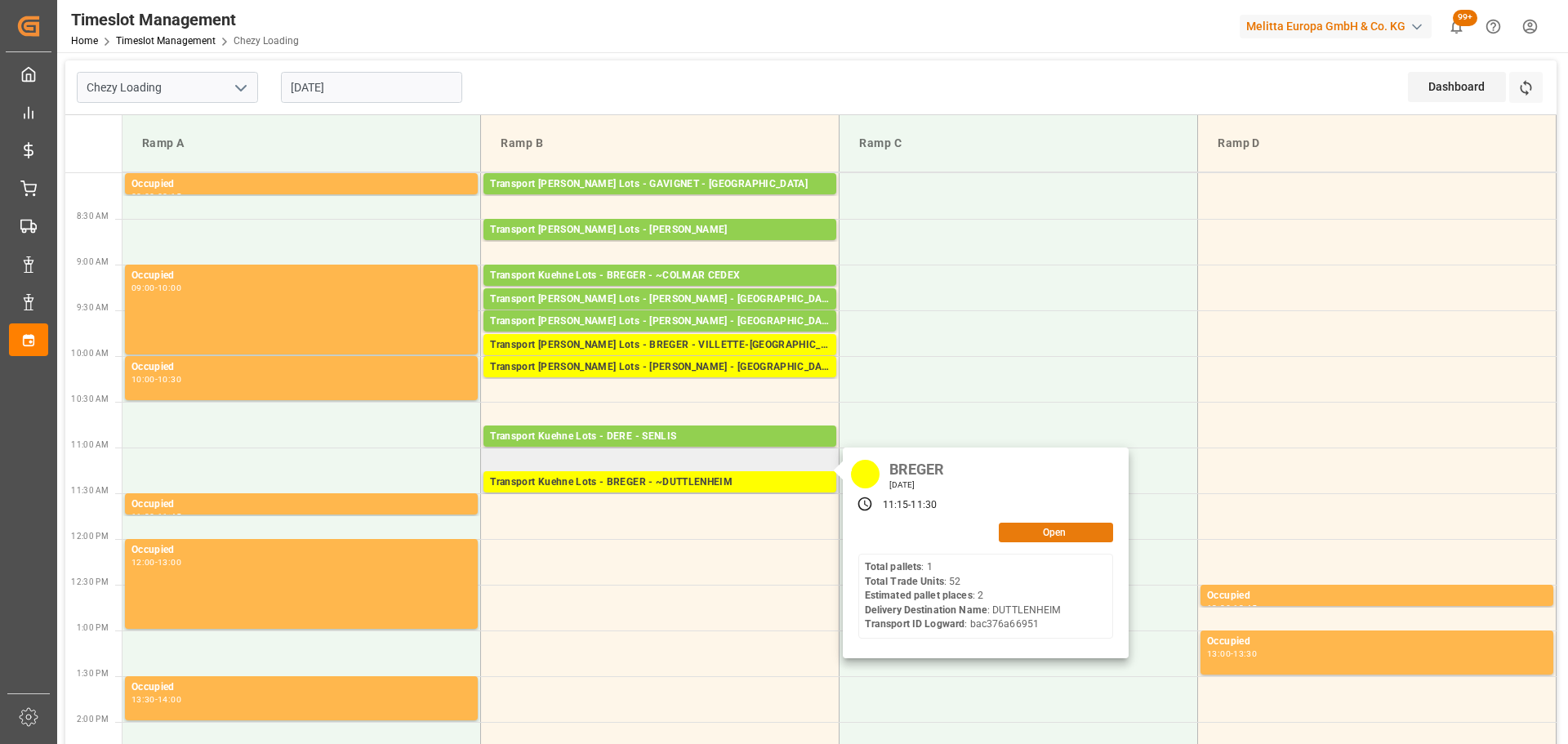
click at [1042, 529] on button "Open" at bounding box center [1056, 532] width 114 height 20
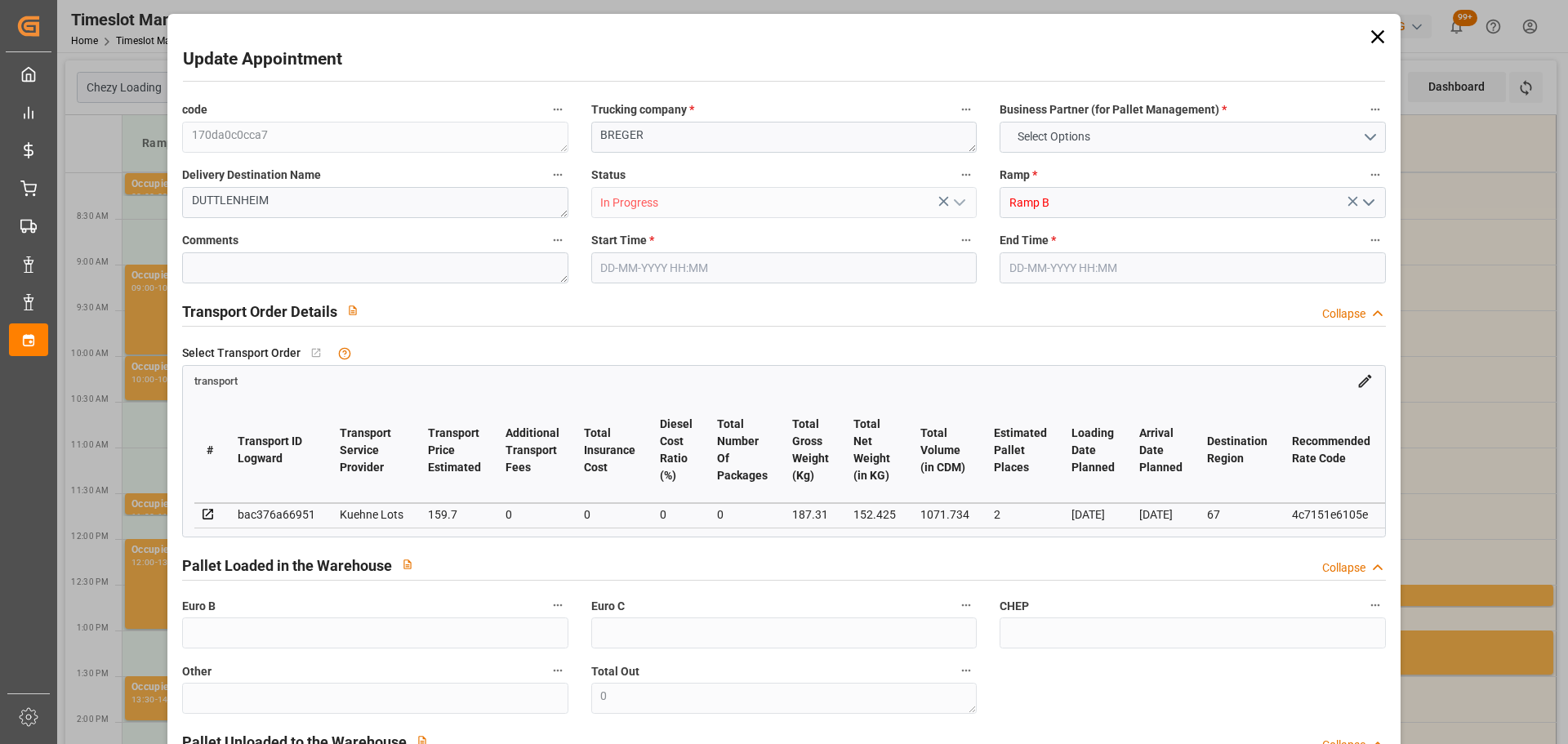
type input "2"
type input "159.7"
type input "0"
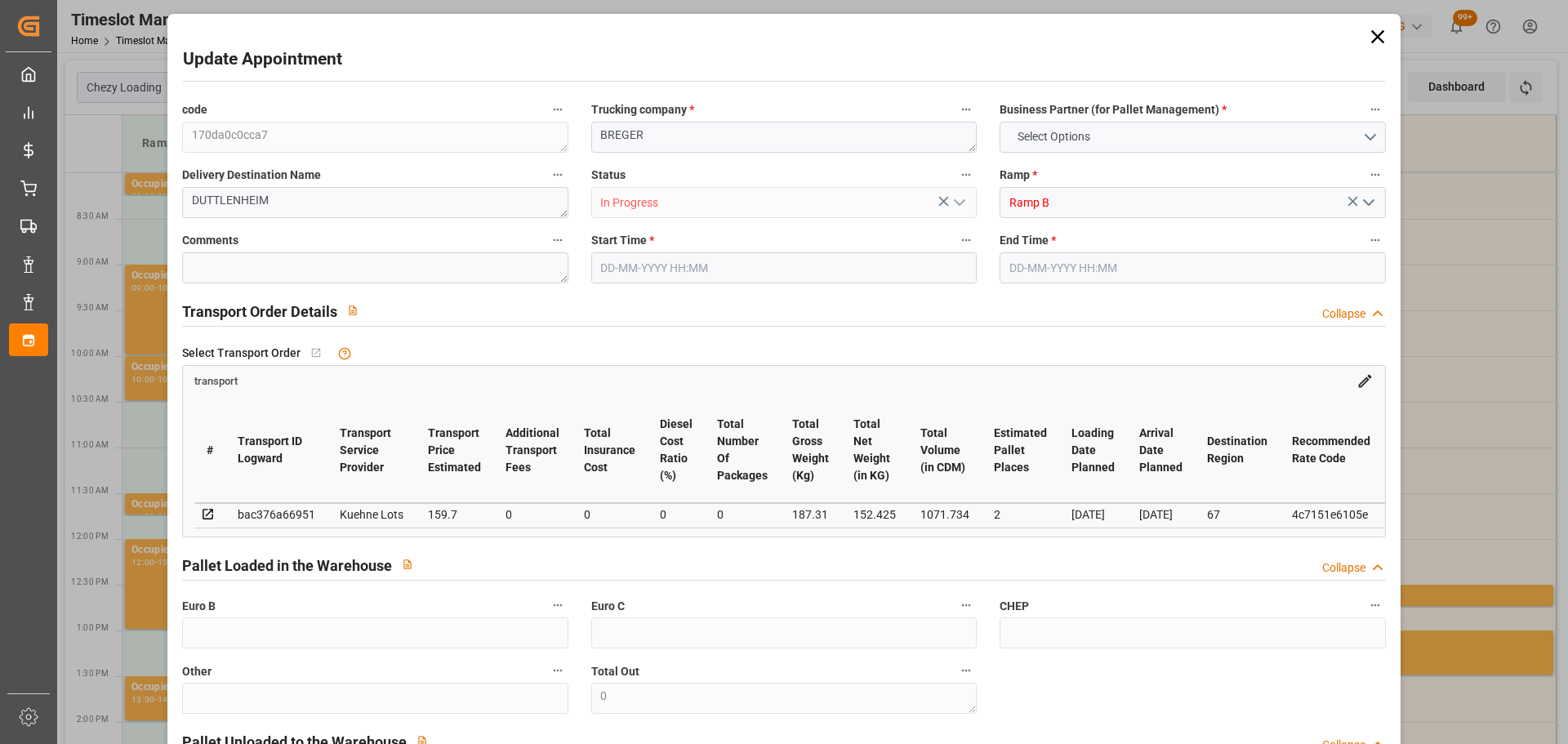
type input "159.7"
type input "0"
type input "152.425"
type input "237.15"
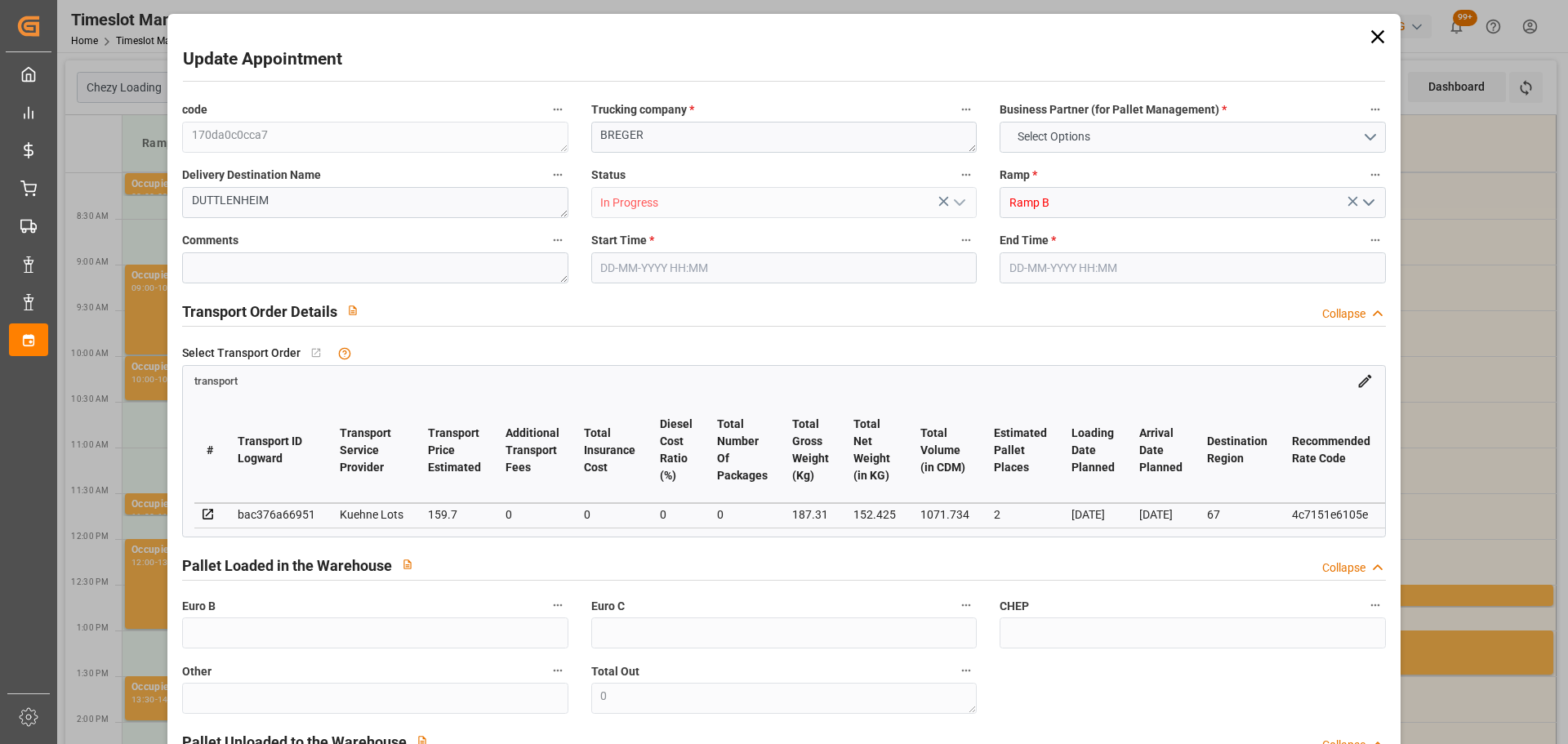
type input "1071.734"
type input "67"
type input "1"
type input "52"
type input "2"
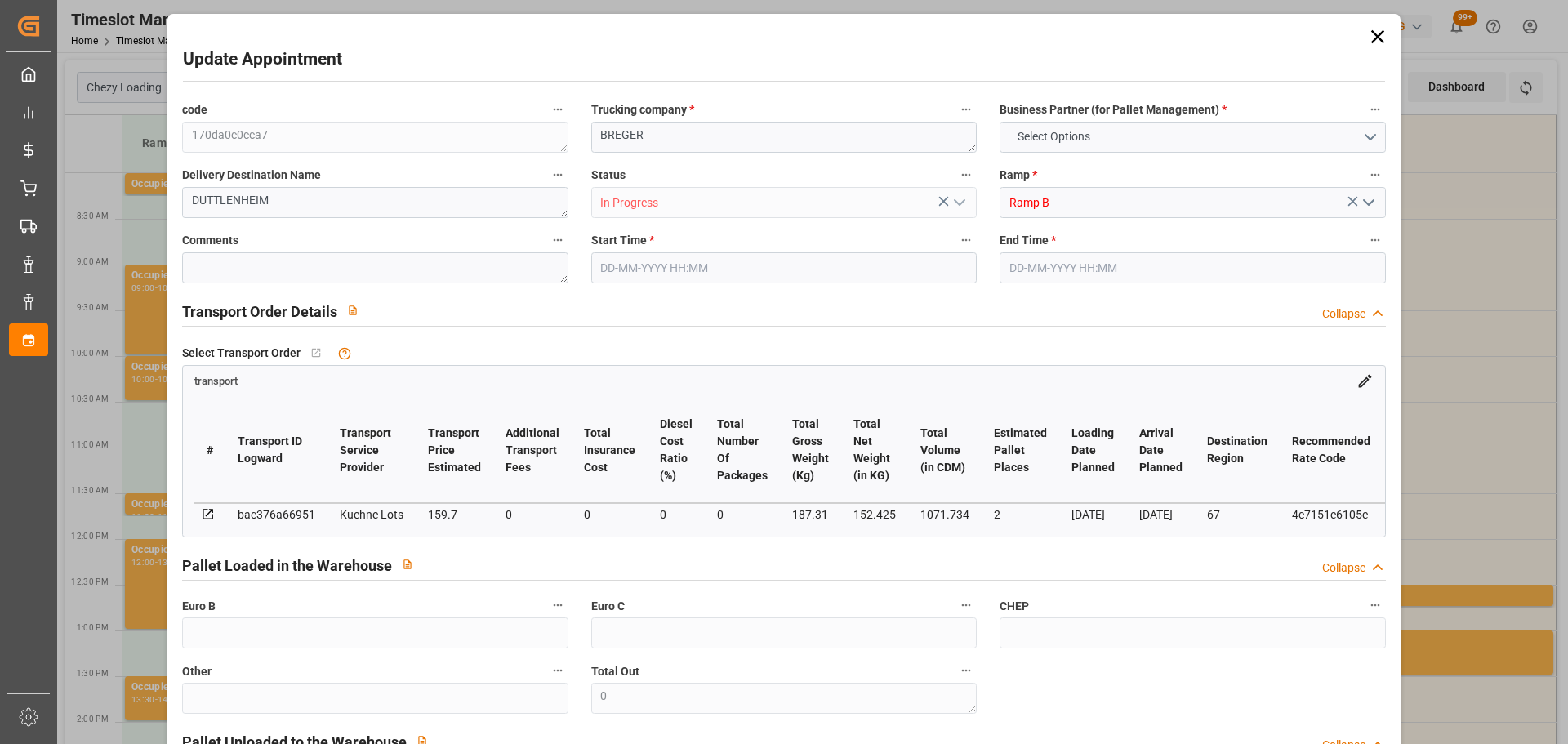
type input "101"
type input "187.31"
type input "0"
type input "4710.8598"
type input "0"
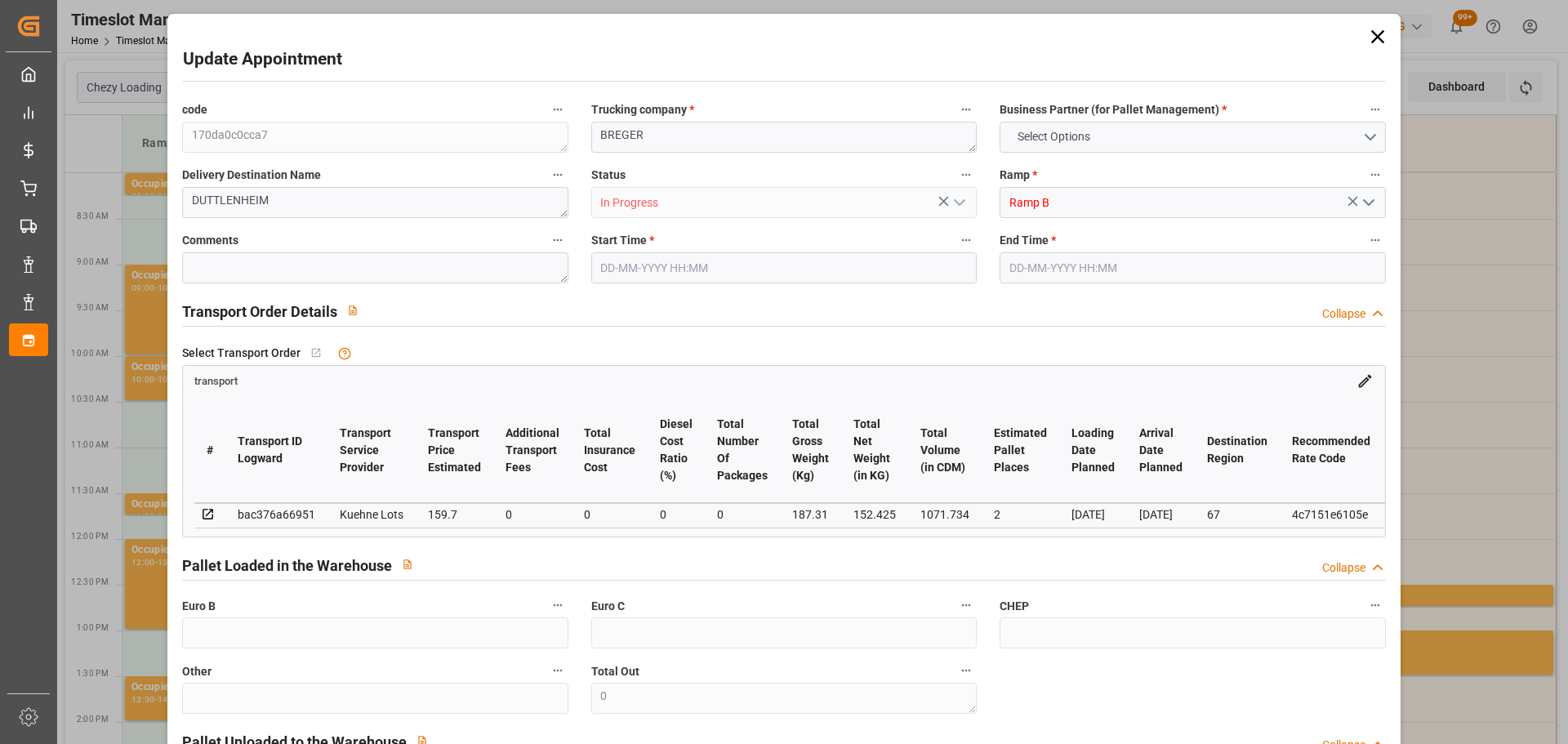
type input "0"
type input "21"
type input "35"
type input "[DATE] 11:15"
type input "[DATE] 11:30"
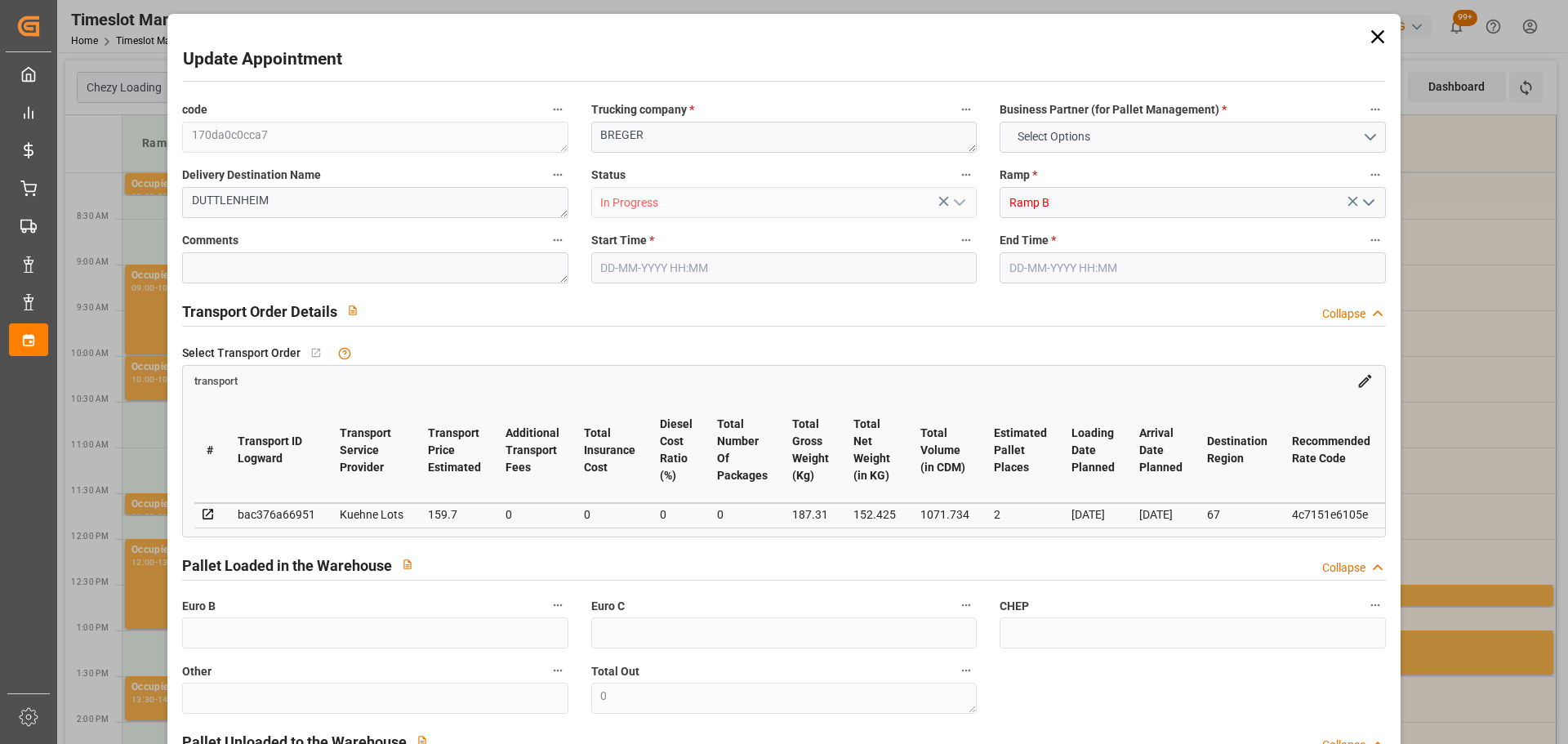
type input "[DATE] 13:26"
type input "[DATE] 11:32"
type input "[DATE]"
click at [666, 266] on input "[DATE] 11:15" at bounding box center [784, 268] width 386 height 31
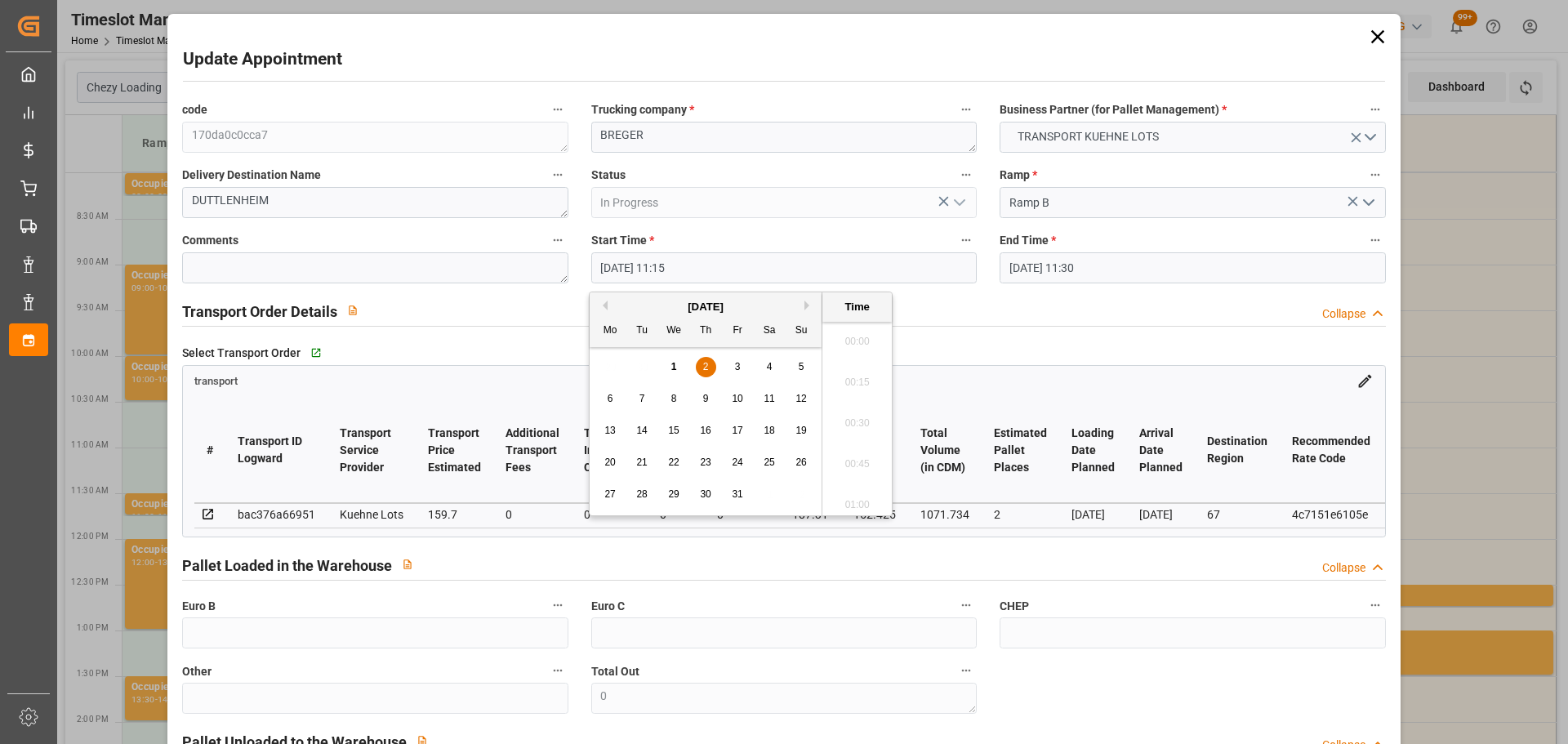
scroll to position [1762, 0]
click at [705, 368] on span "2" at bounding box center [706, 366] width 6 height 11
click at [862, 412] on li "10:15" at bounding box center [857, 418] width 69 height 41
type input "[DATE] 10:15"
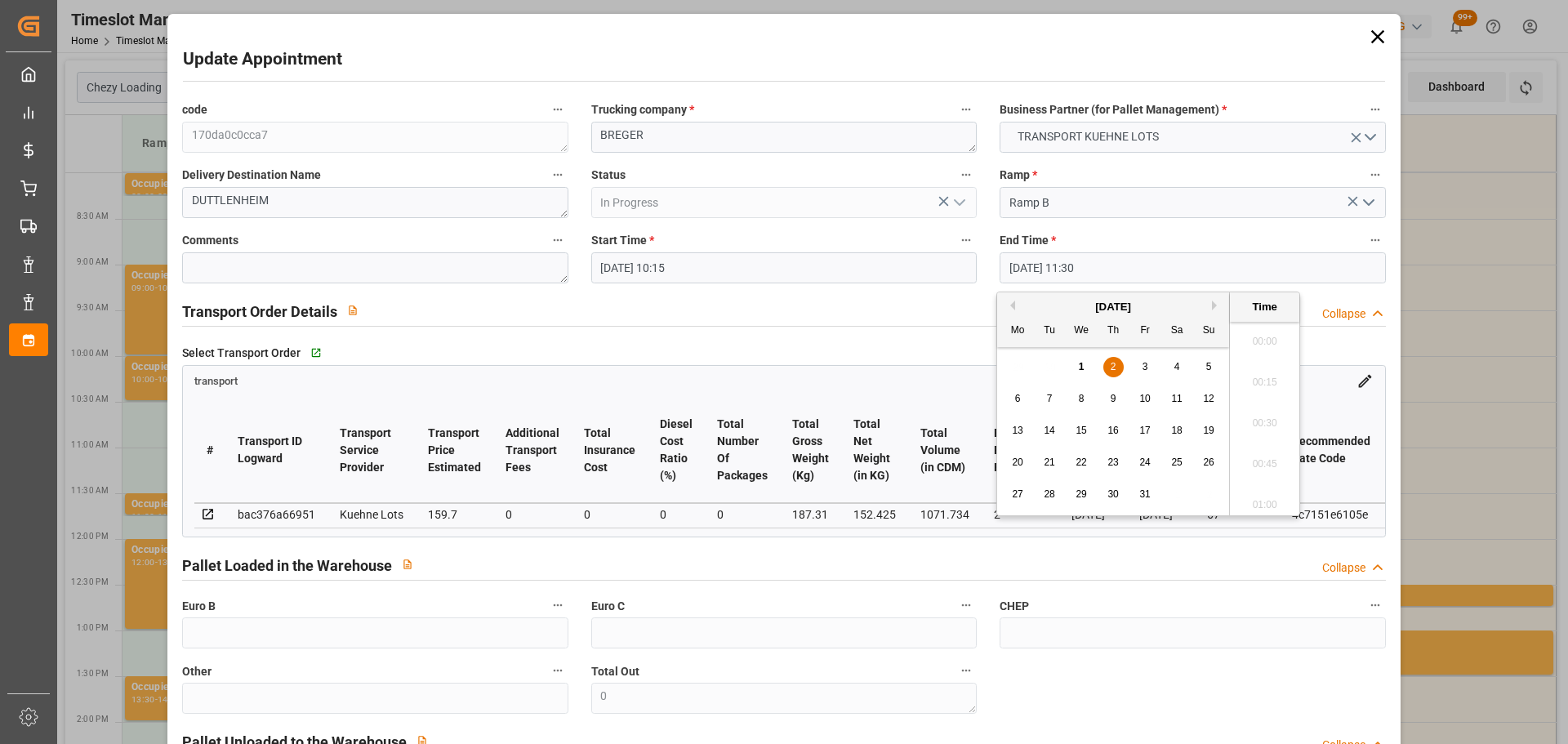
click at [1094, 256] on input "[DATE] 11:30" at bounding box center [1193, 268] width 386 height 31
click at [1107, 364] on div "2" at bounding box center [1114, 368] width 21 height 20
click at [1263, 416] on li "10:30" at bounding box center [1264, 418] width 69 height 41
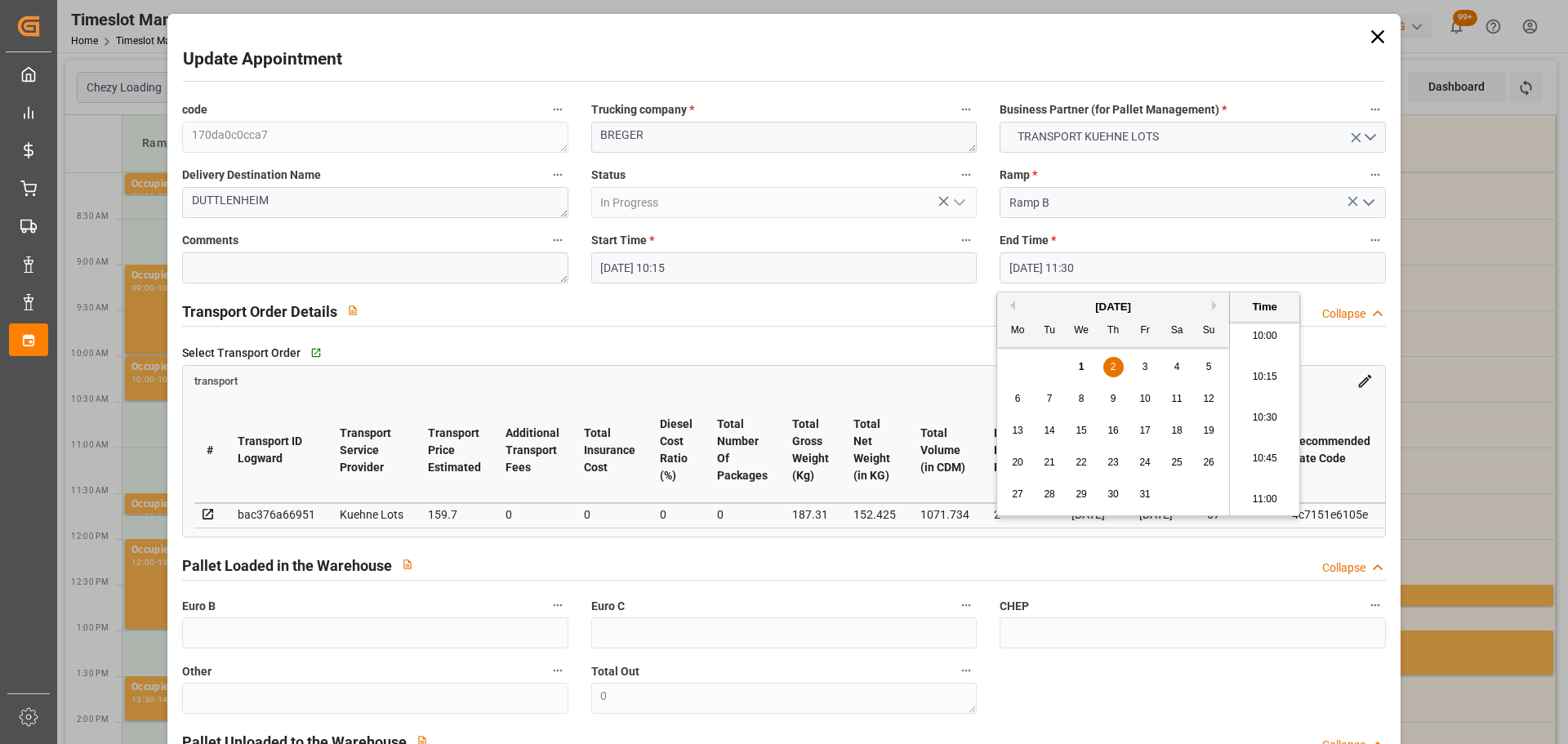
type input "[DATE] 10:30"
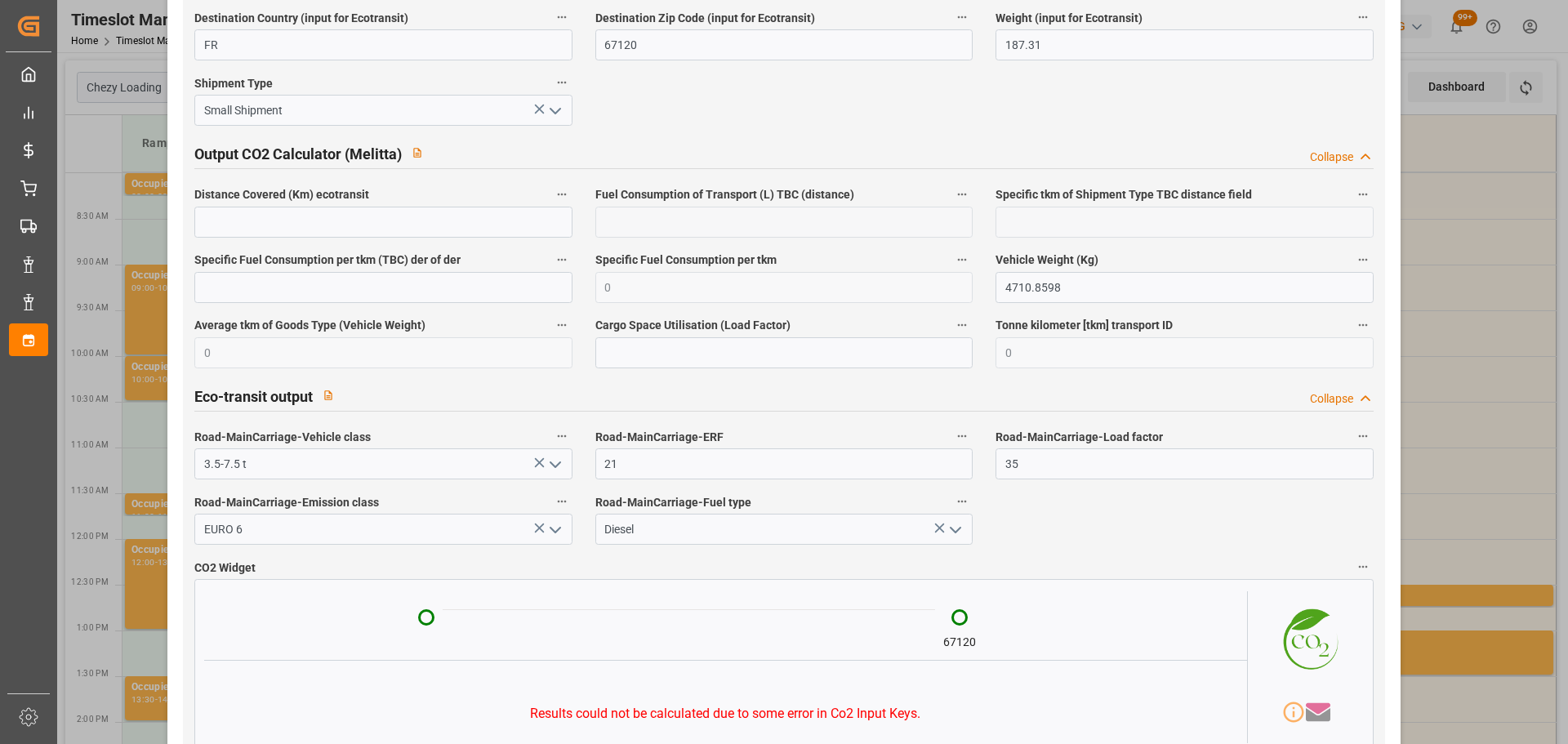
scroll to position [2712, 0]
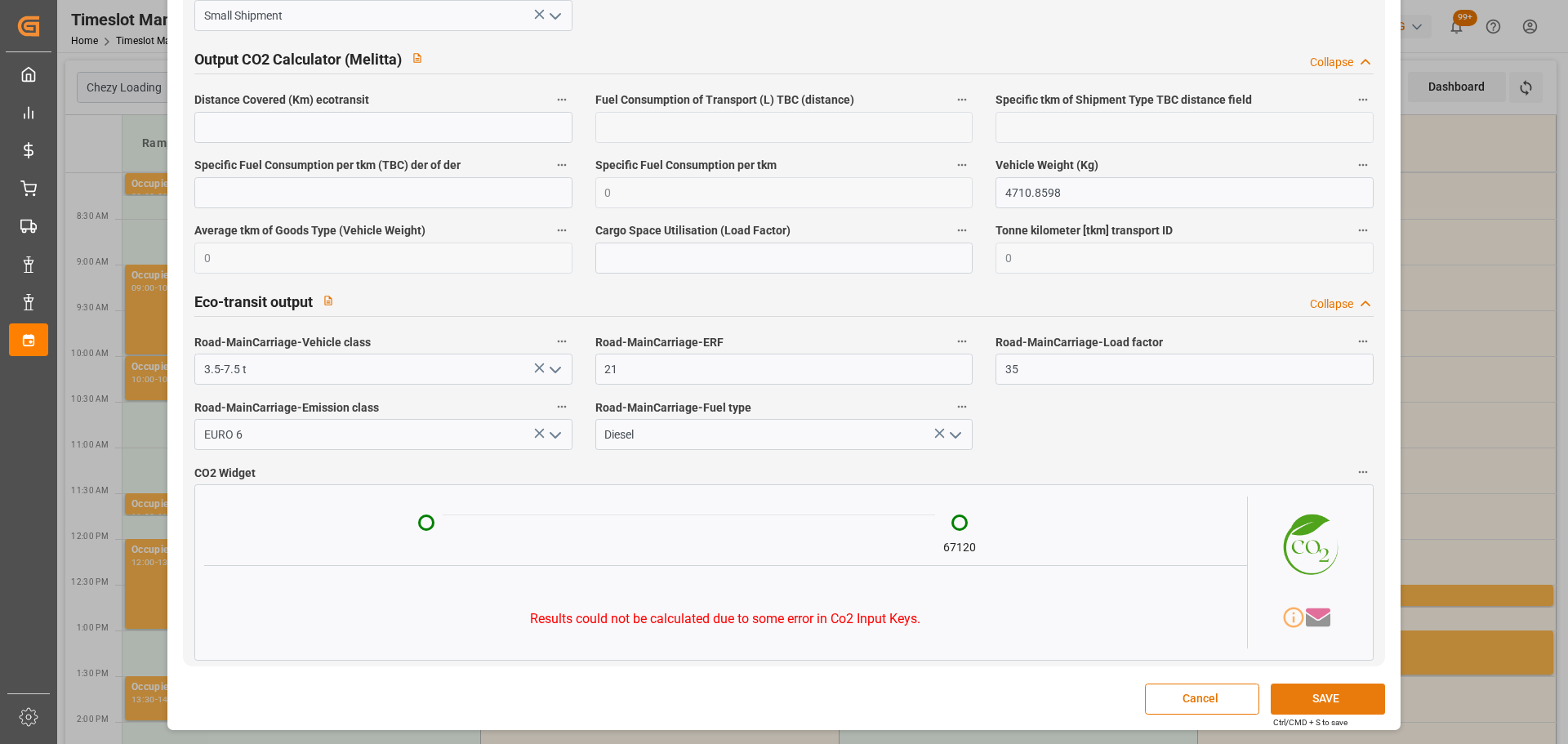
click at [1311, 693] on button "SAVE" at bounding box center [1328, 699] width 114 height 31
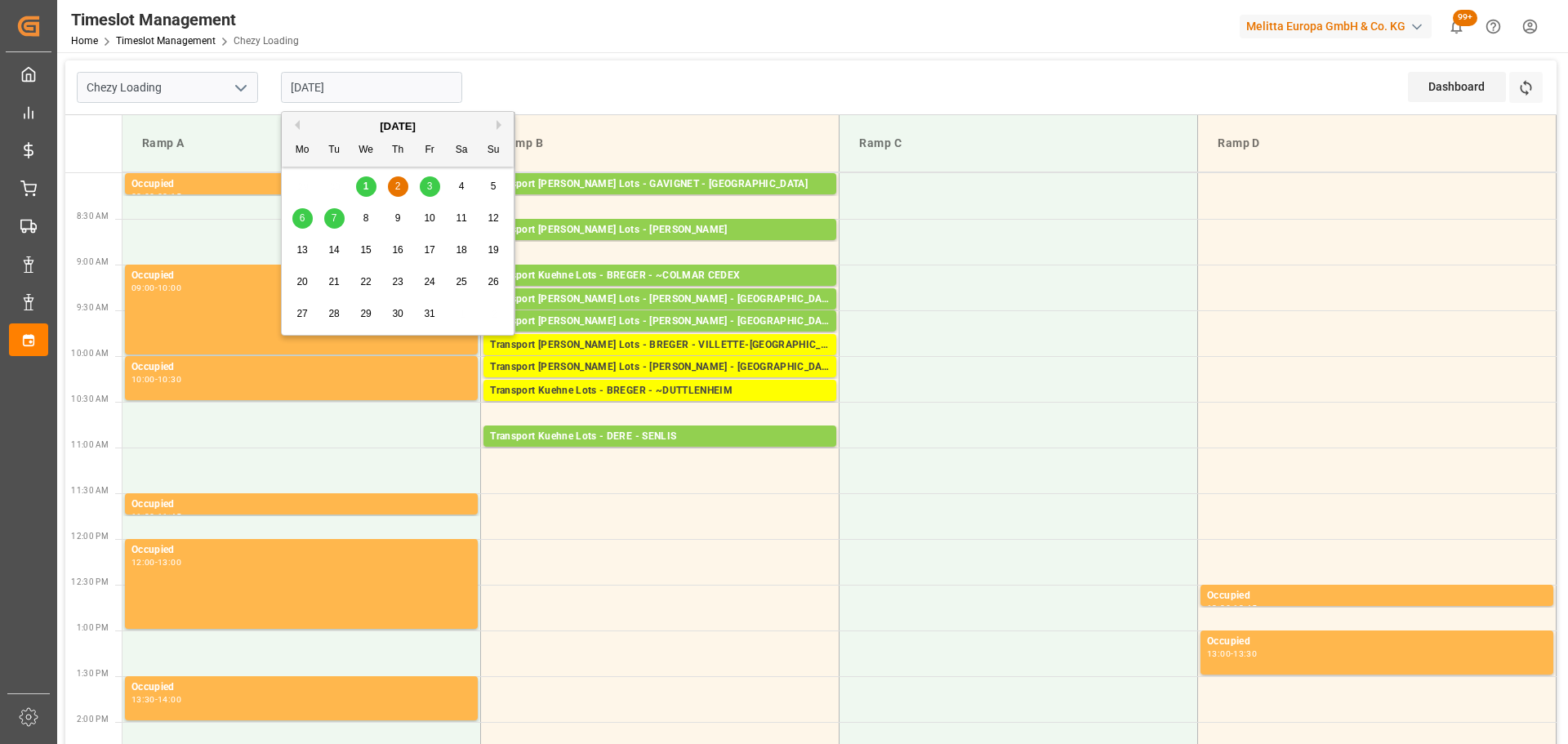
click at [380, 81] on input "[DATE]" at bounding box center [372, 87] width 182 height 31
click at [673, 504] on td at bounding box center [660, 516] width 359 height 46
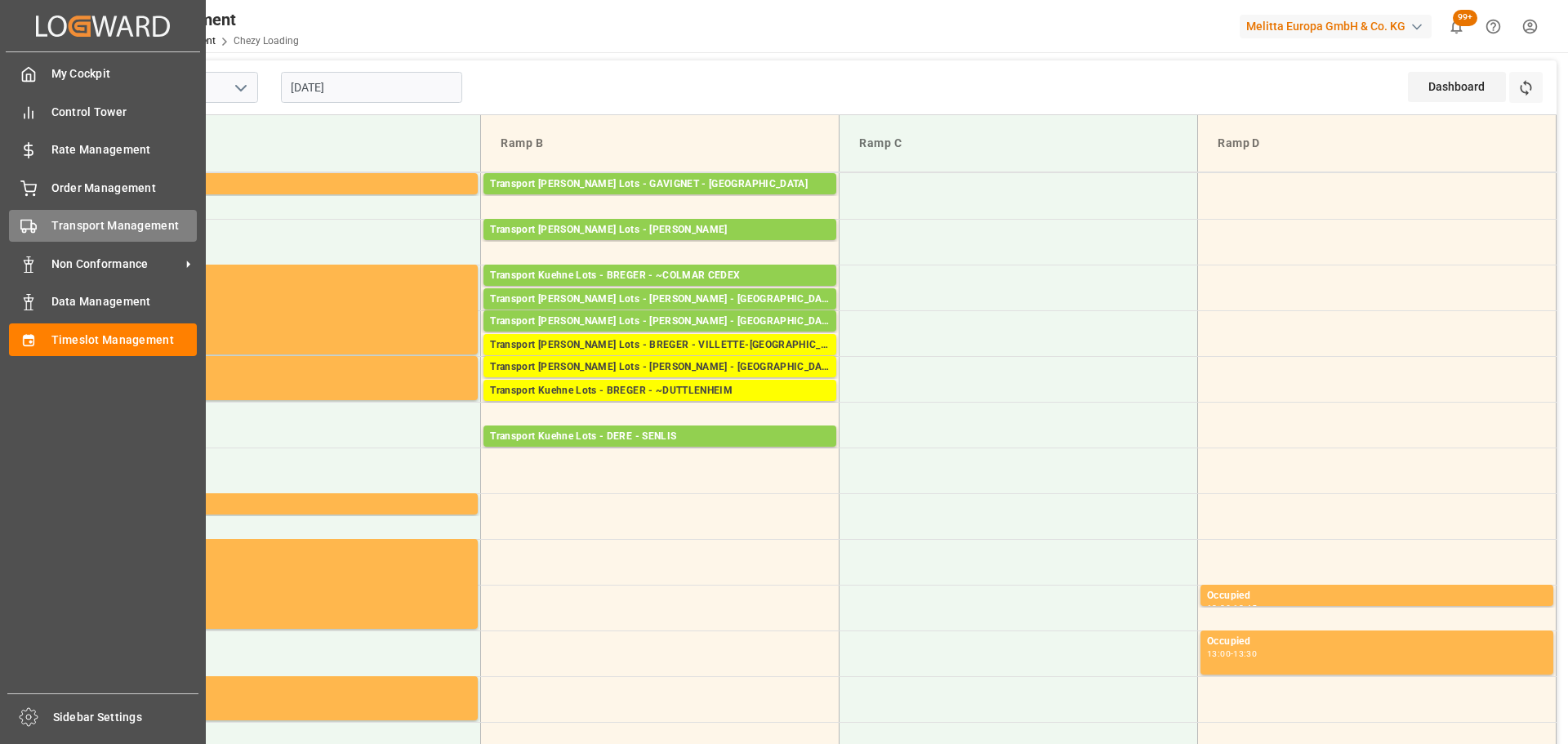
click at [79, 227] on span "Transport Management" at bounding box center [124, 226] width 146 height 17
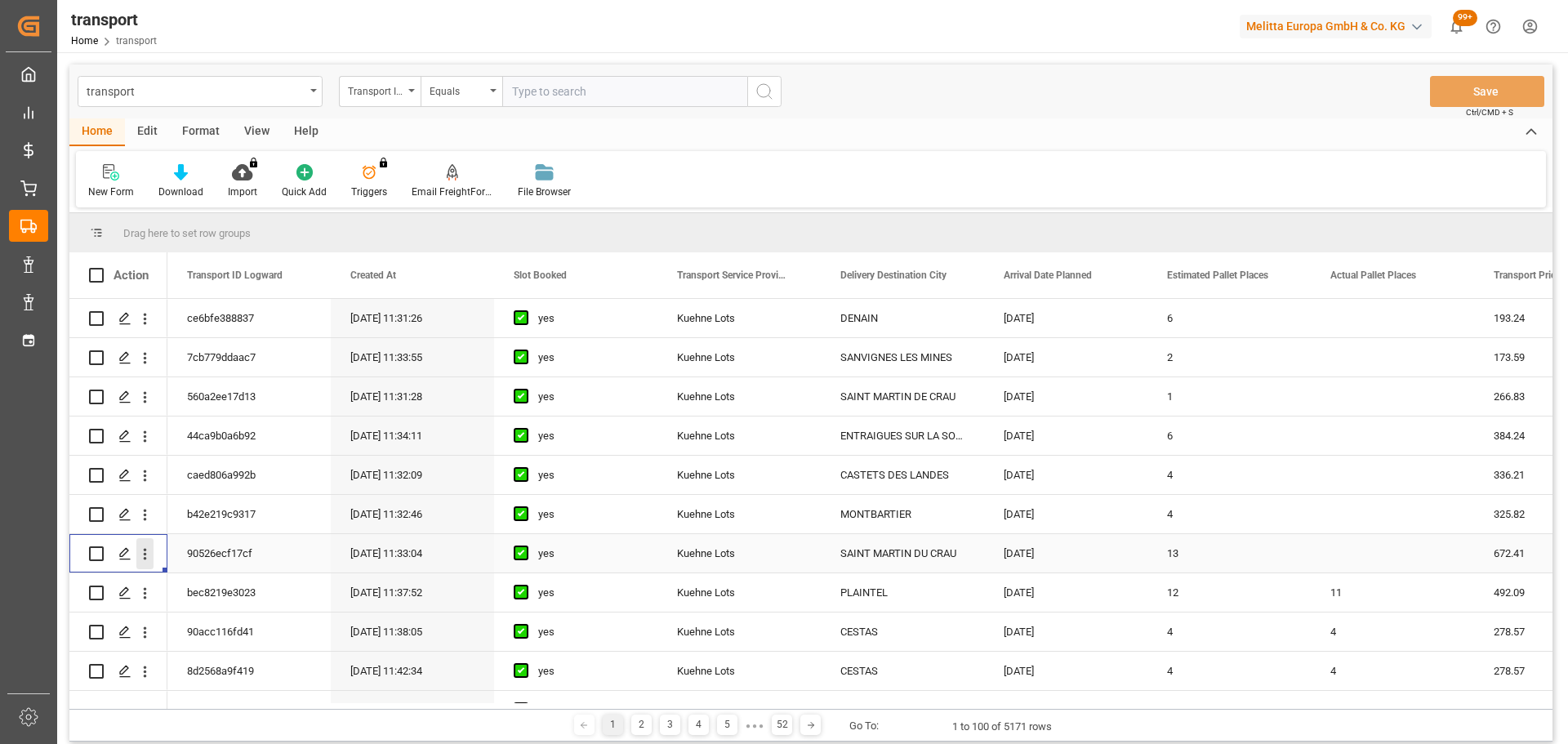
click at [144, 548] on icon "open menu" at bounding box center [145, 555] width 17 height 17
click at [216, 588] on span "Open in new tab" at bounding box center [253, 588] width 149 height 17
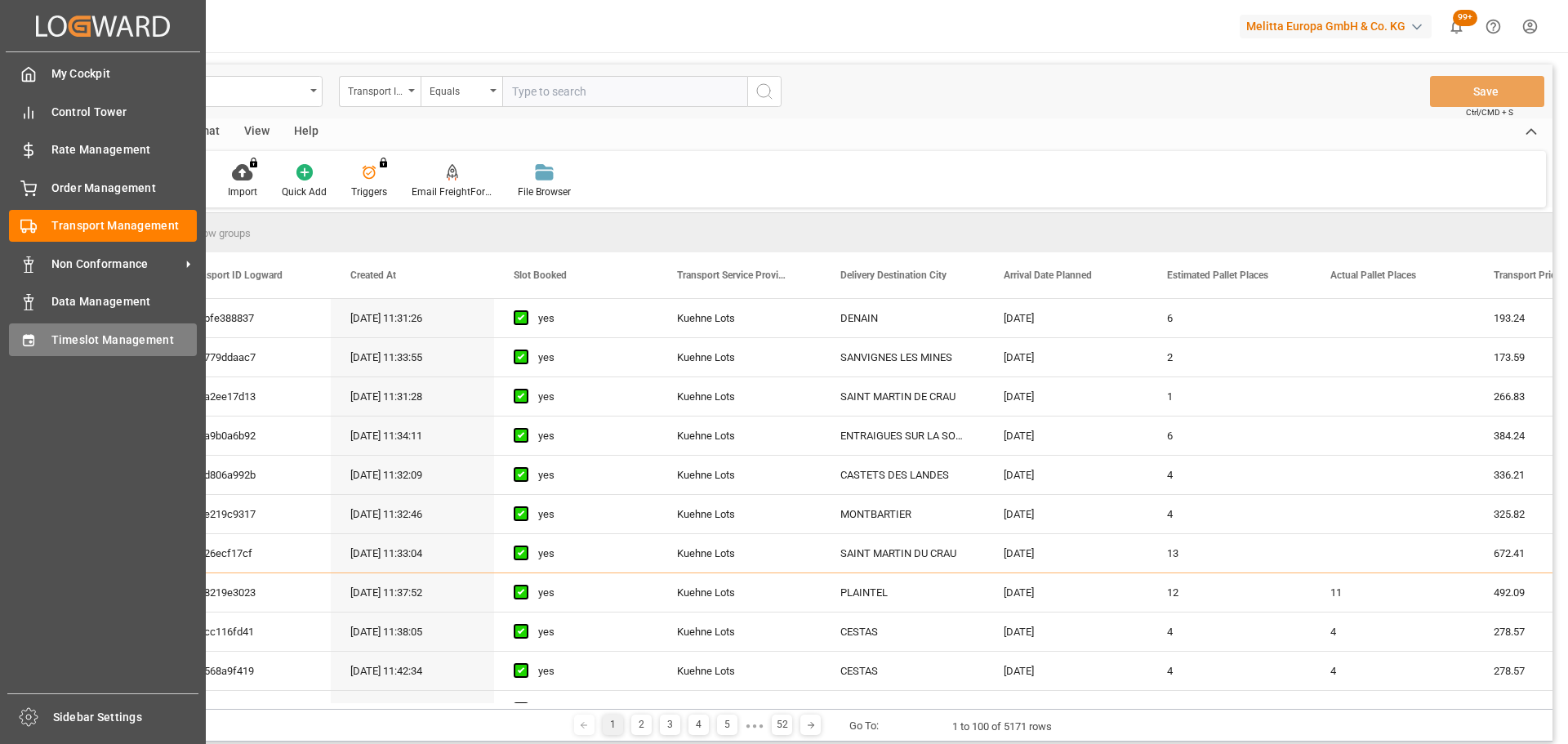
click at [65, 343] on span "Timeslot Management" at bounding box center [124, 340] width 146 height 17
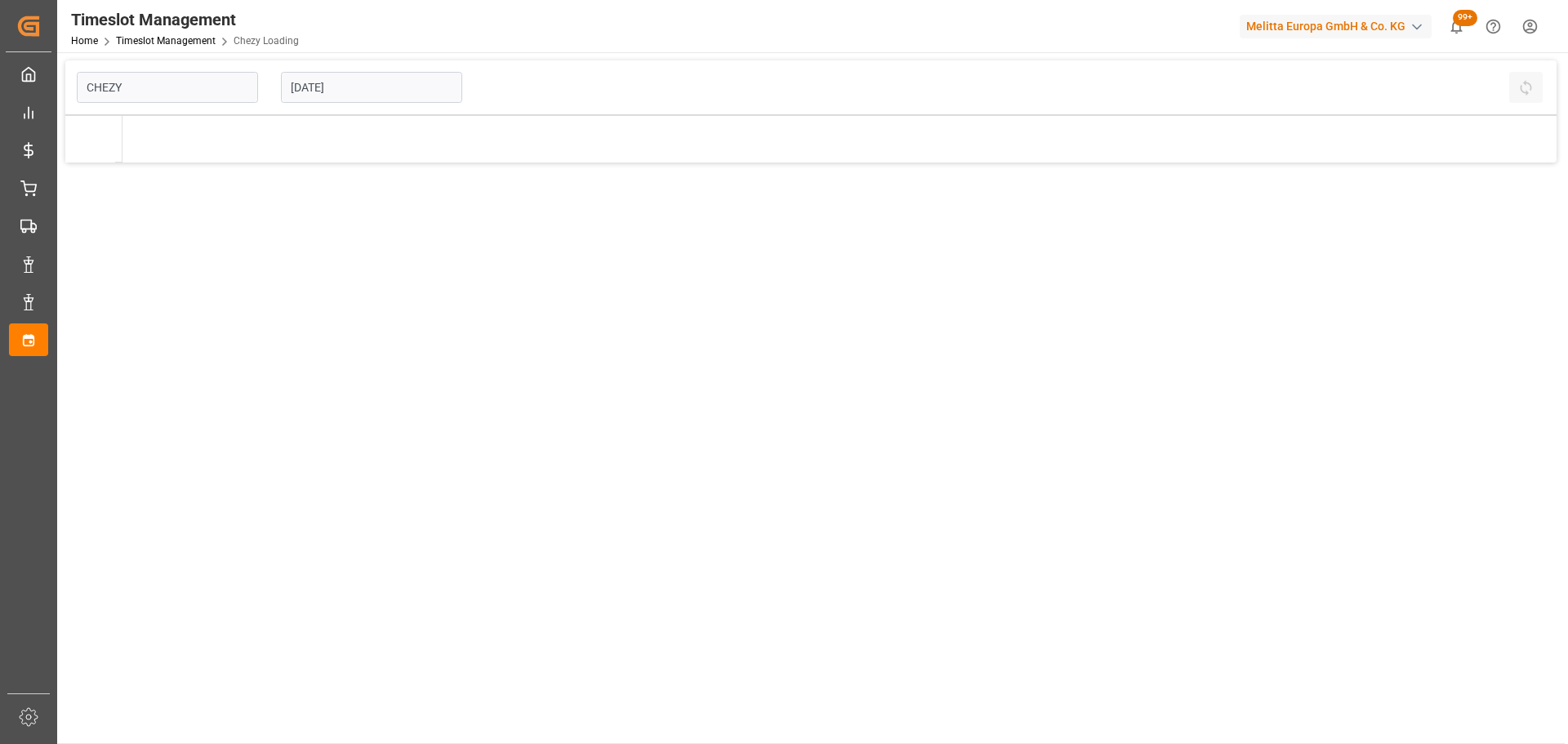
type input "Chezy Loading"
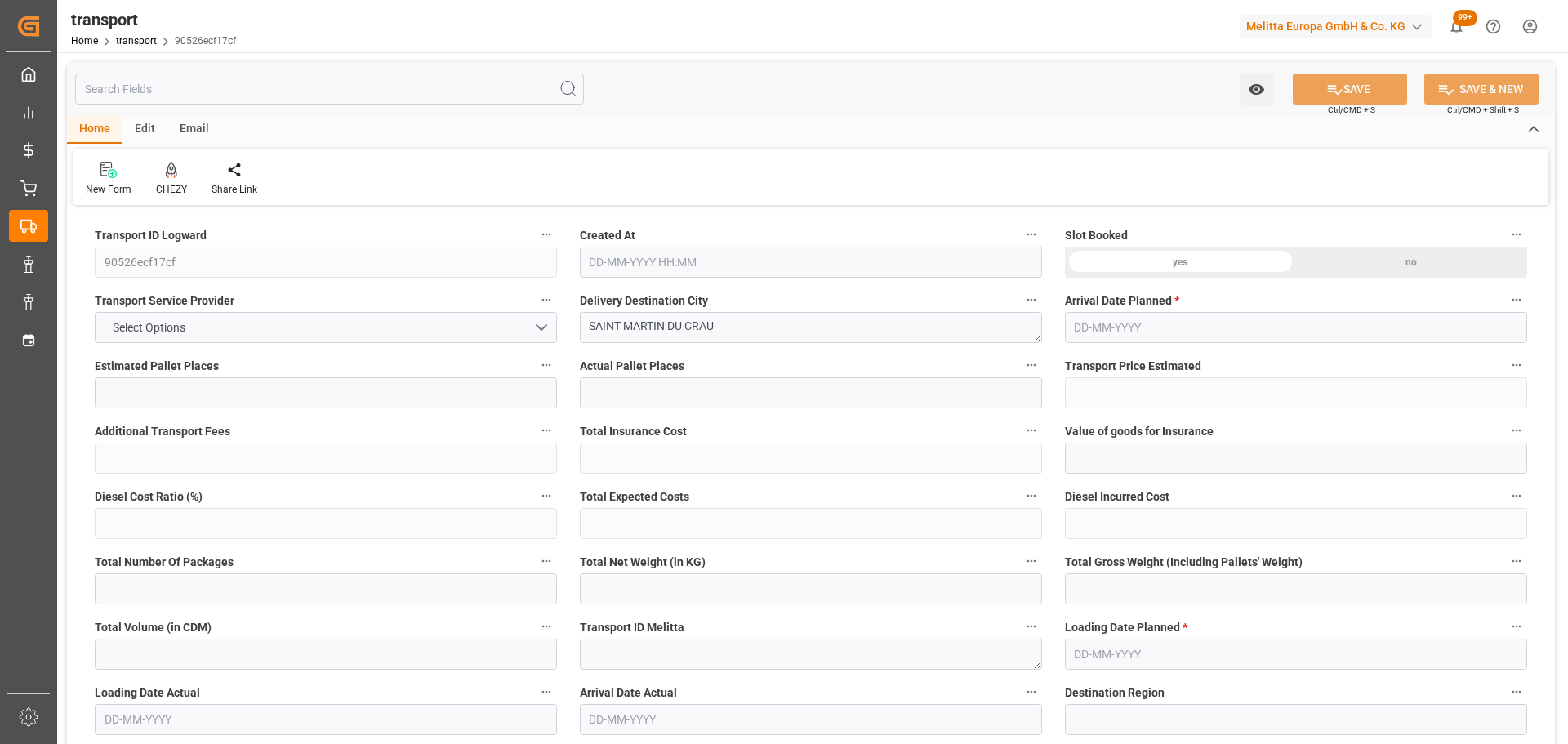
type input "13"
type input "672.41"
type input "0"
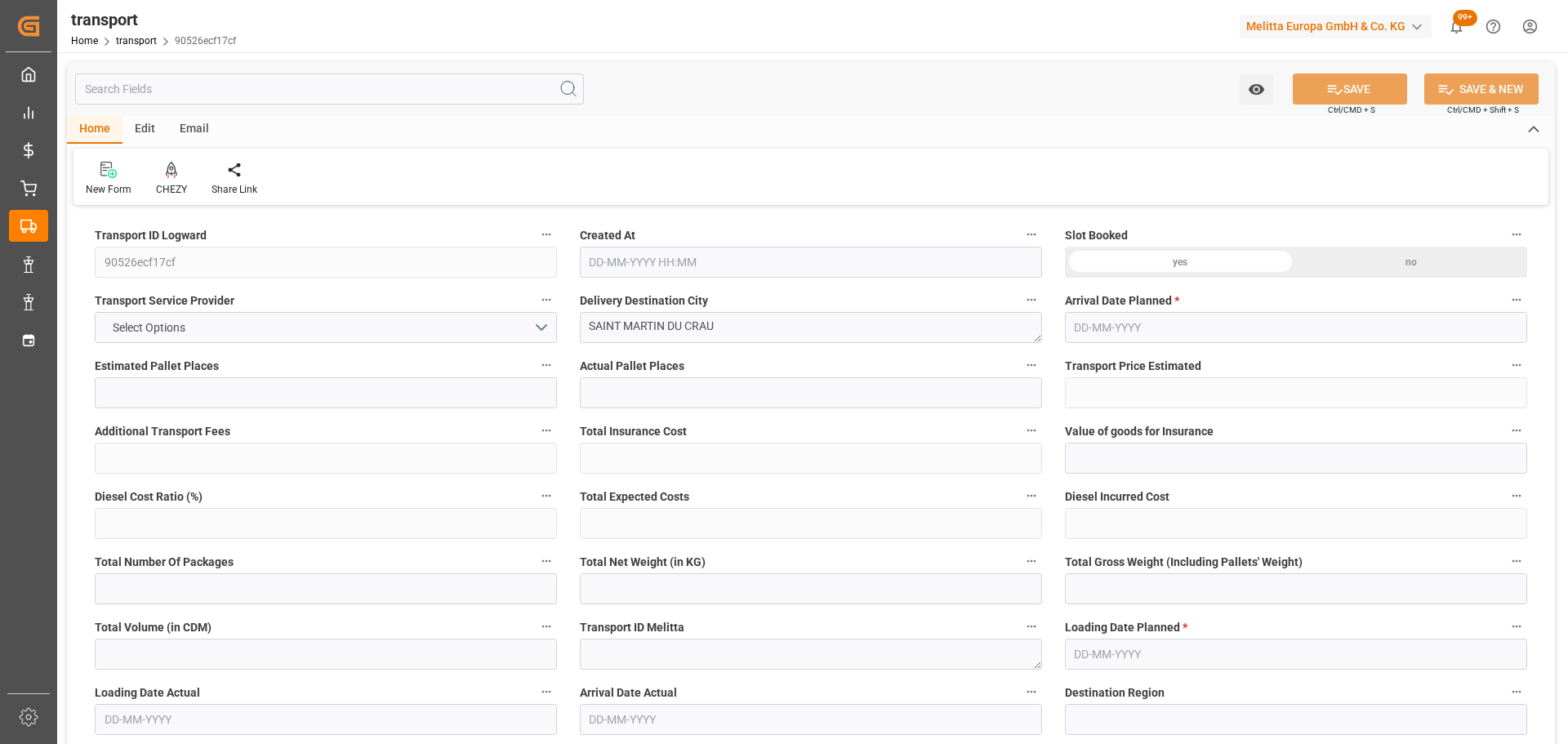
type input "672.41"
type input "0"
type input "5"
type input "1883.677"
type input "3626.749"
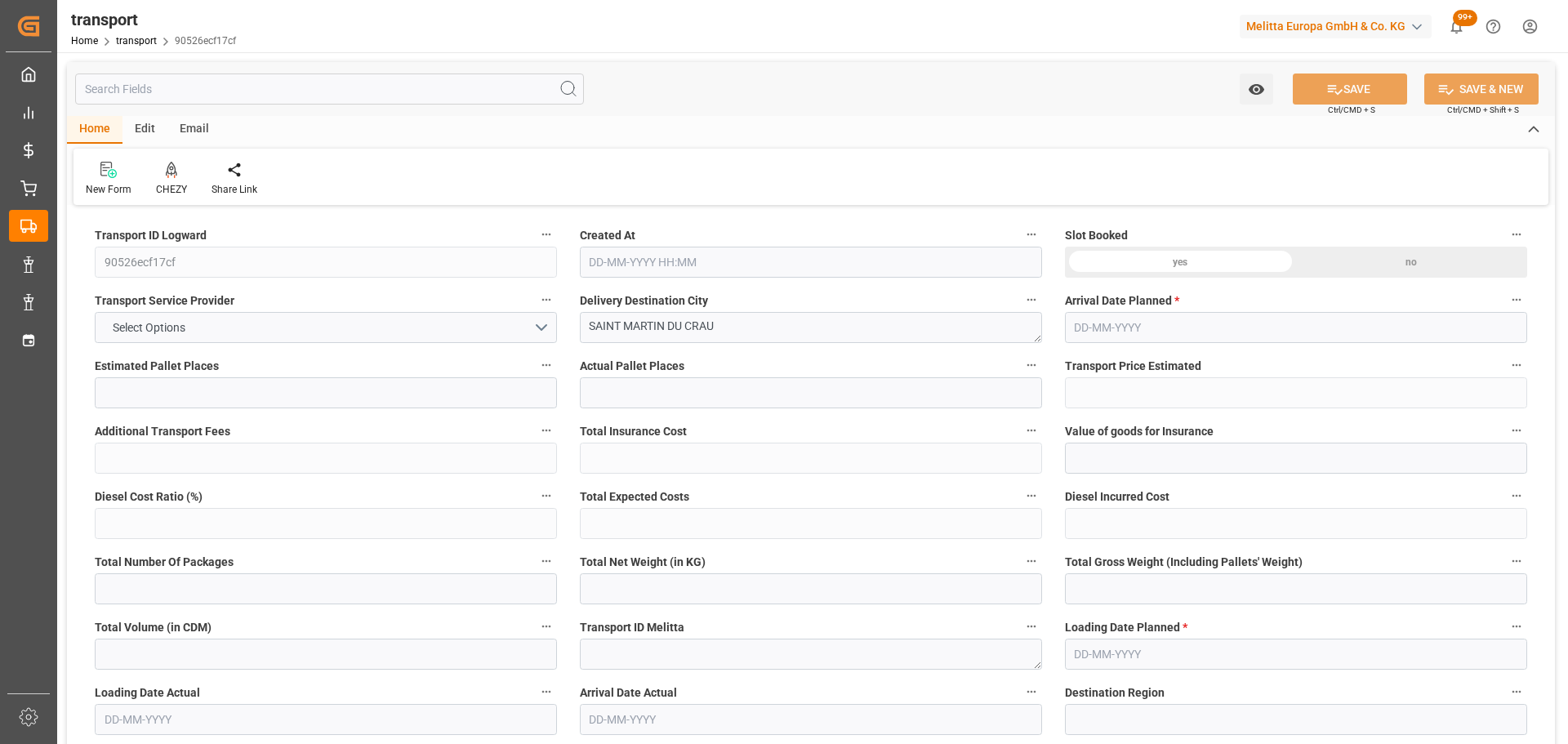
type input "6707.553"
type input "13"
type input "0"
type input "622"
type input "64"
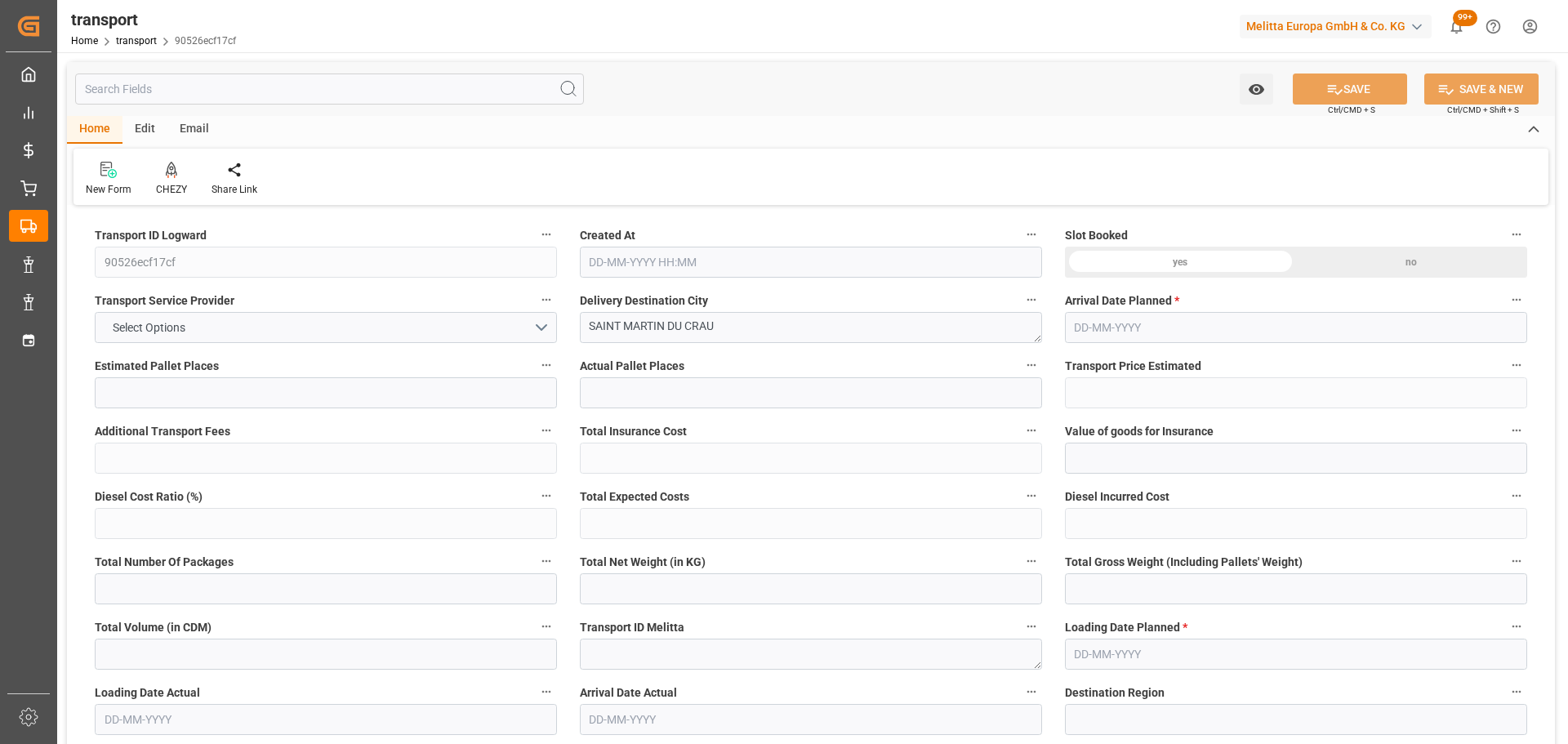
type input "101"
type input "2154.749"
type input "0"
type input "4710.8598"
type input "0"
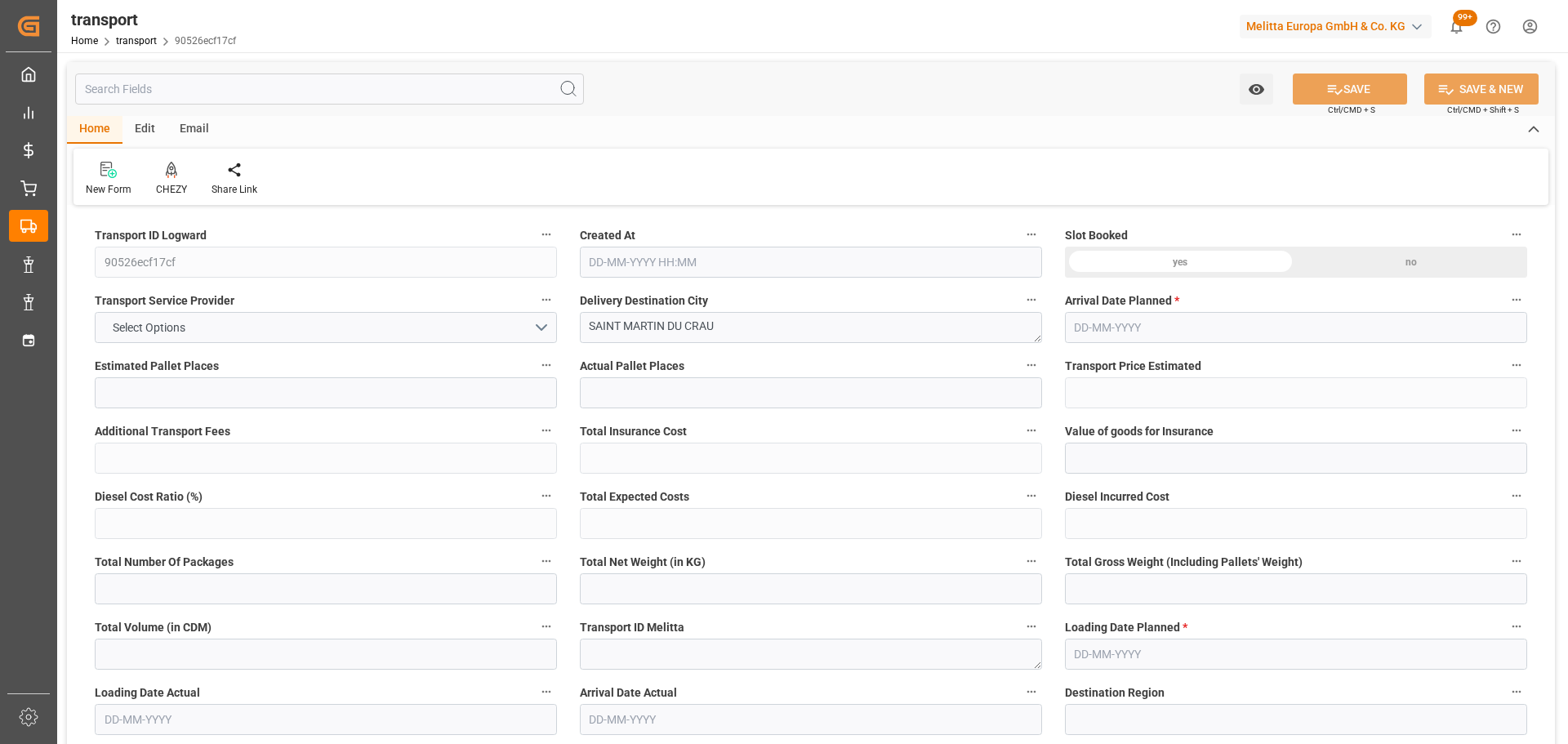
type input "0"
type input "21"
type input "35"
type input "[DATE] 11:33"
type input "[DATE]"
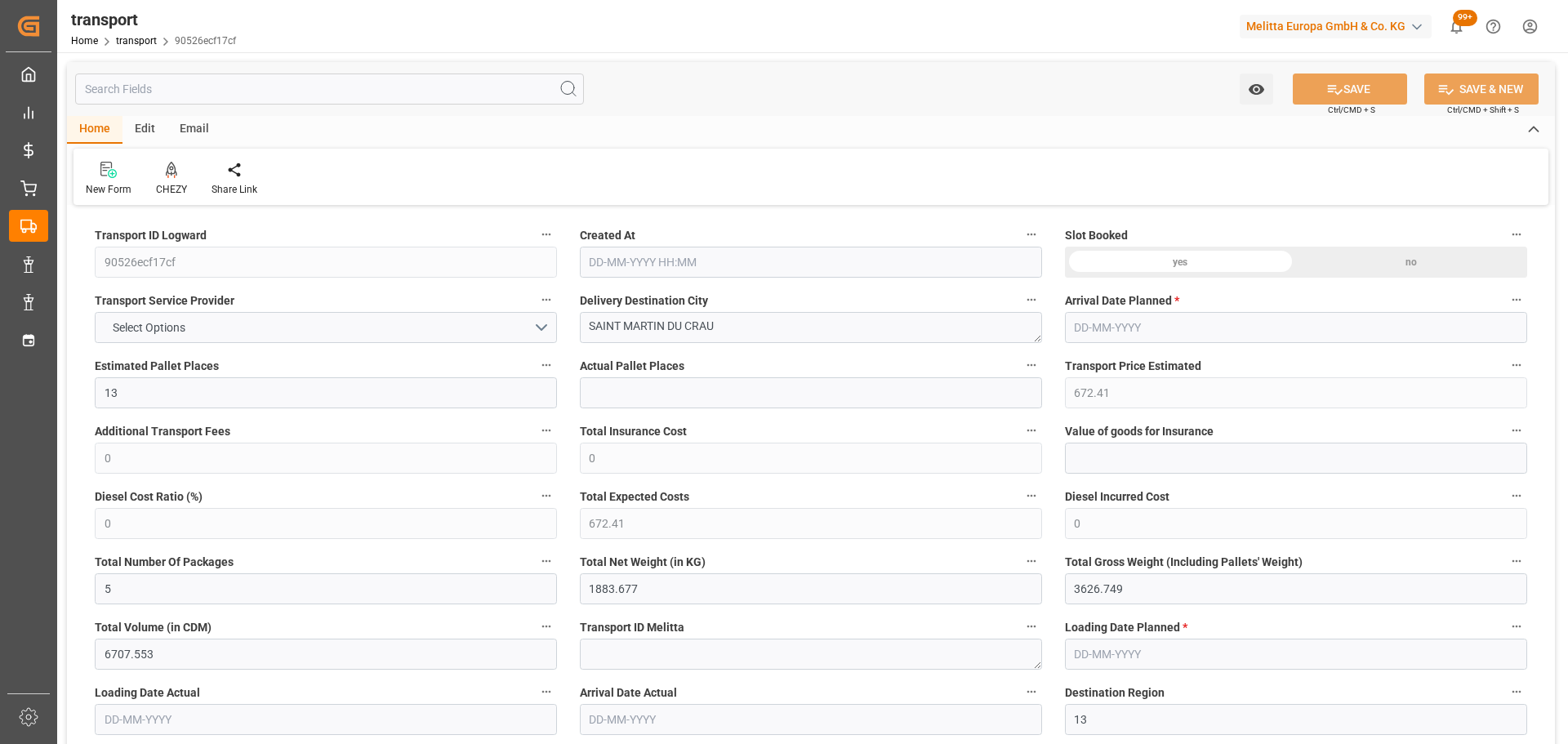
type input "[DATE]"
click at [168, 179] on div "CHEZY" at bounding box center [171, 179] width 55 height 36
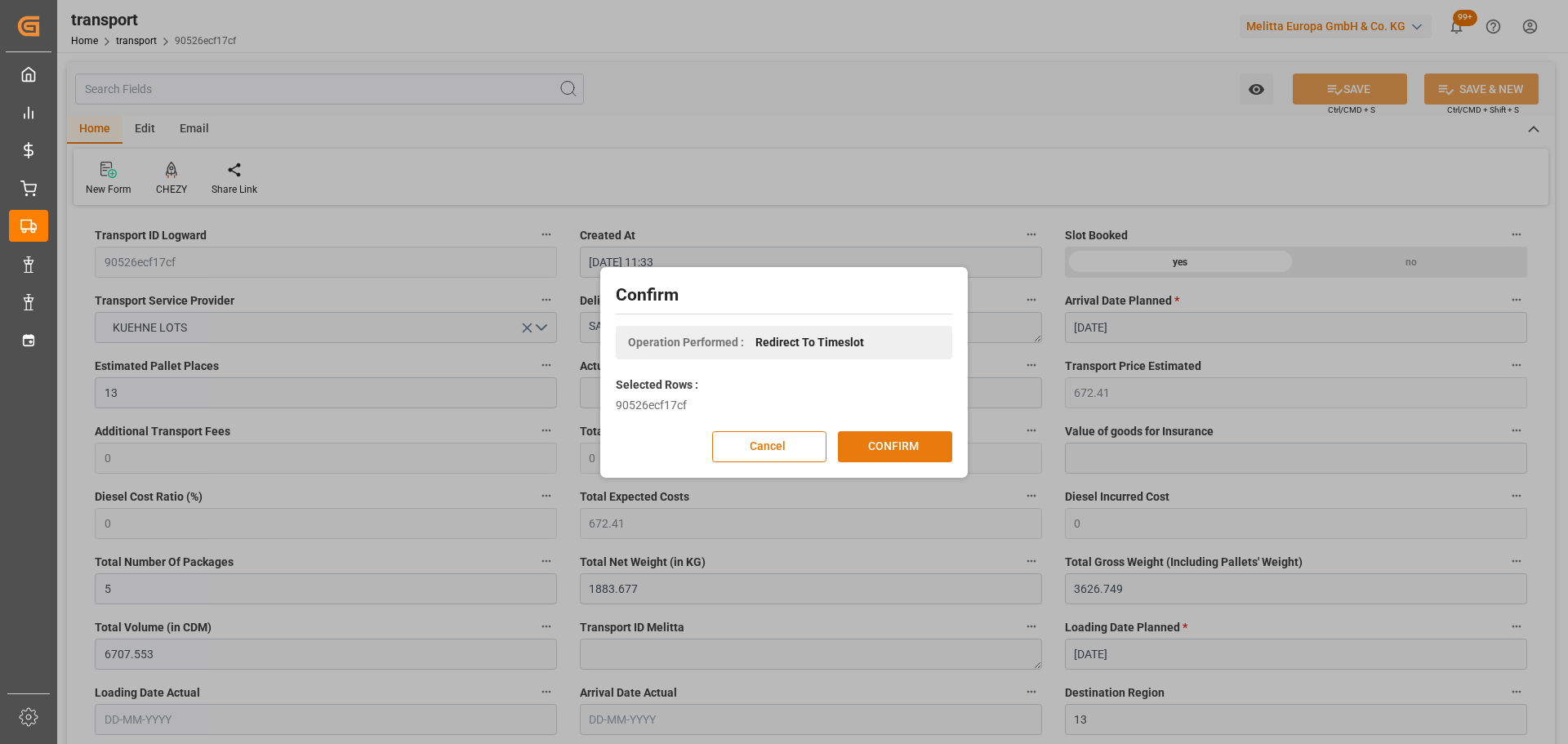
click at [866, 449] on button "CONFIRM" at bounding box center [895, 447] width 114 height 31
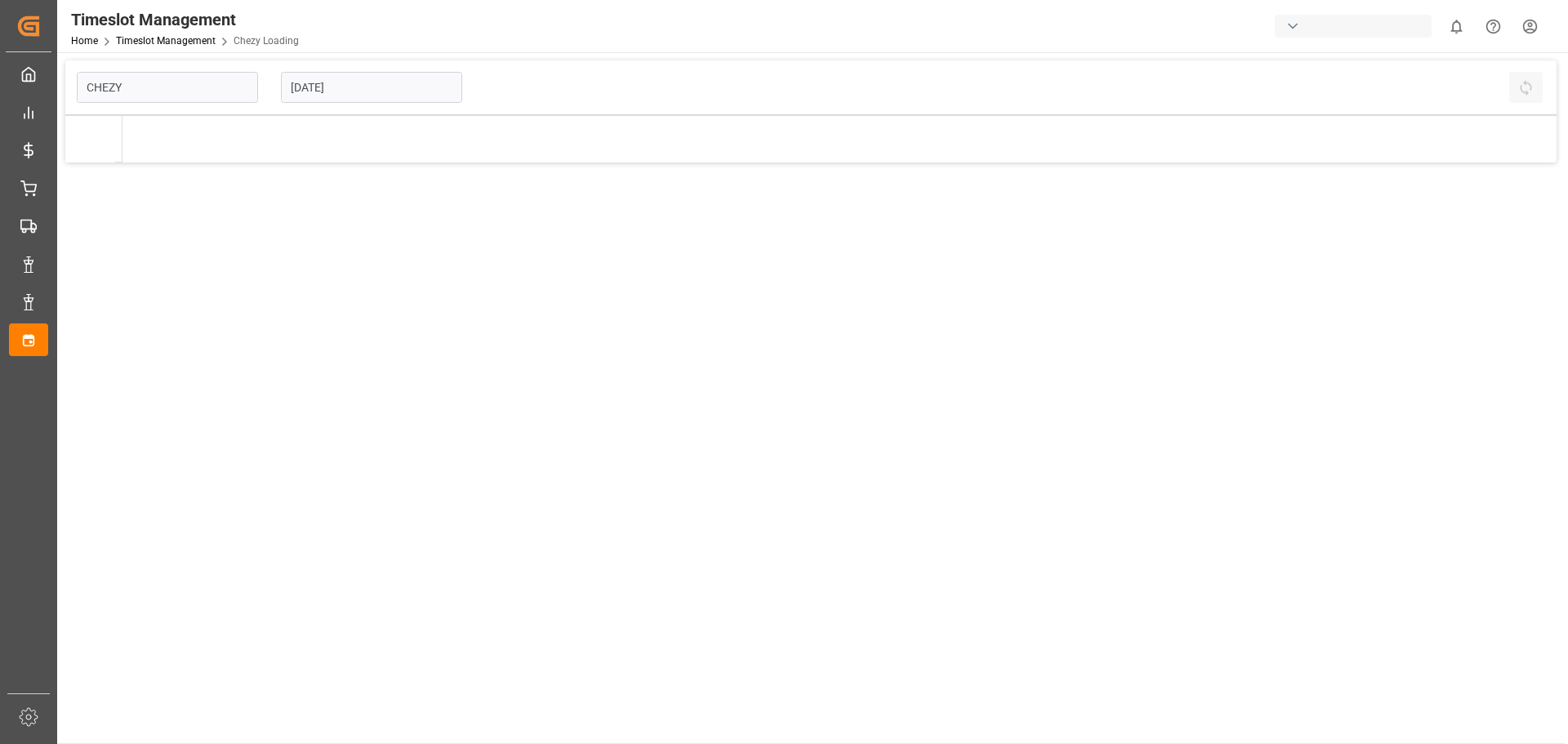
type input "Chezy Loading"
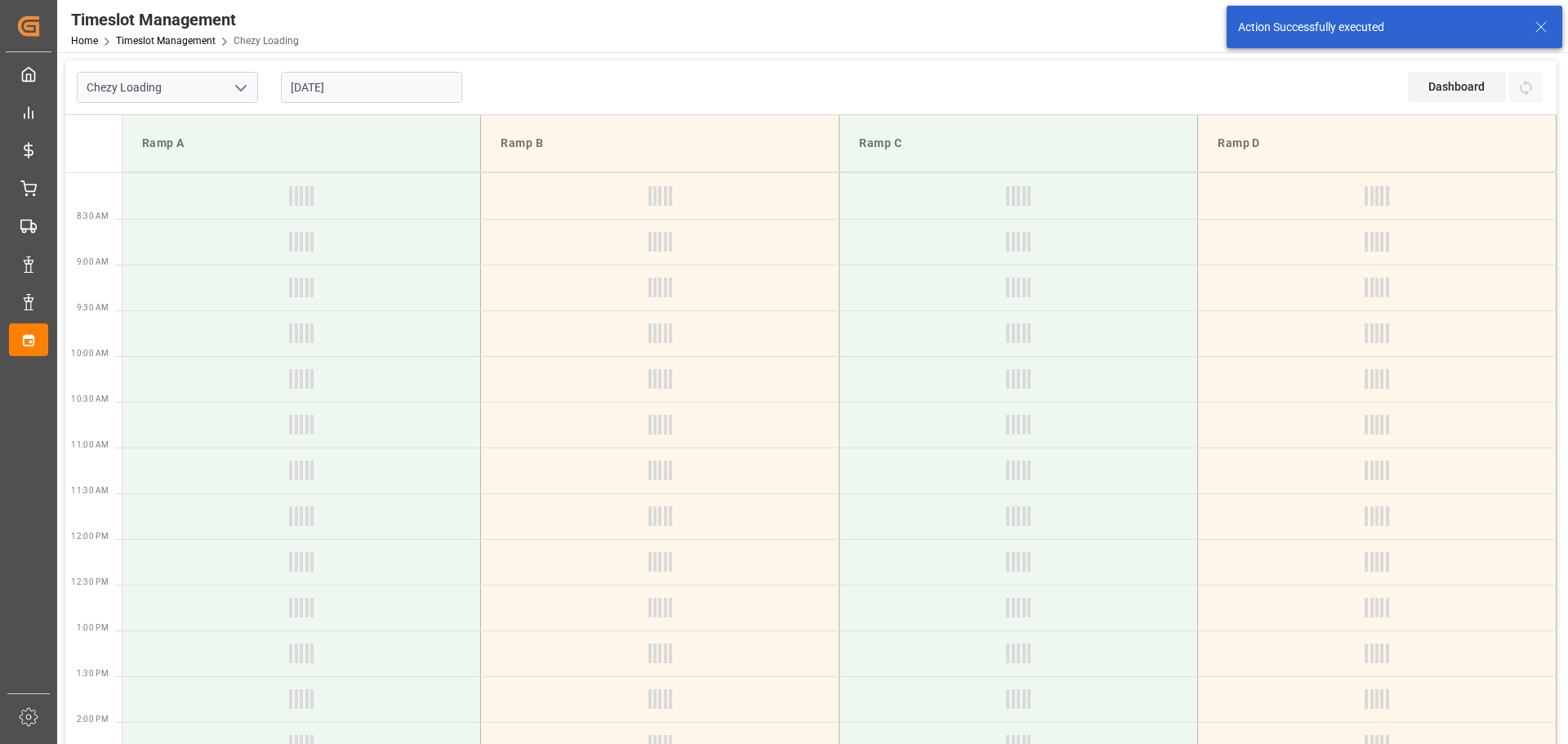
click at [330, 95] on input "[DATE]" at bounding box center [372, 87] width 182 height 31
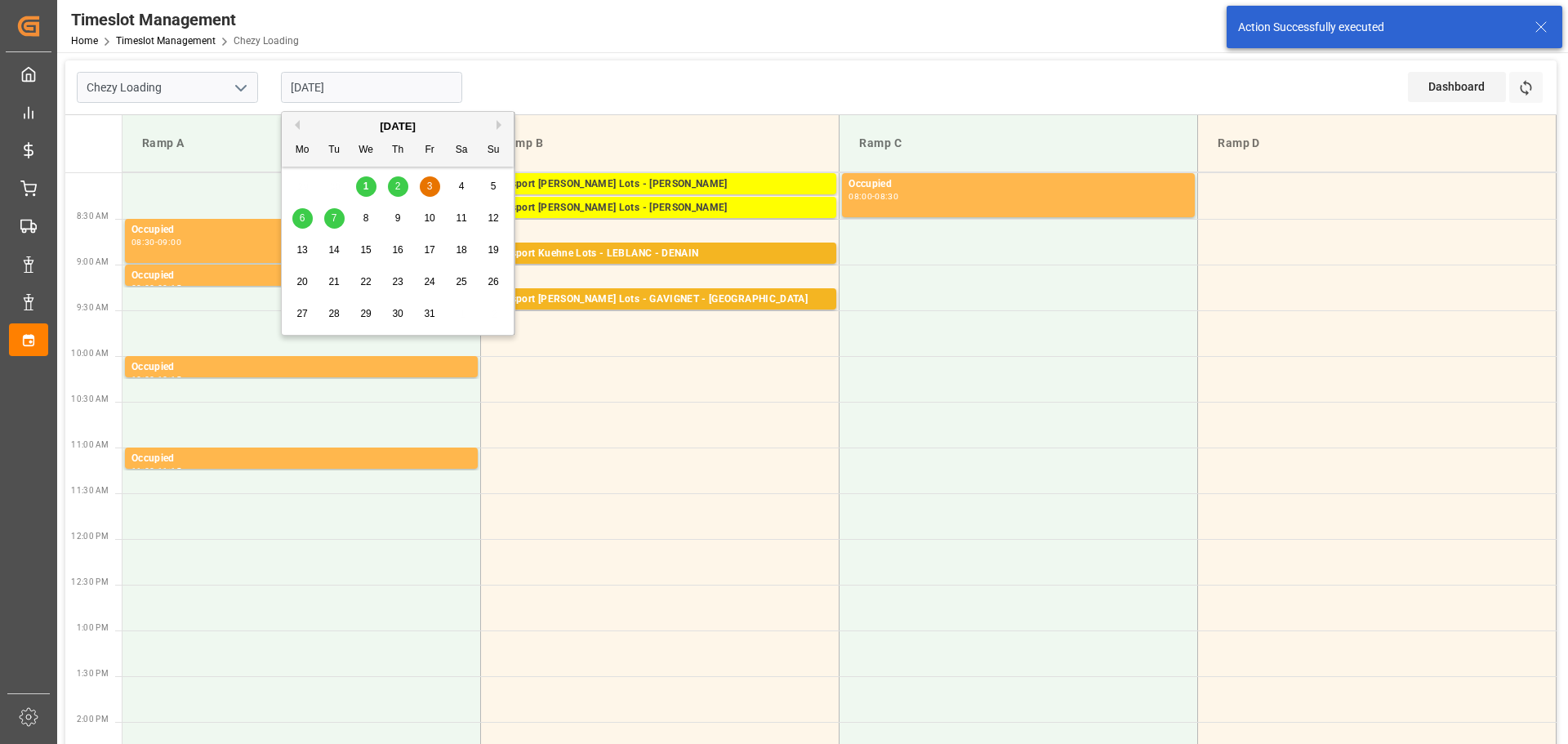
click at [395, 187] on span "2" at bounding box center [398, 186] width 6 height 11
type input "02-10-2025"
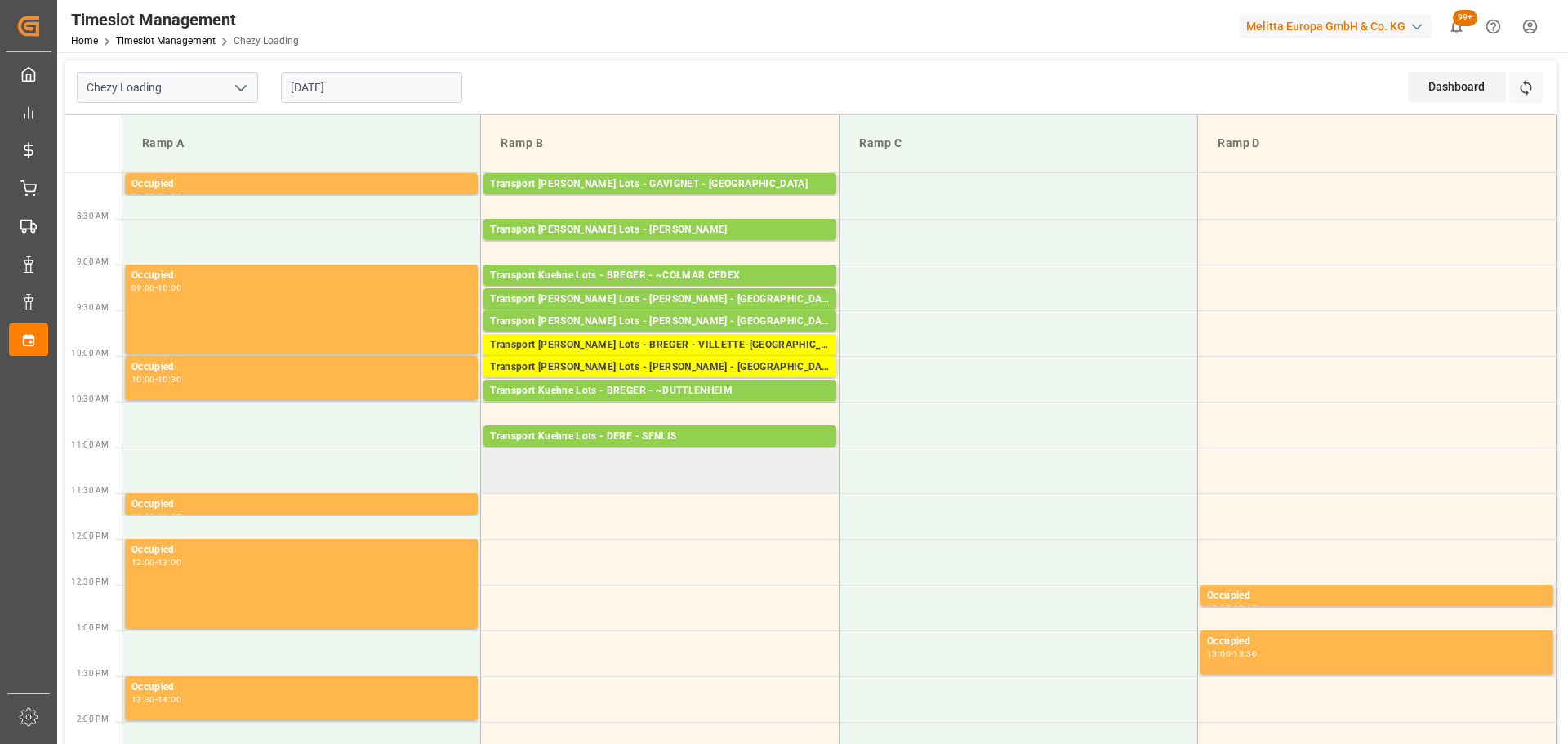
click at [491, 486] on td at bounding box center [660, 470] width 359 height 46
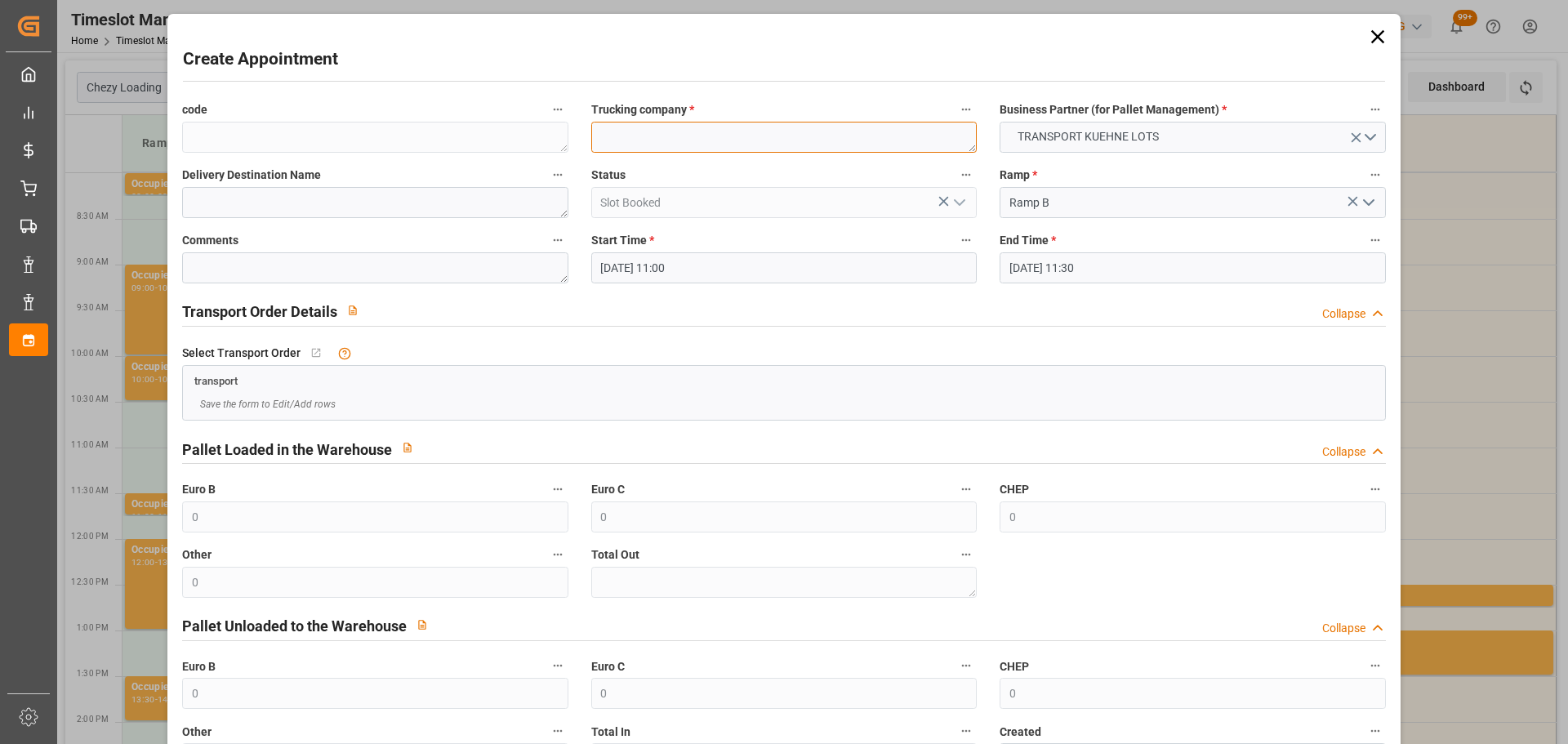
click at [636, 139] on textarea at bounding box center [784, 138] width 386 height 31
type textarea "CORSI"
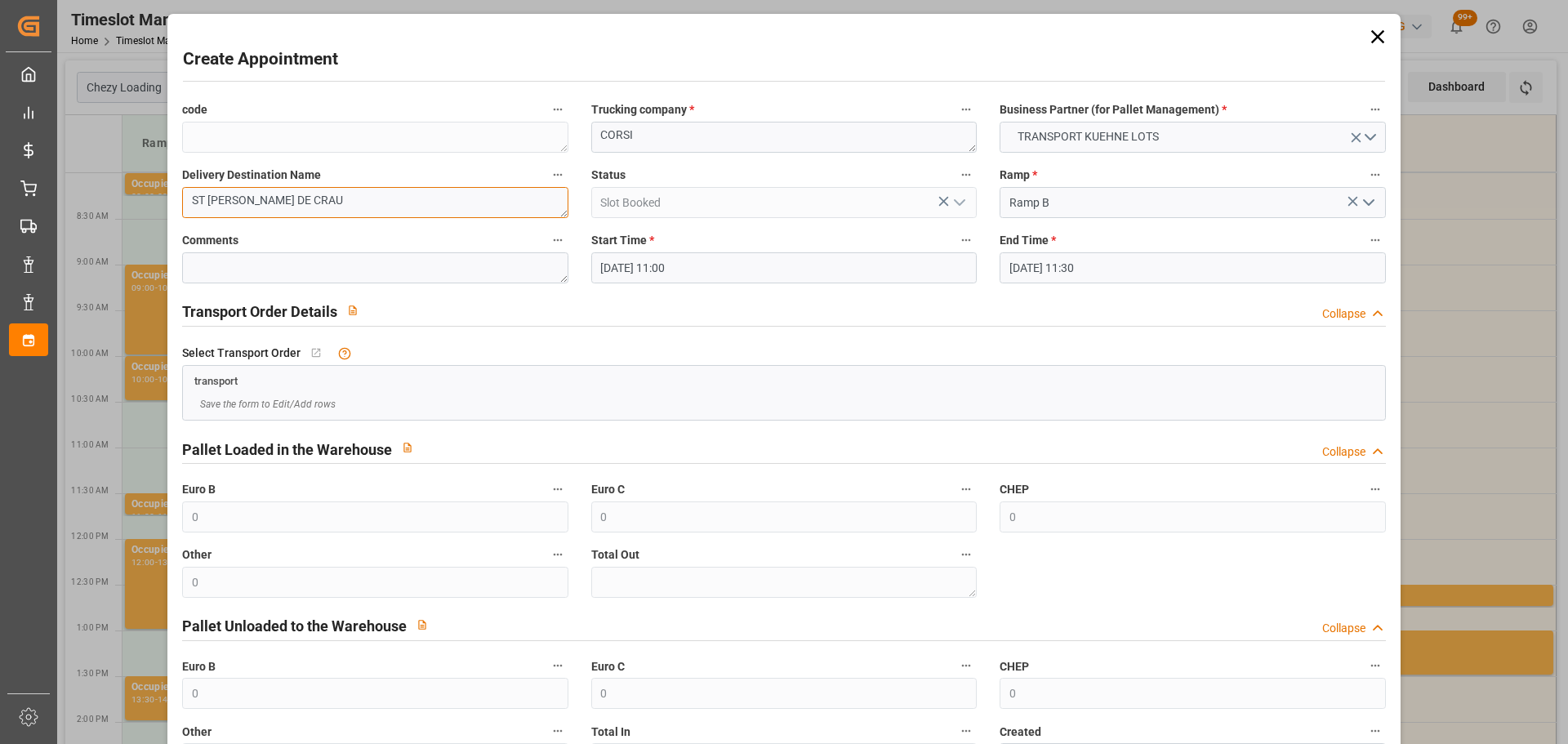
type textarea "ST MARTIN DE CRAU"
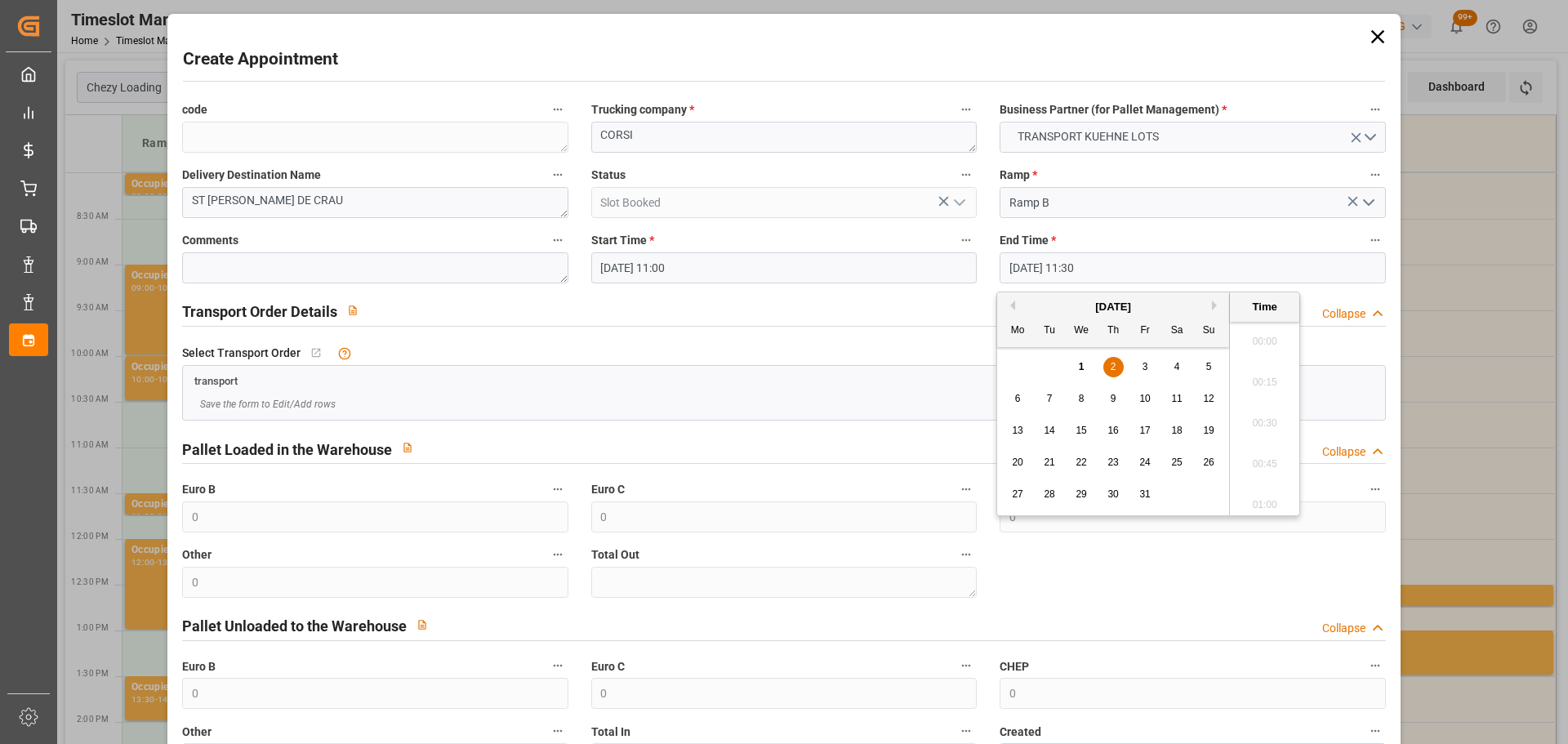
click at [1035, 279] on input "[DATE] 11:30" at bounding box center [1193, 268] width 386 height 31
click at [1110, 369] on span "2" at bounding box center [1113, 366] width 6 height 11
click at [1268, 380] on li "11:15" at bounding box center [1264, 377] width 69 height 41
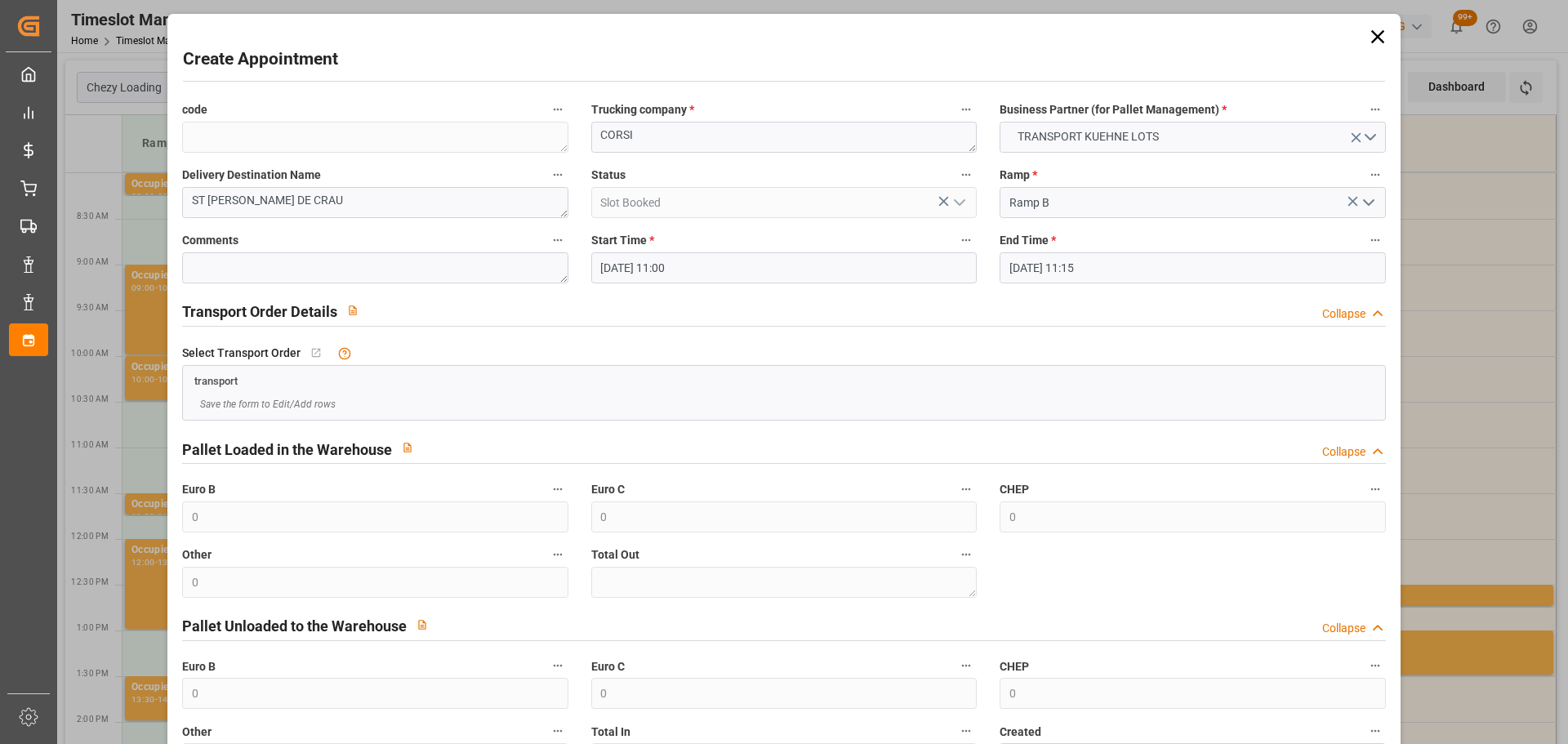
type input "[DATE] 11:15"
click at [400, 200] on textarea "ST MARTIN DE CRAU" at bounding box center [375, 202] width 386 height 31
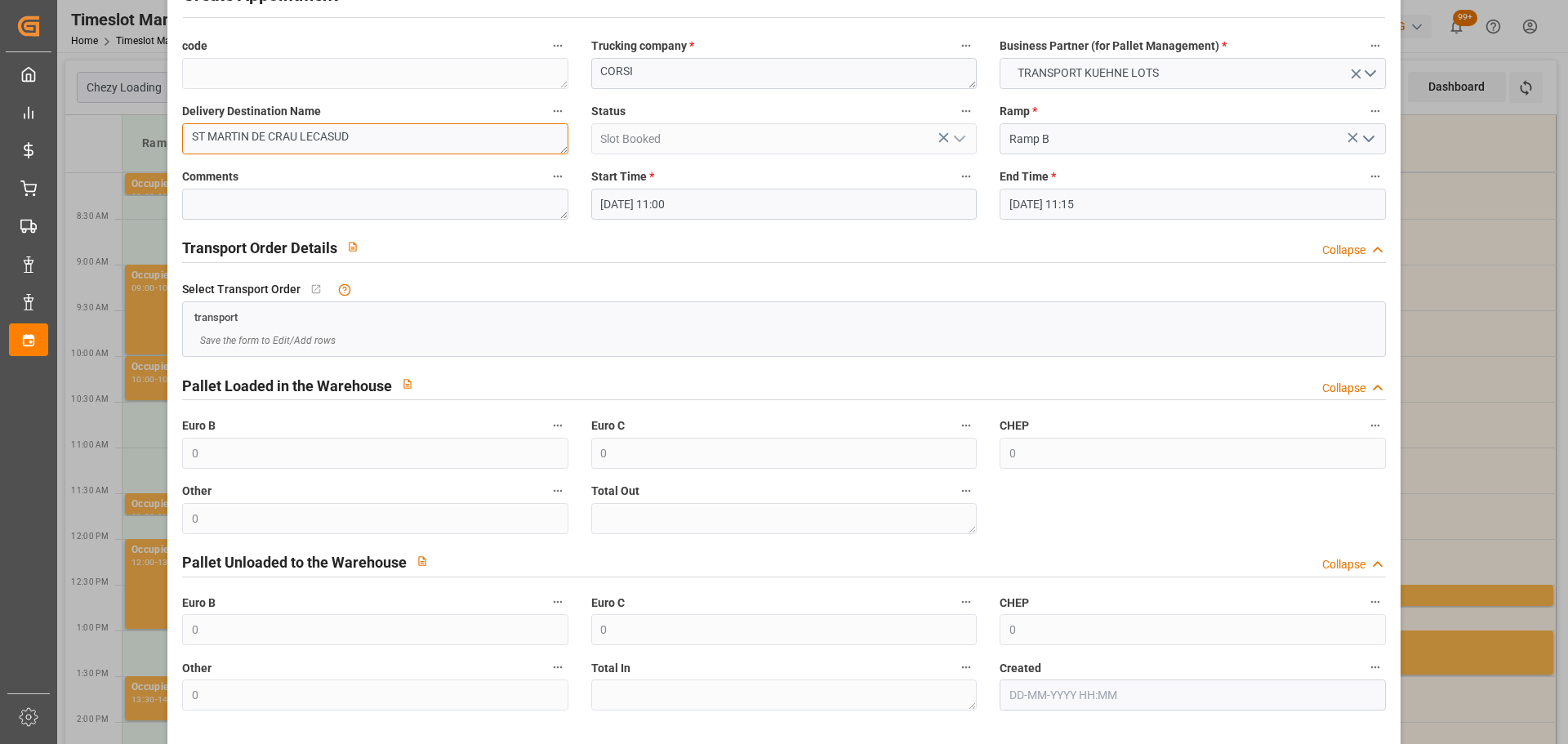
scroll to position [125, 0]
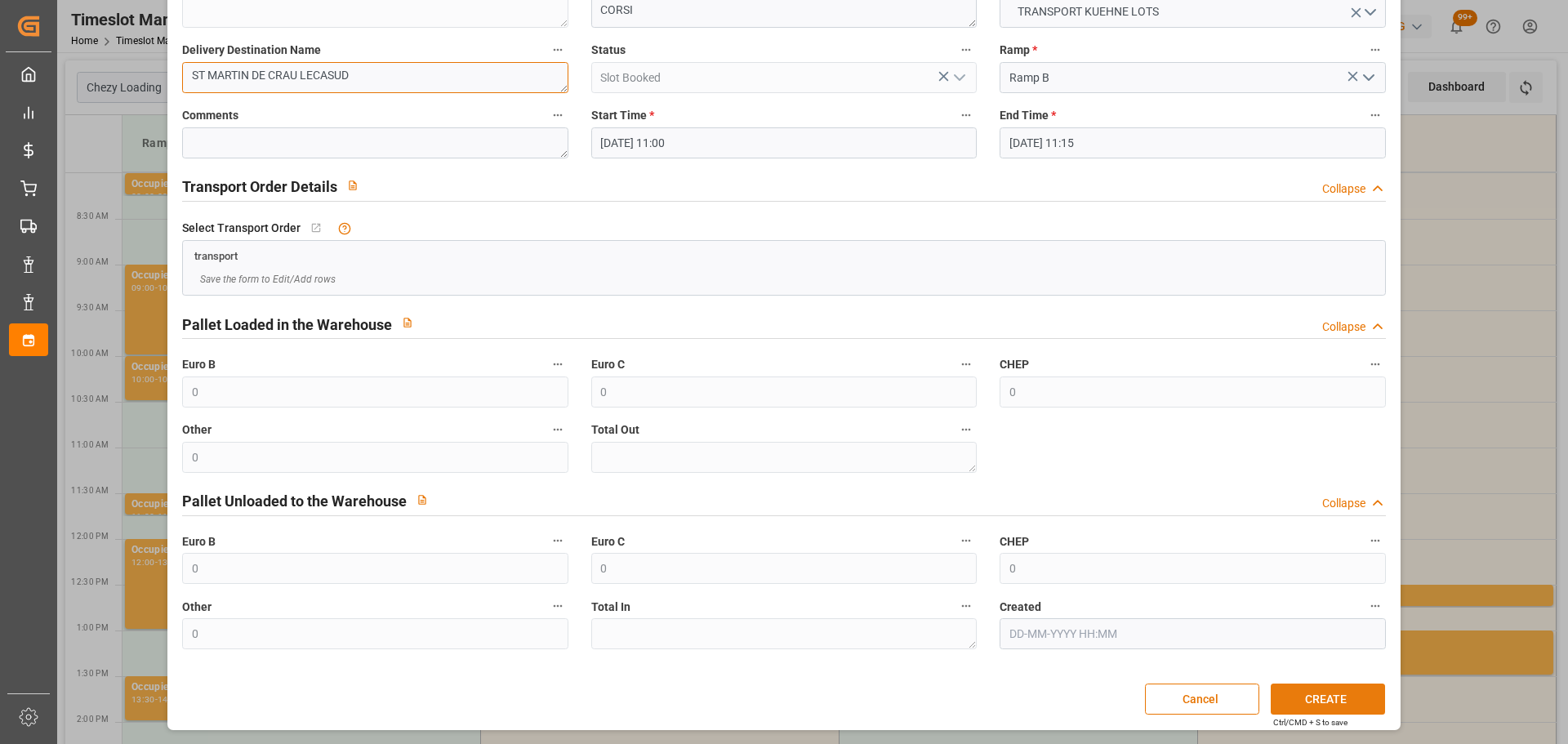
type textarea "ST MARTIN DE CRAU LECASUD"
click at [1288, 699] on button "CREATE" at bounding box center [1328, 699] width 114 height 31
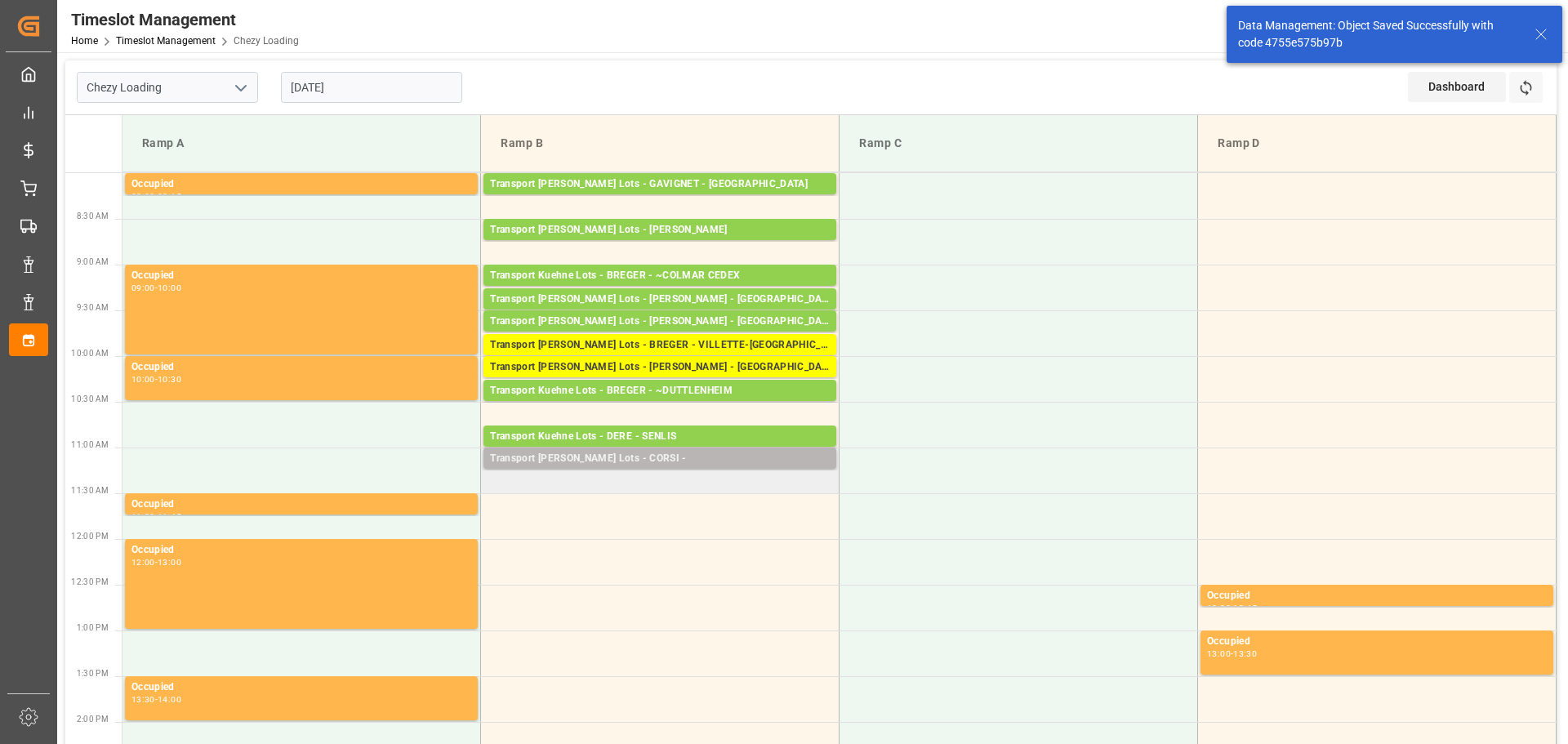
click at [630, 460] on div "Transport Kuehne Lots - CORSI -" at bounding box center [660, 459] width 340 height 16
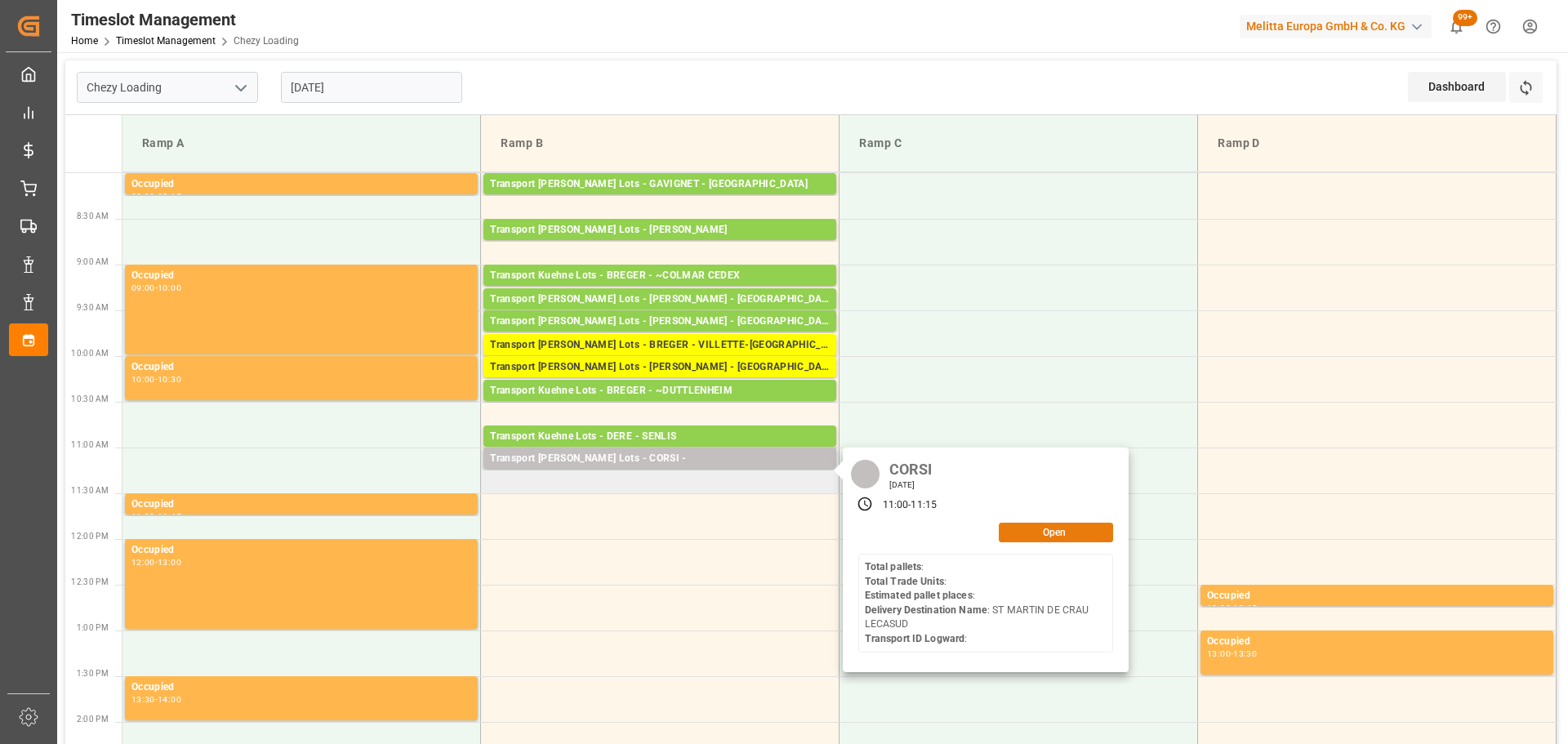
click at [1066, 529] on button "Open" at bounding box center [1056, 532] width 114 height 20
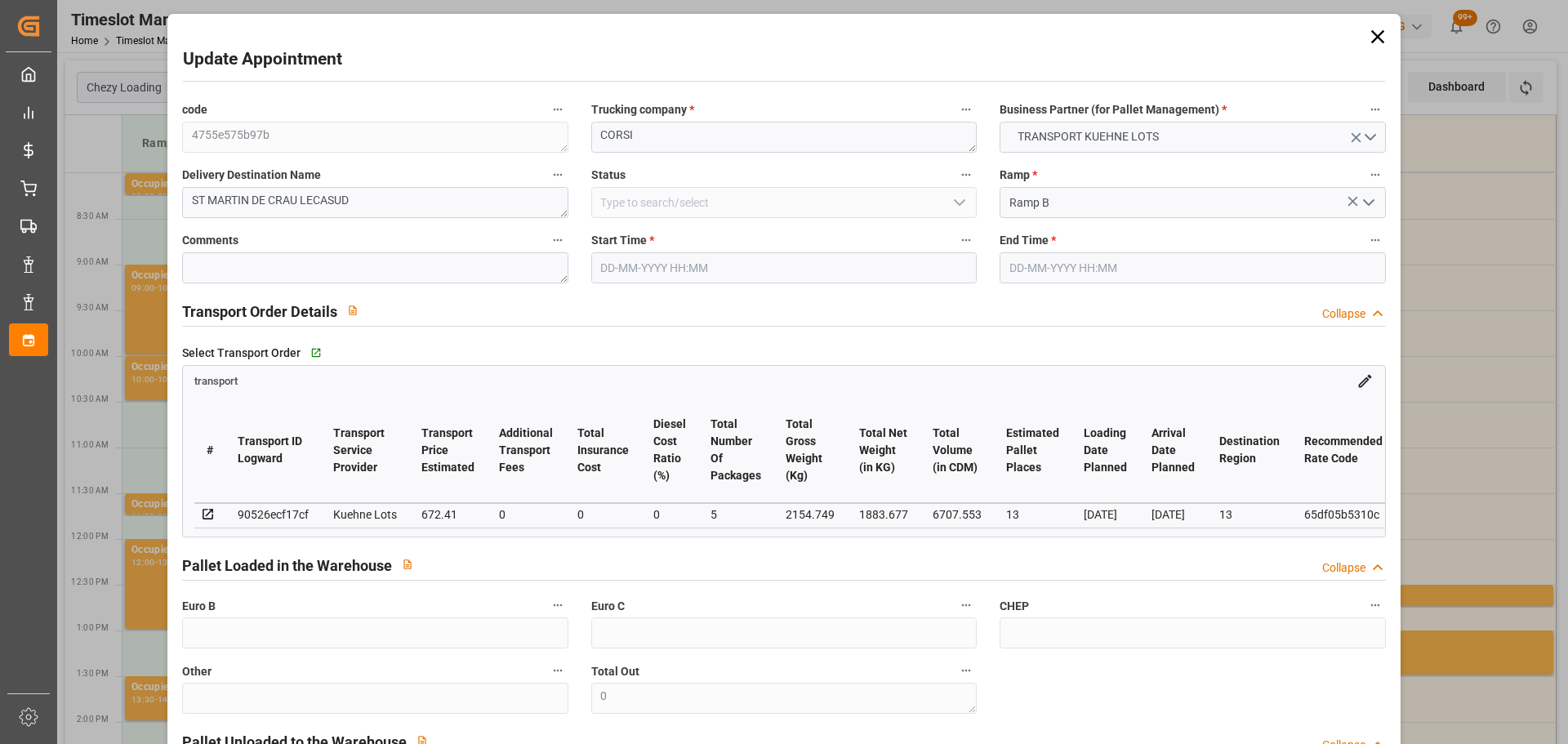
type input "[DATE] 11:00"
type input "[DATE] 11:15"
type input "01-10-2025 09:27"
type input "[DATE] 11:33"
type input "[DATE]"
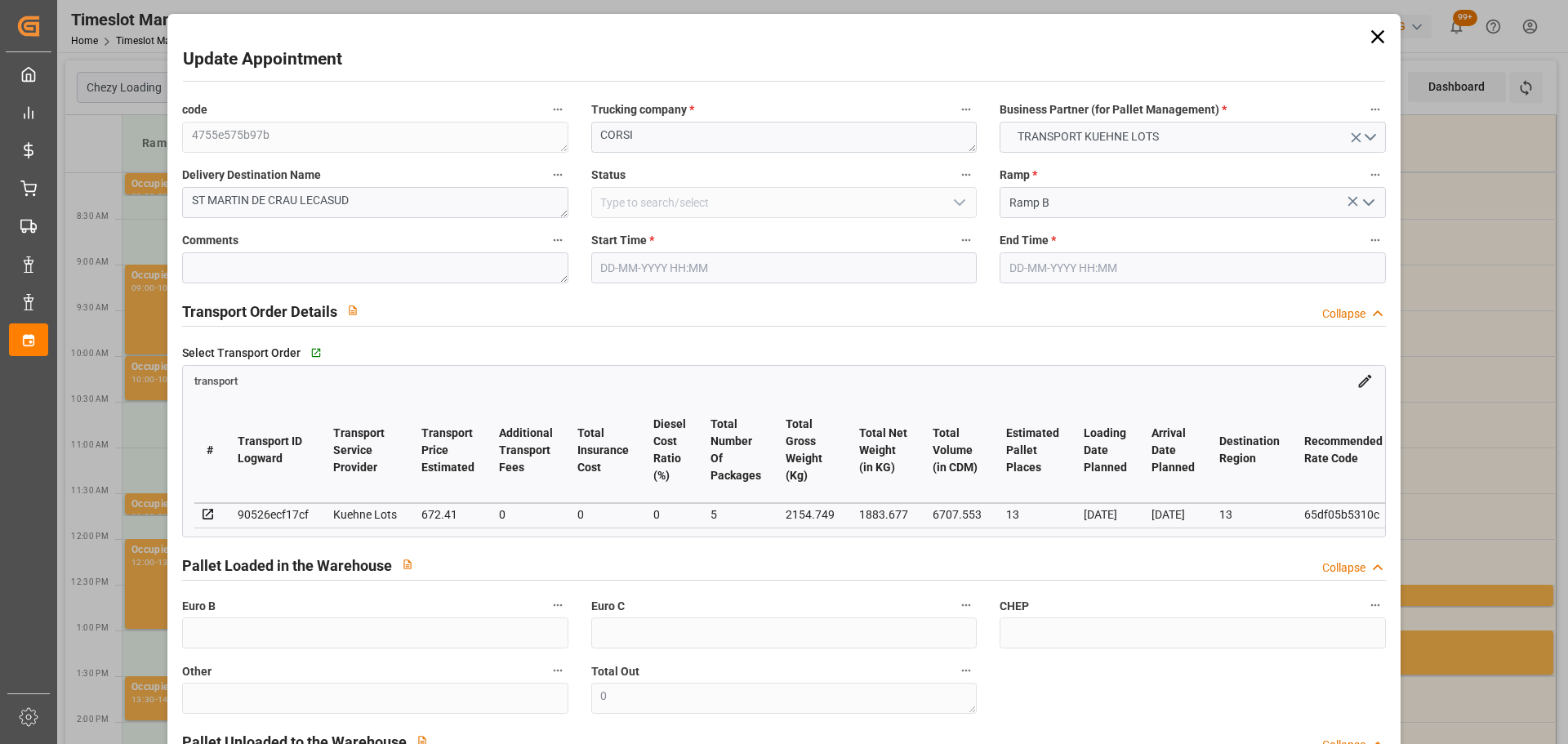
type input "[DATE]"
click at [675, 260] on input "[DATE] 11:00" at bounding box center [784, 268] width 386 height 31
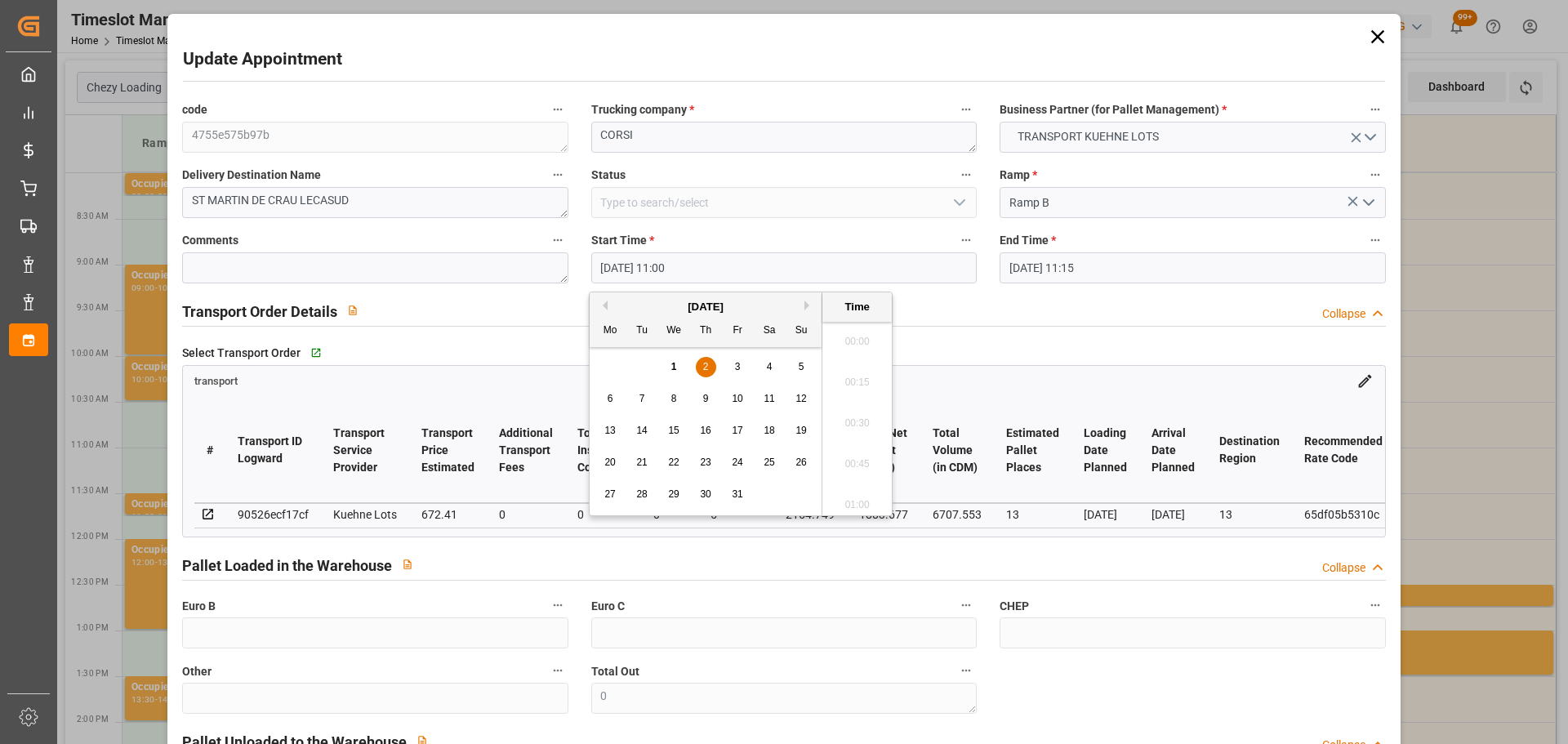
scroll to position [1721, 0]
drag, startPoint x: 708, startPoint y: 362, endPoint x: 720, endPoint y: 365, distance: 12.4
click at [707, 362] on span "2" at bounding box center [706, 366] width 6 height 11
click at [866, 456] on li "11:15" at bounding box center [857, 459] width 69 height 41
type input "[DATE] 11:15"
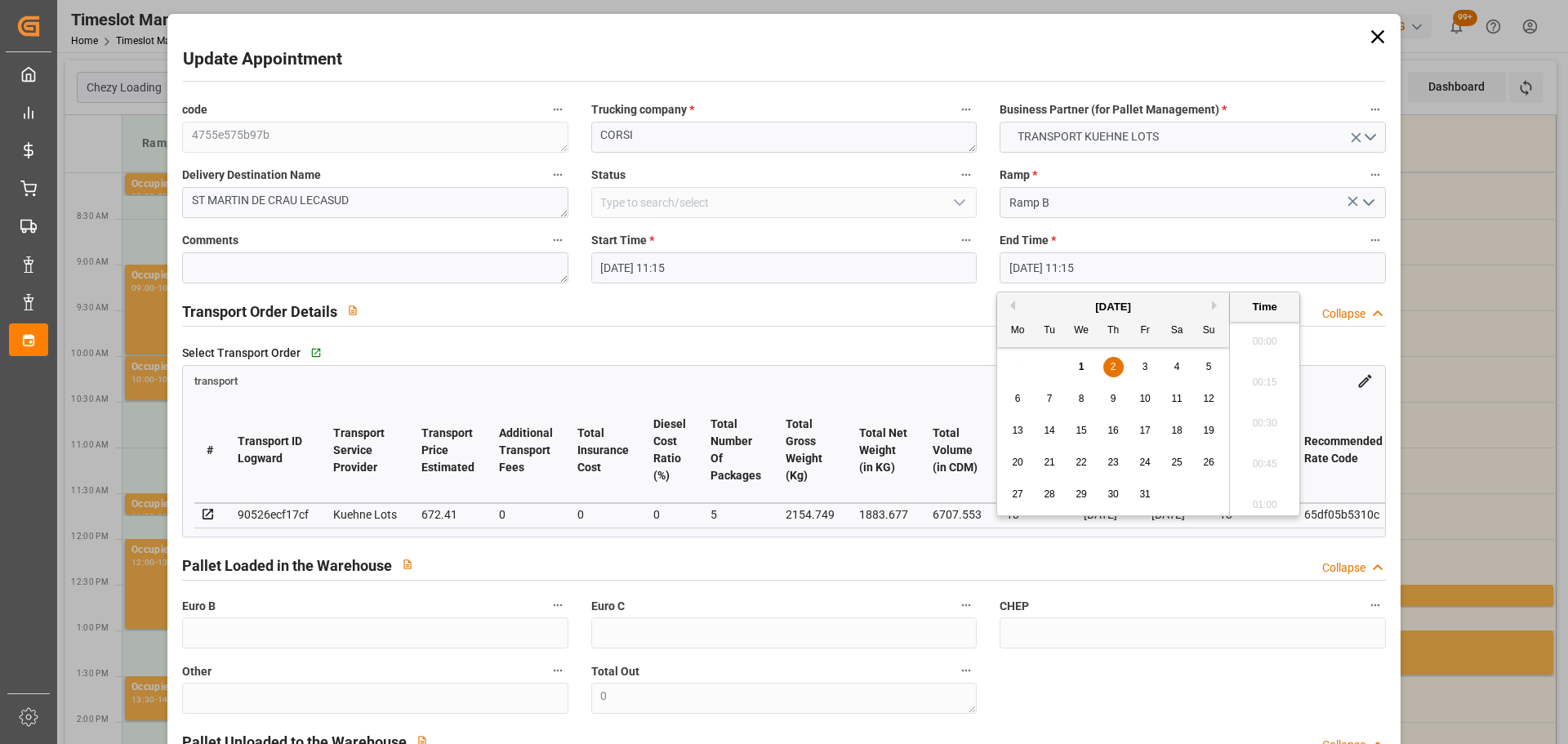
click at [1033, 270] on input "[DATE] 11:15" at bounding box center [1193, 268] width 386 height 31
click at [1116, 367] on span "2" at bounding box center [1113, 366] width 6 height 11
click at [1255, 453] on li "11:30" at bounding box center [1264, 459] width 69 height 41
type input "[DATE] 11:30"
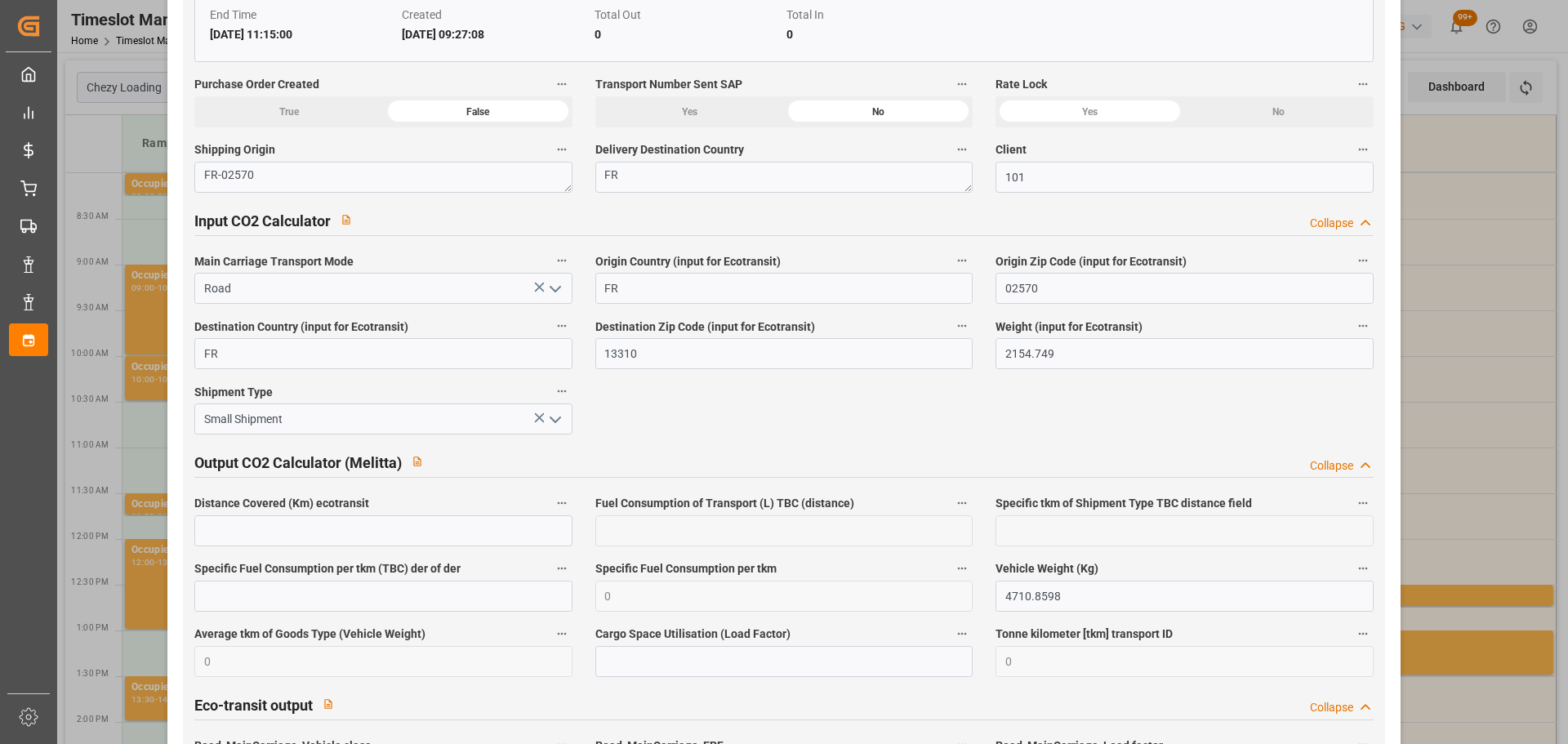
scroll to position [2725, 0]
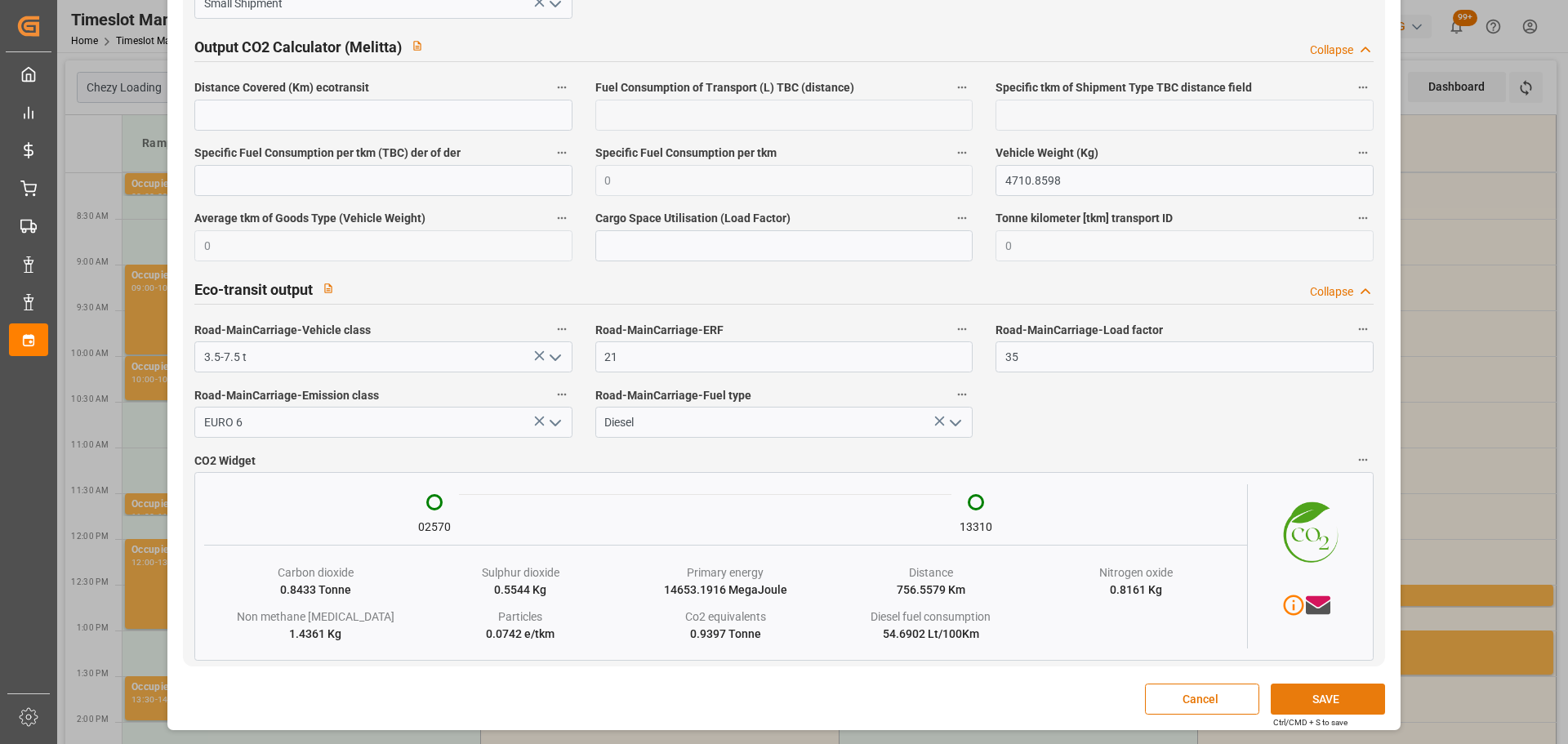
click at [1271, 687] on button "SAVE" at bounding box center [1328, 699] width 114 height 31
